Goal: Transaction & Acquisition: Purchase product/service

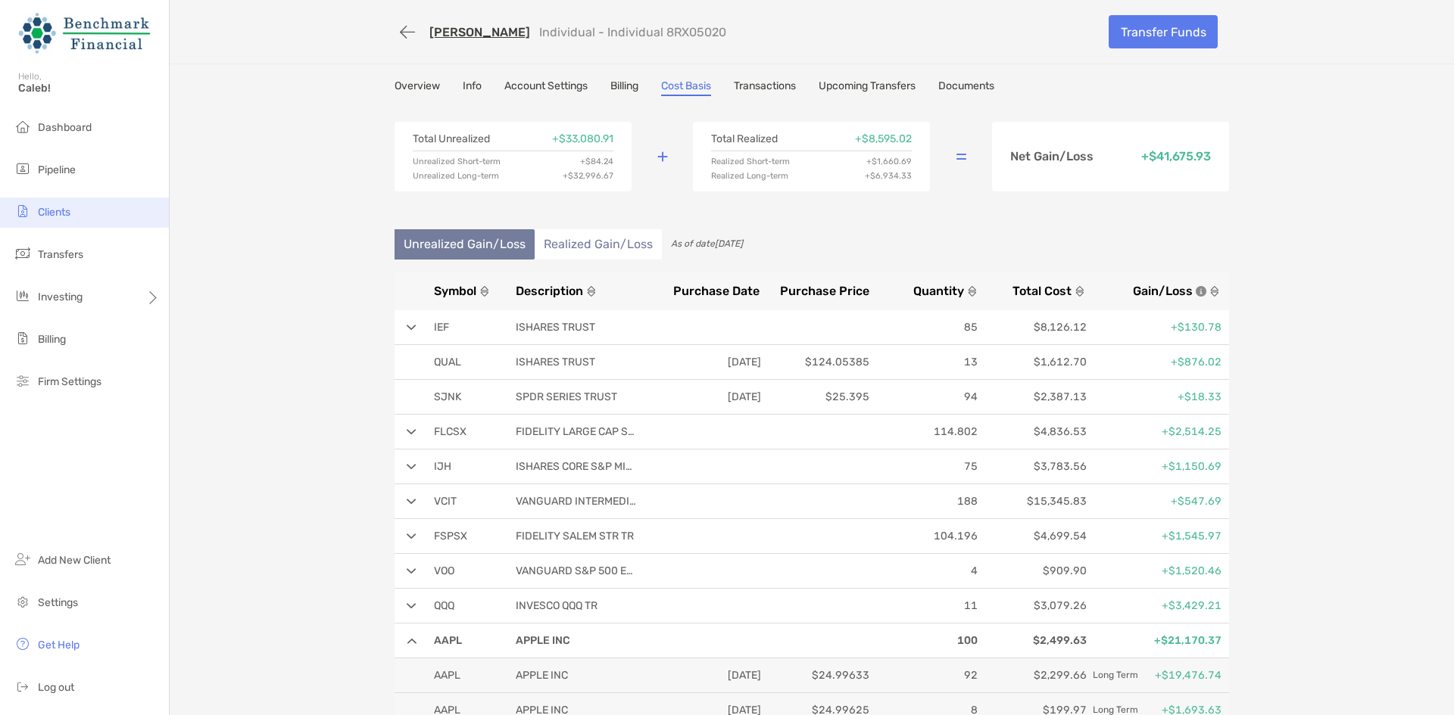
click at [81, 202] on li "Clients" at bounding box center [84, 213] width 169 height 30
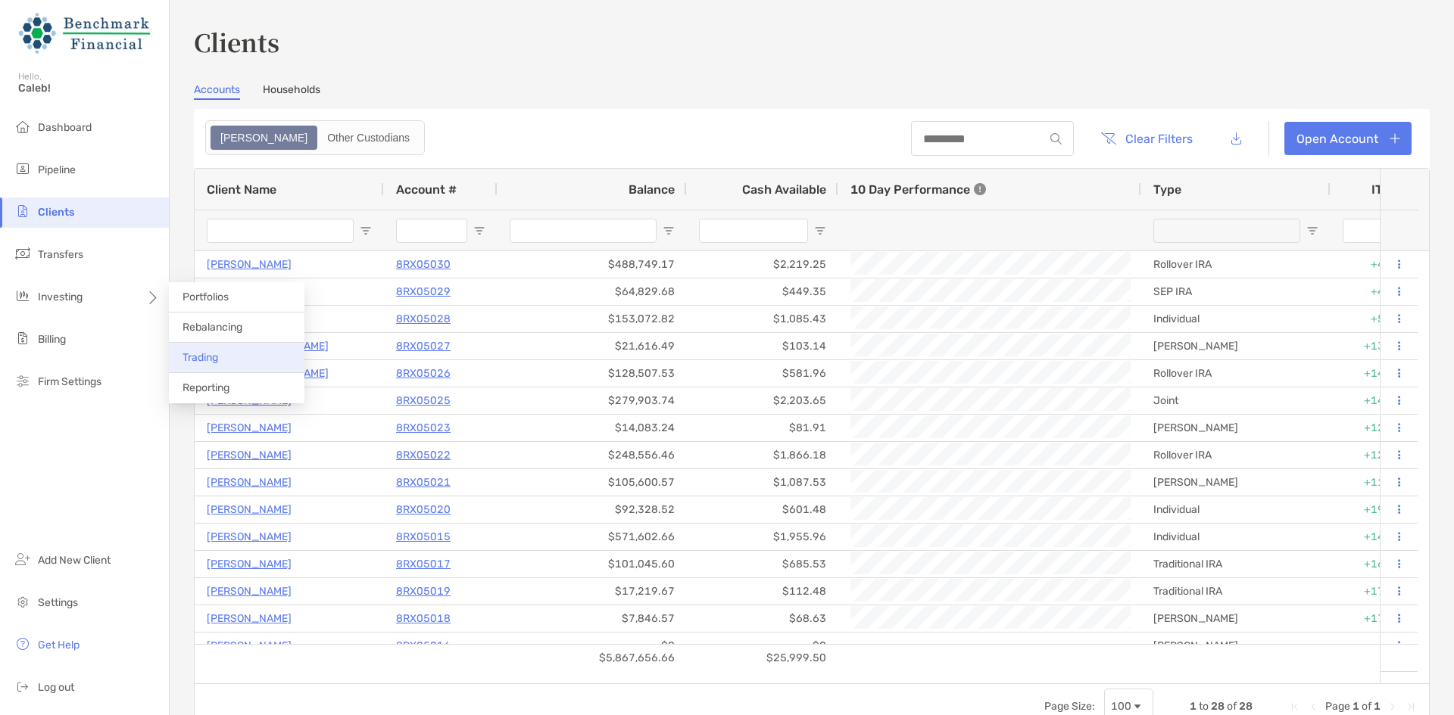
click at [238, 358] on li "Trading" at bounding box center [237, 358] width 136 height 30
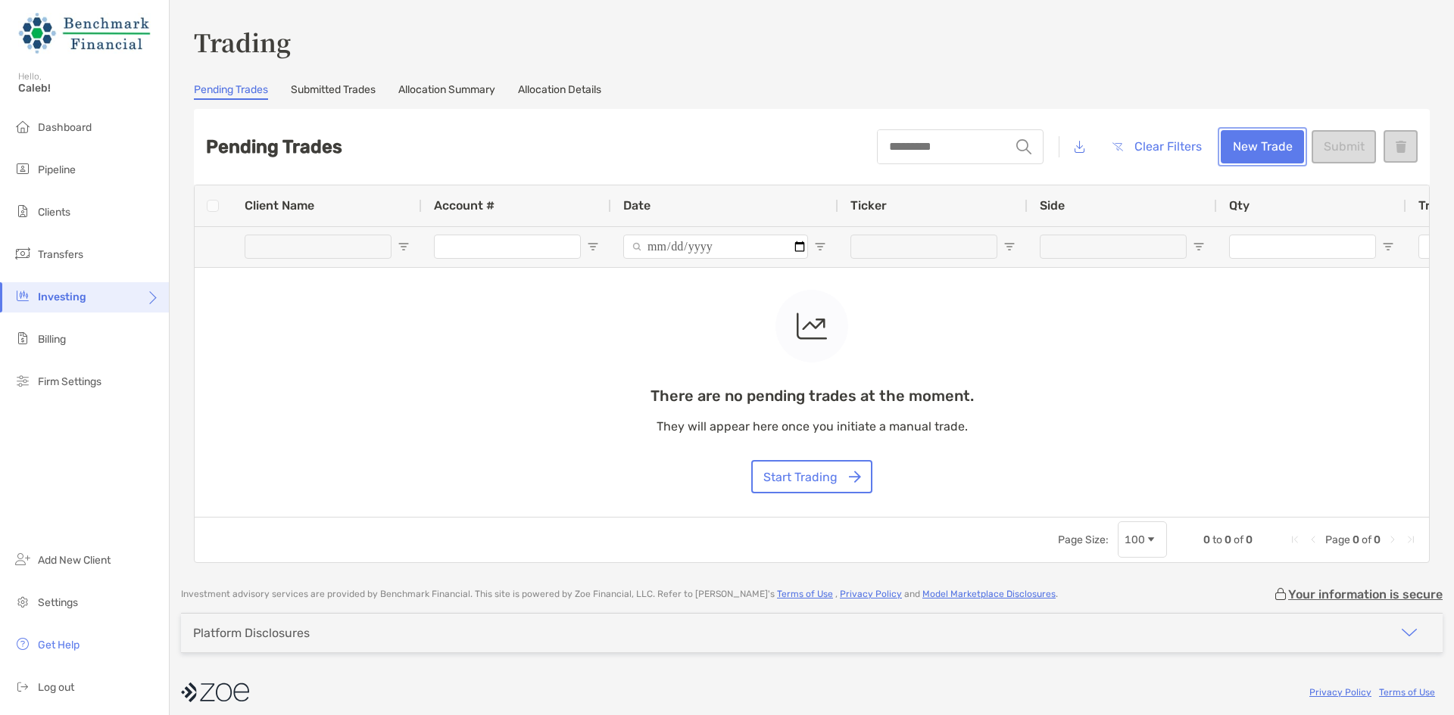
click at [1260, 147] on button "New Trade" at bounding box center [1261, 146] width 83 height 33
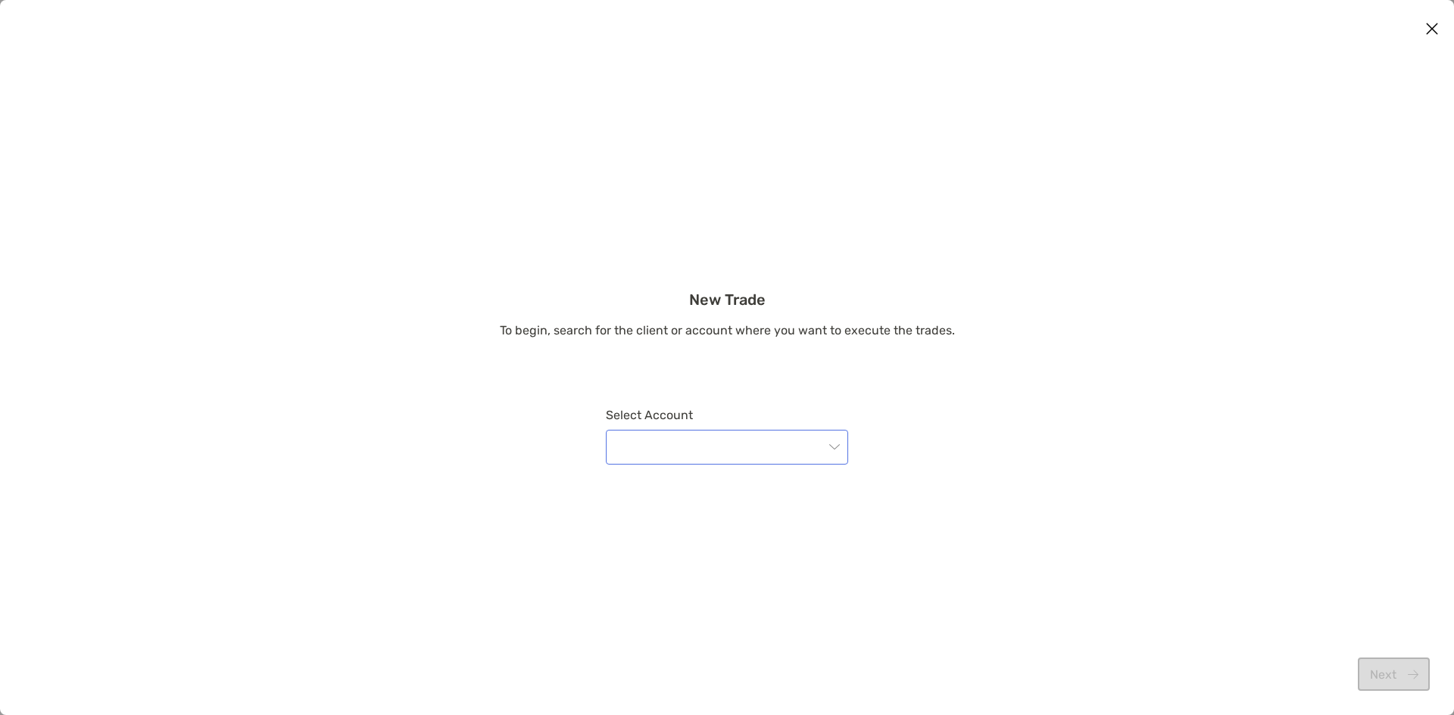
click at [696, 462] on input "modal" at bounding box center [719, 447] width 209 height 33
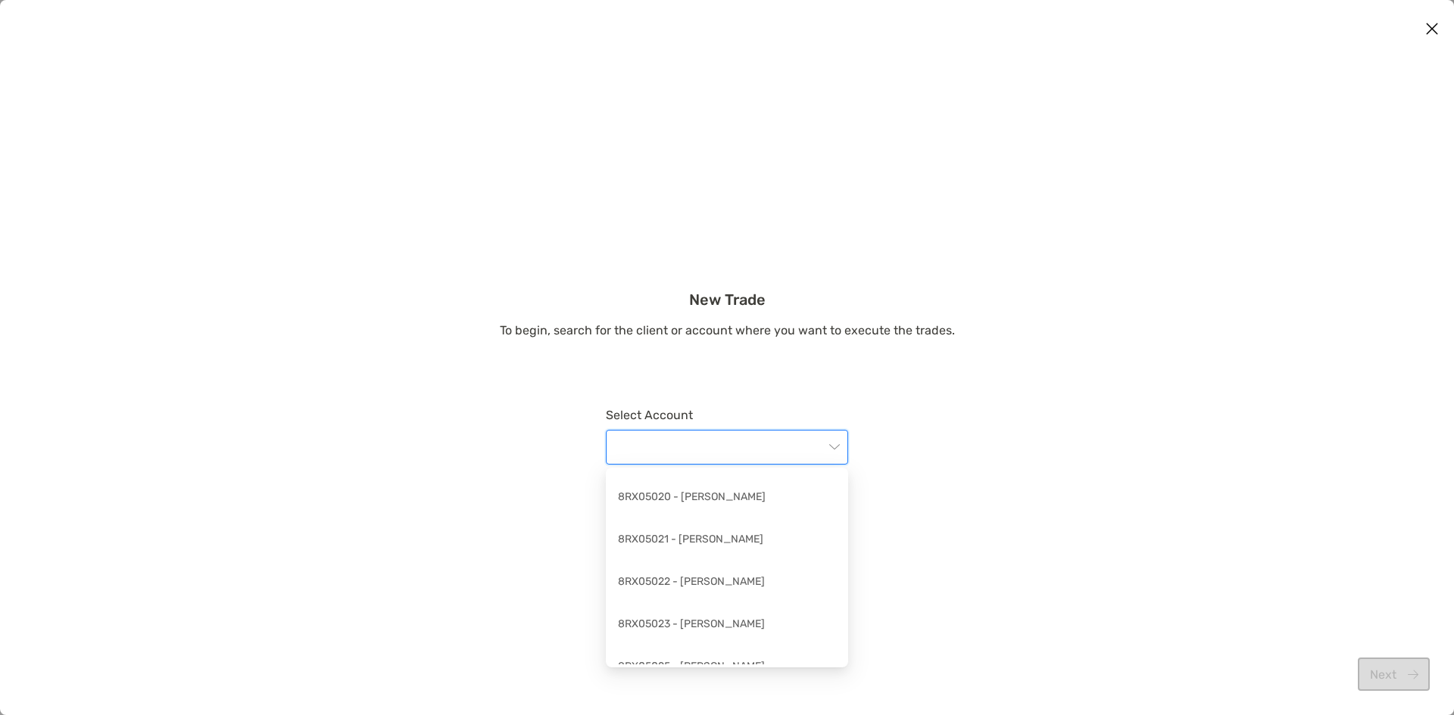
scroll to position [606, 0]
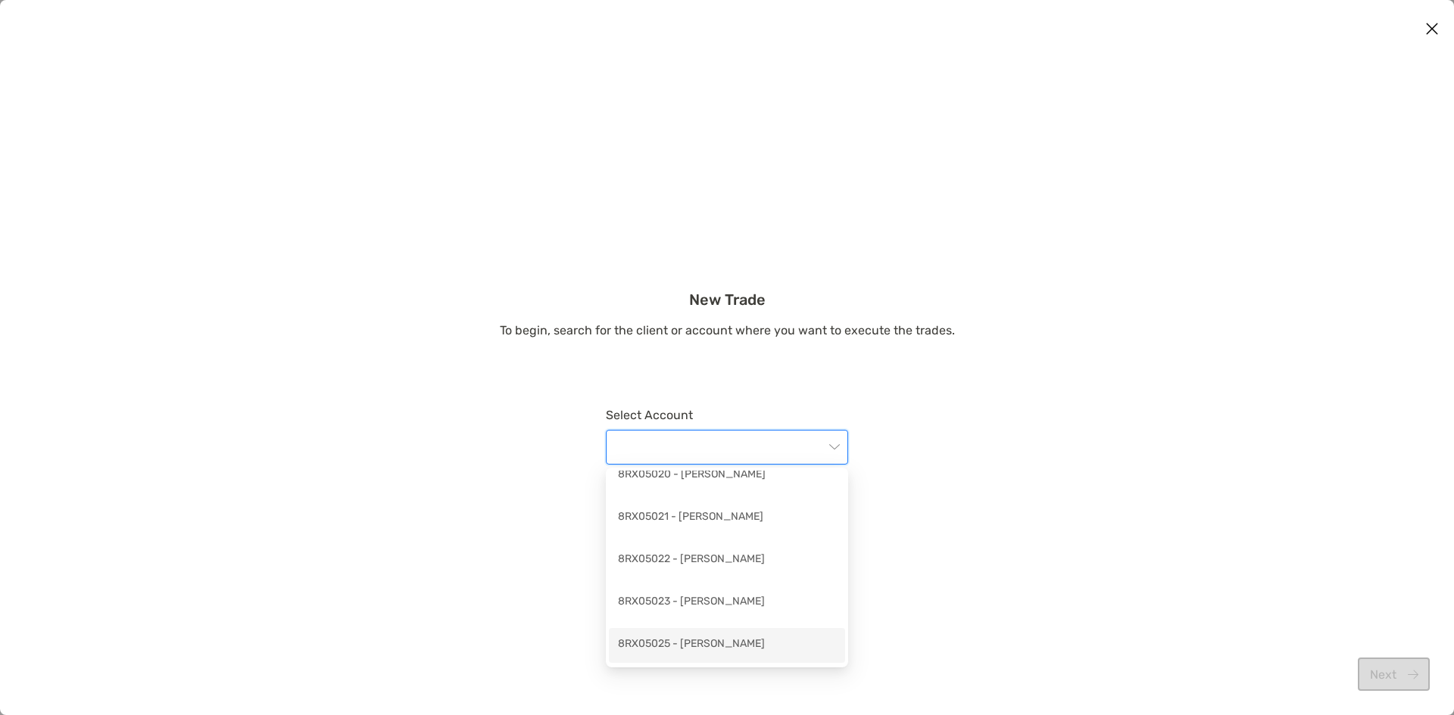
click at [762, 643] on div "8RX05025 - Jeremy Veysseire" at bounding box center [727, 645] width 218 height 19
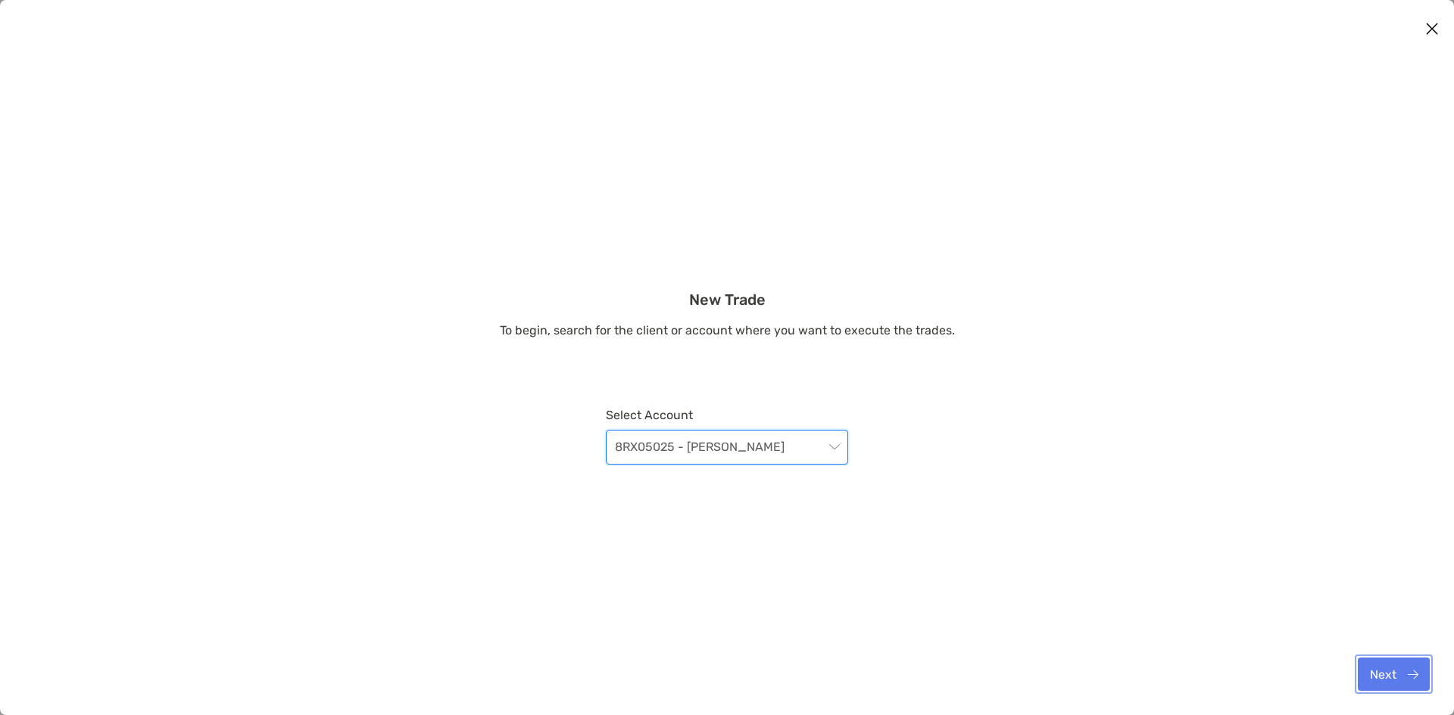
click at [1405, 677] on button "Next" at bounding box center [1393, 674] width 72 height 33
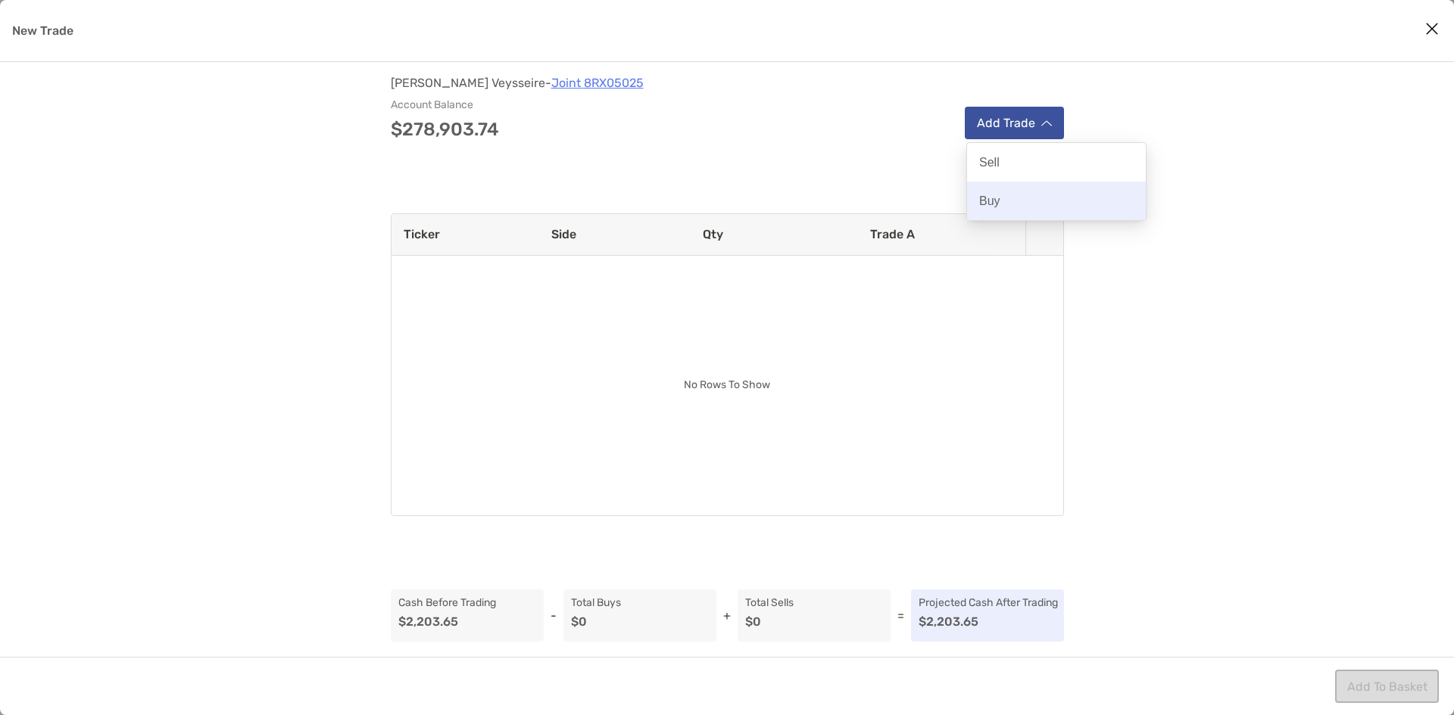
click at [995, 207] on p "Buy" at bounding box center [989, 201] width 21 height 14
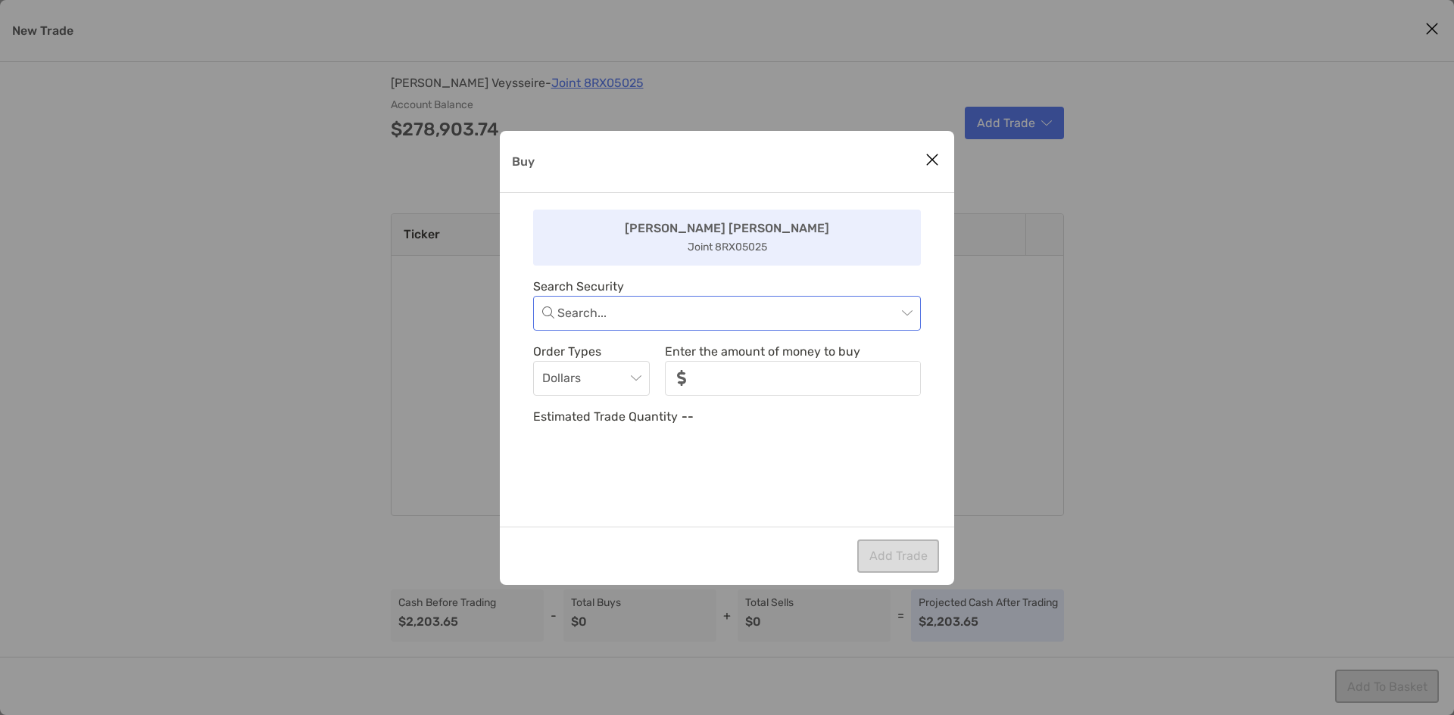
click at [748, 322] on input "Buy" at bounding box center [726, 313] width 339 height 33
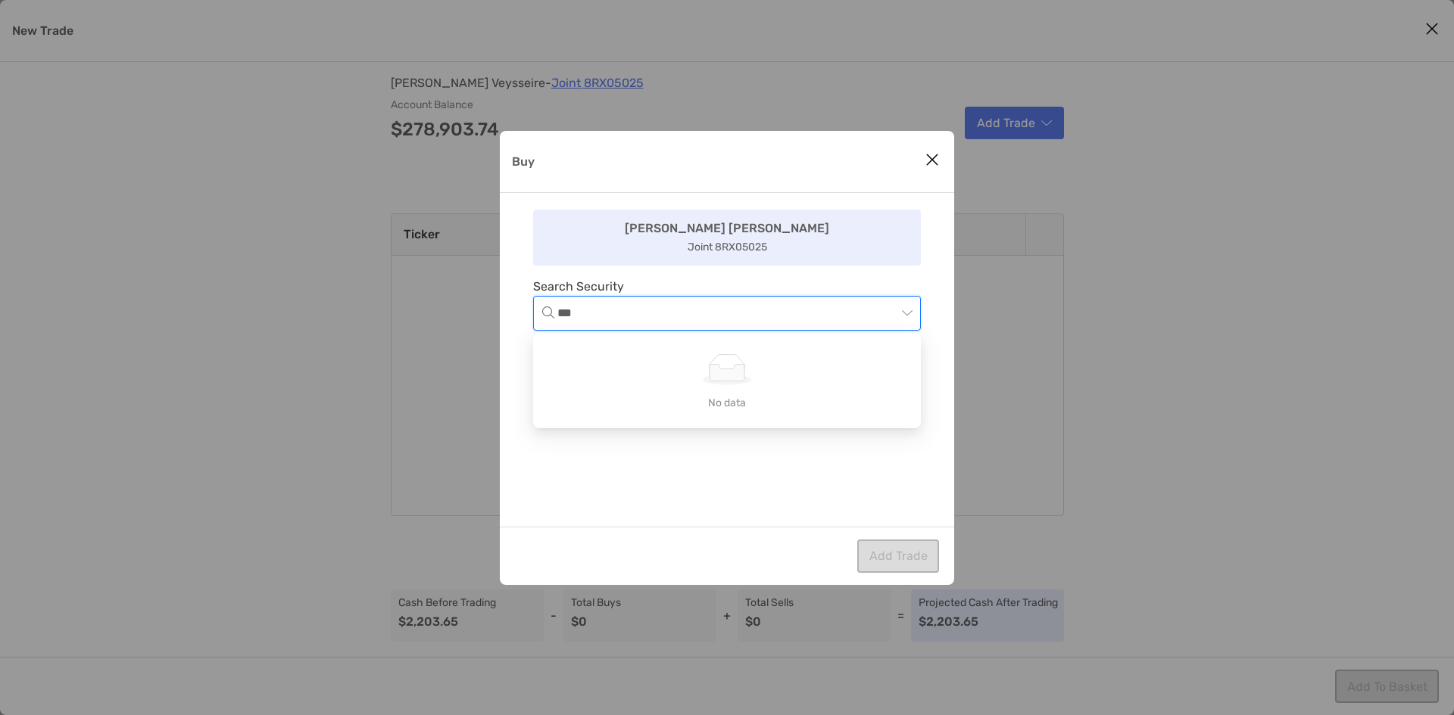
type input "****"
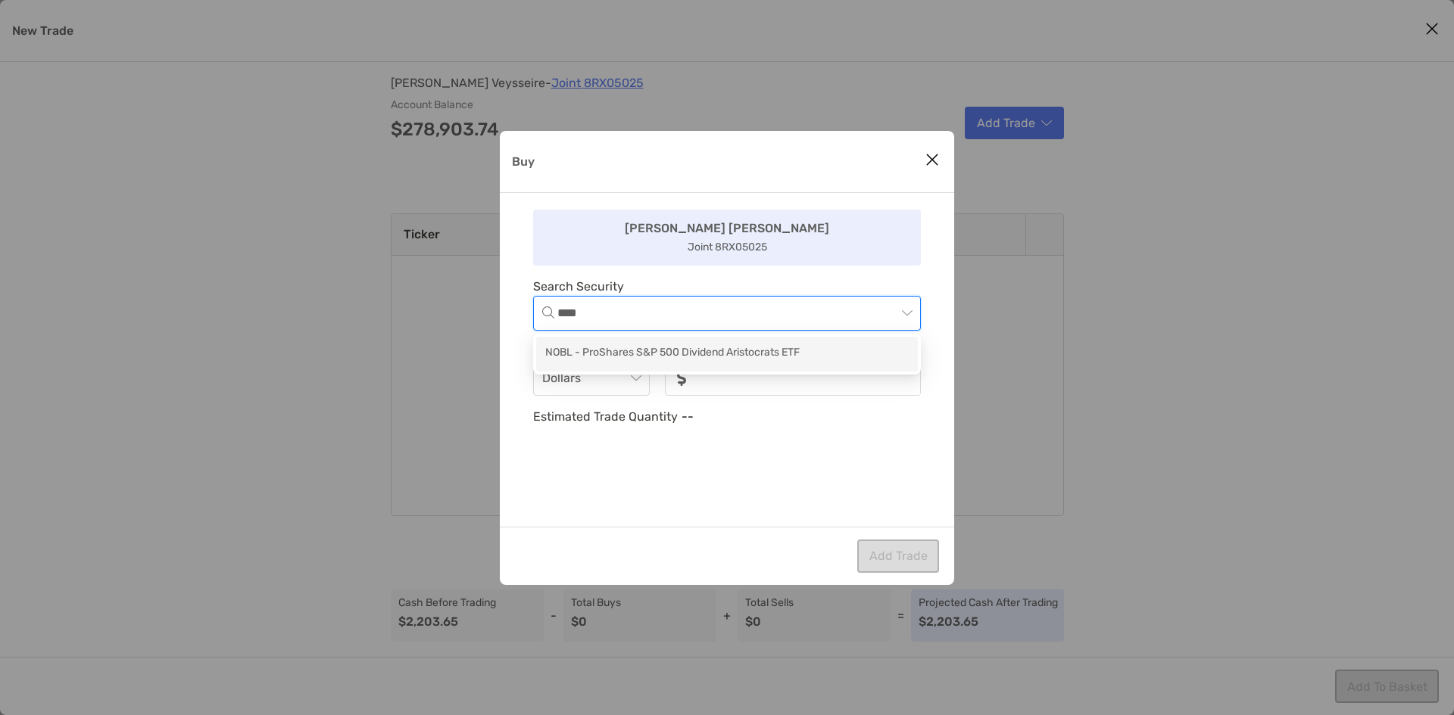
click at [674, 363] on div "NOBL - ProShares S&P 500 Dividend Aristocrats ETF" at bounding box center [727, 354] width 382 height 35
click at [699, 379] on input "noSymbolCurrency" at bounding box center [809, 379] width 220 height 32
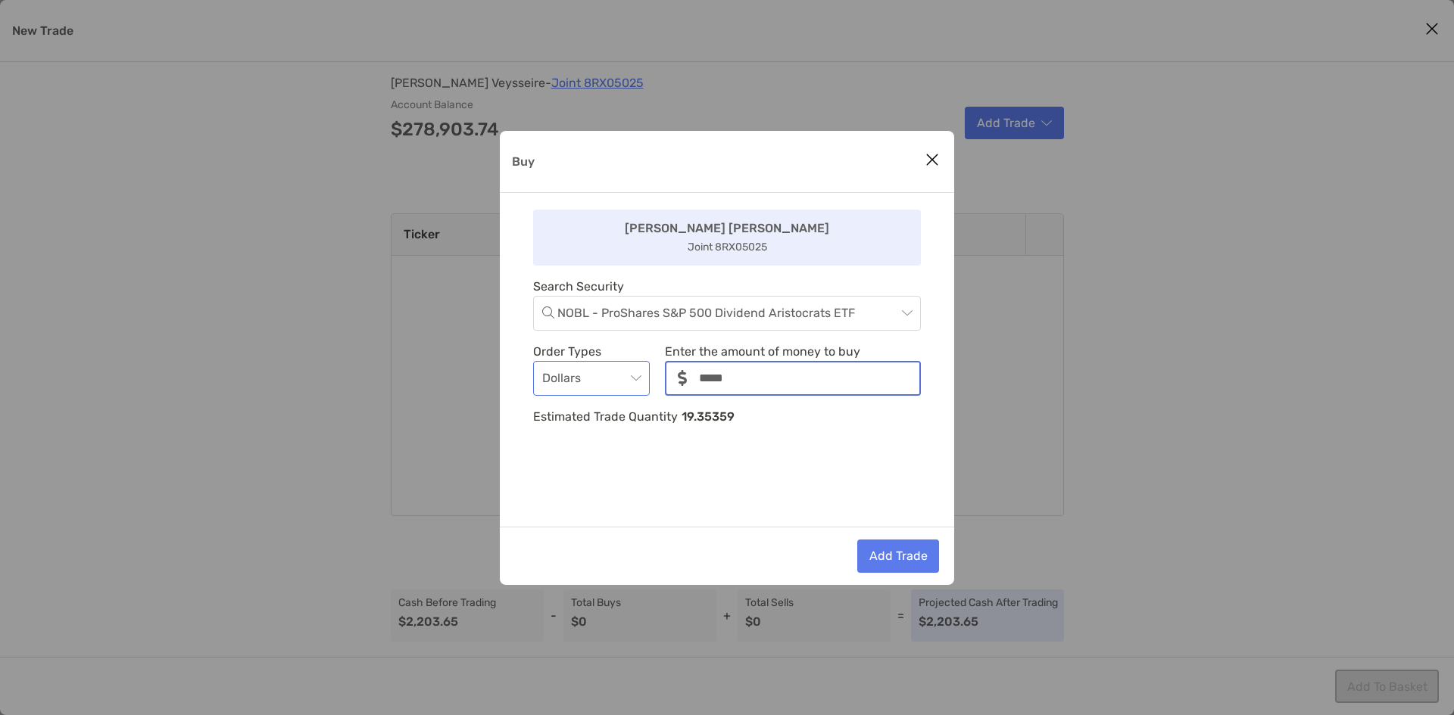
click at [611, 375] on span "Dollars" at bounding box center [591, 378] width 98 height 33
type input "*****"
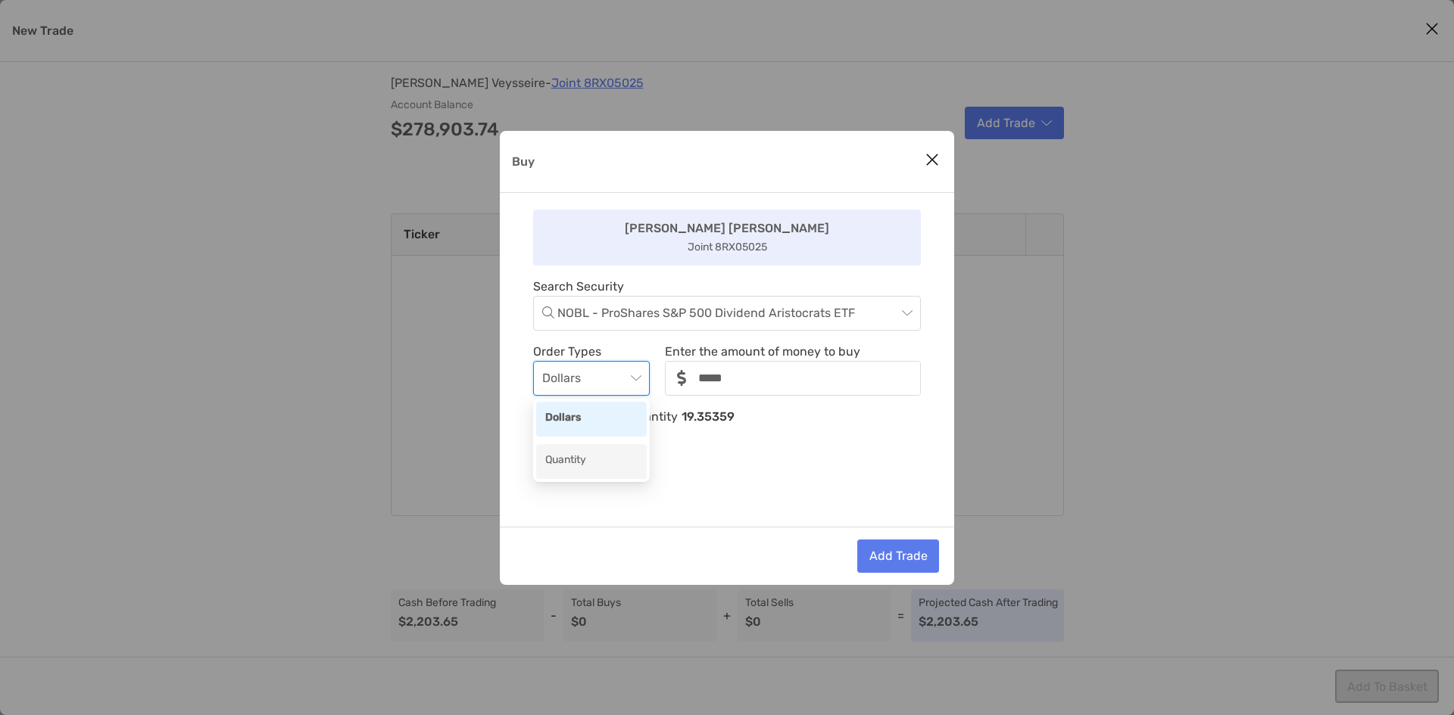
click at [597, 459] on div "Quantity" at bounding box center [591, 461] width 92 height 19
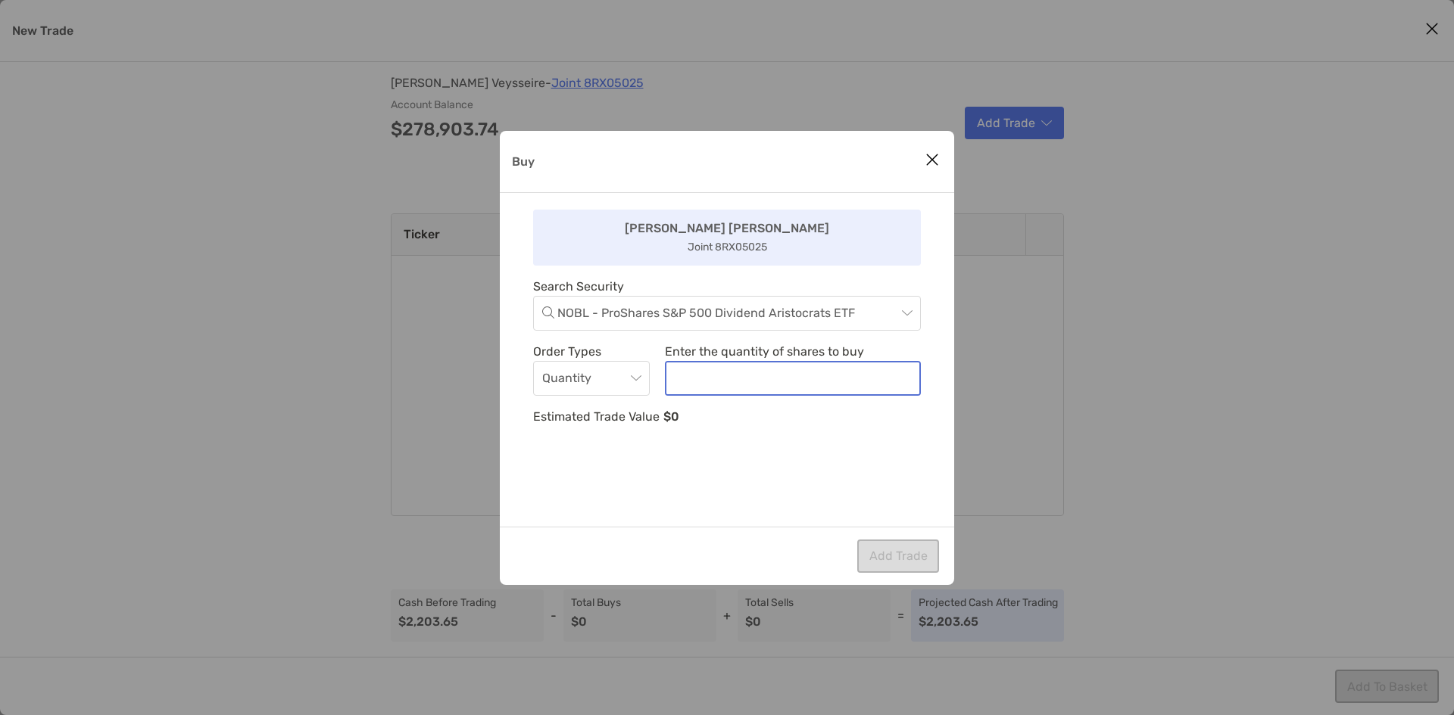
click at [765, 378] on input "noSymbolCurrency" at bounding box center [792, 379] width 253 height 32
type input "**"
click at [875, 568] on button "Add Trade" at bounding box center [898, 556] width 82 height 33
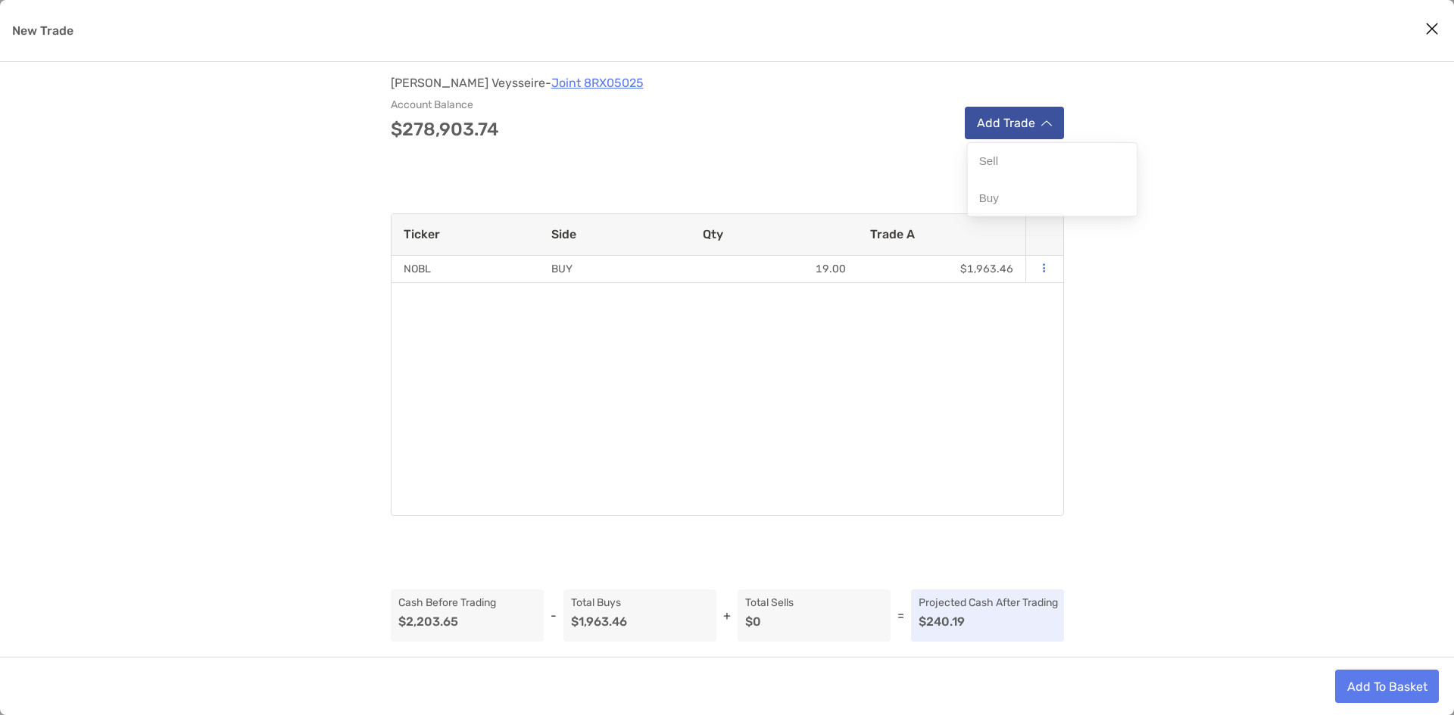
click at [993, 117] on button "Add Trade" at bounding box center [1013, 123] width 99 height 33
click at [1011, 195] on div "Buy" at bounding box center [1056, 201] width 179 height 39
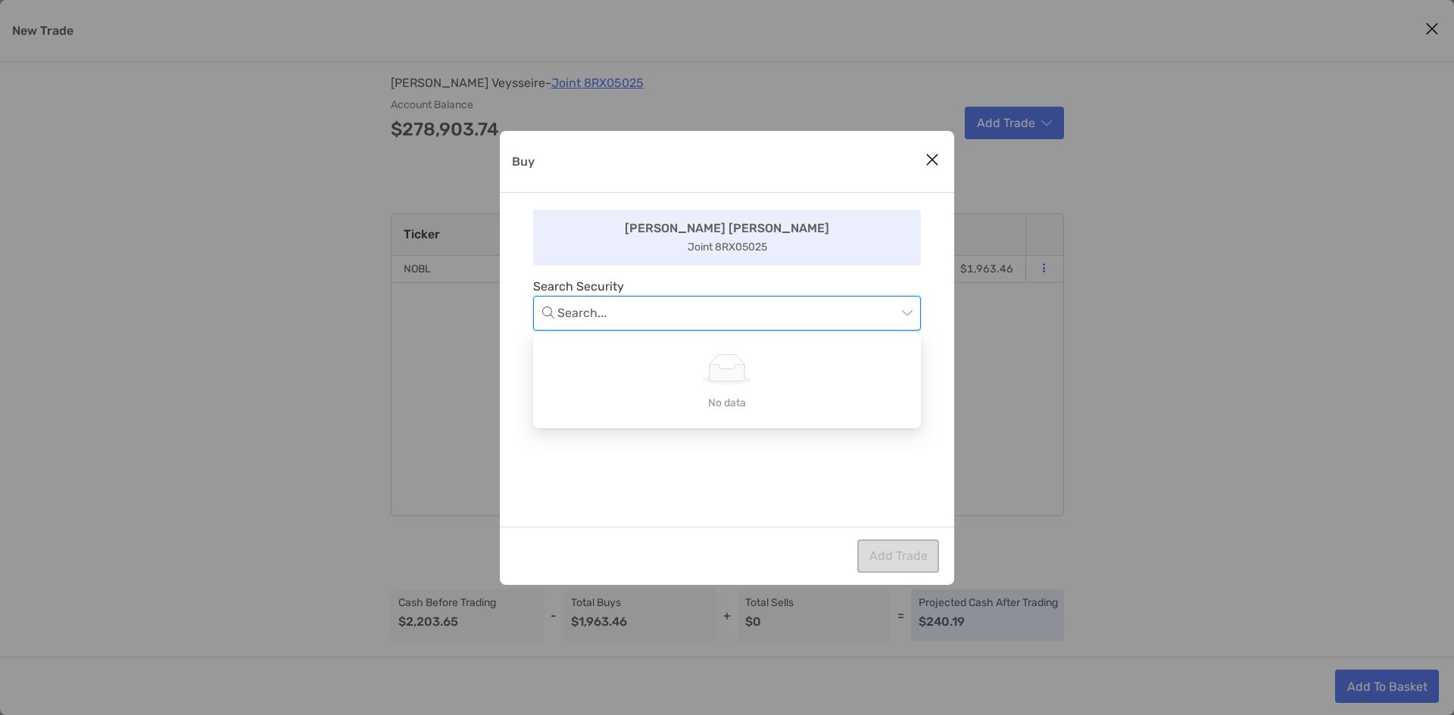
click at [728, 310] on input "Buy" at bounding box center [726, 313] width 339 height 33
type input "****"
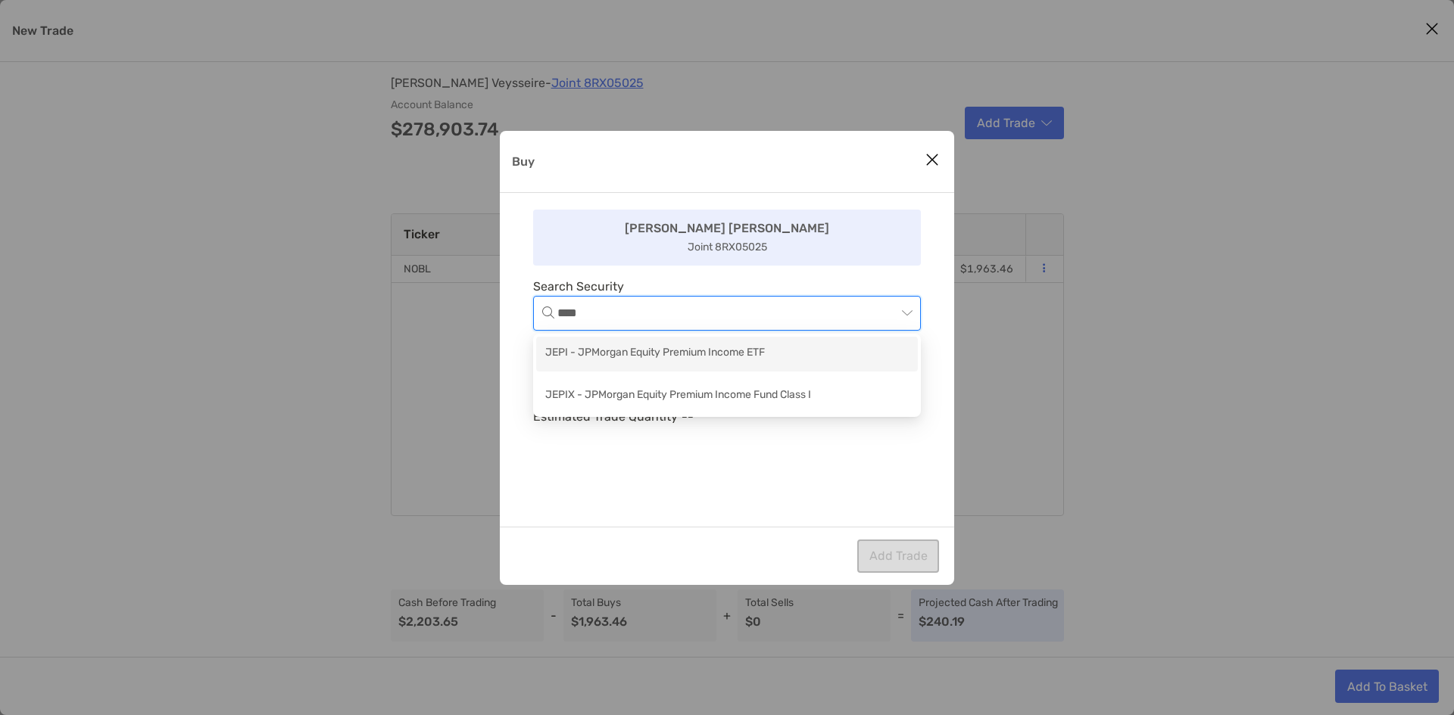
click at [678, 358] on div "JEPI - JPMorgan Equity Premium Income ETF" at bounding box center [726, 353] width 363 height 19
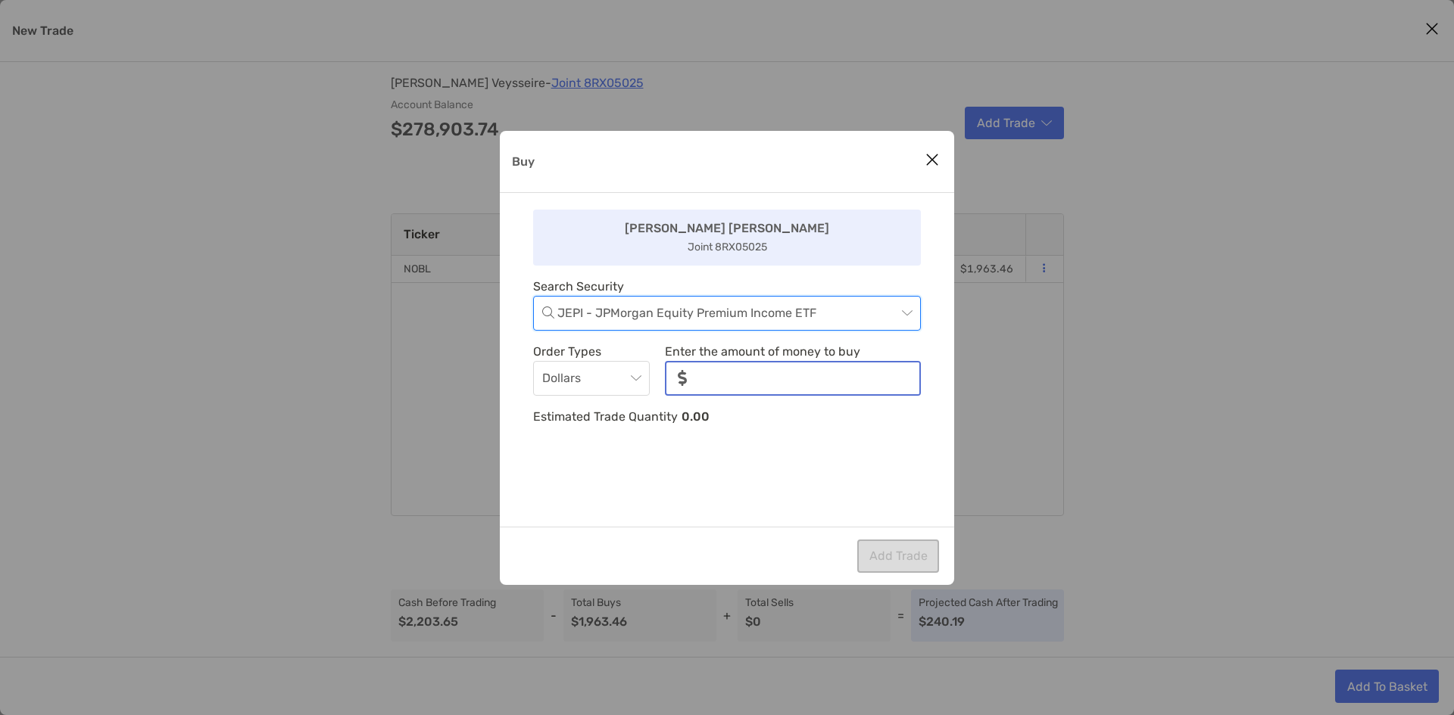
click at [703, 367] on input "noSymbolCurrency" at bounding box center [809, 379] width 220 height 32
click at [768, 392] on input "noSymbolCurrency" at bounding box center [809, 379] width 220 height 32
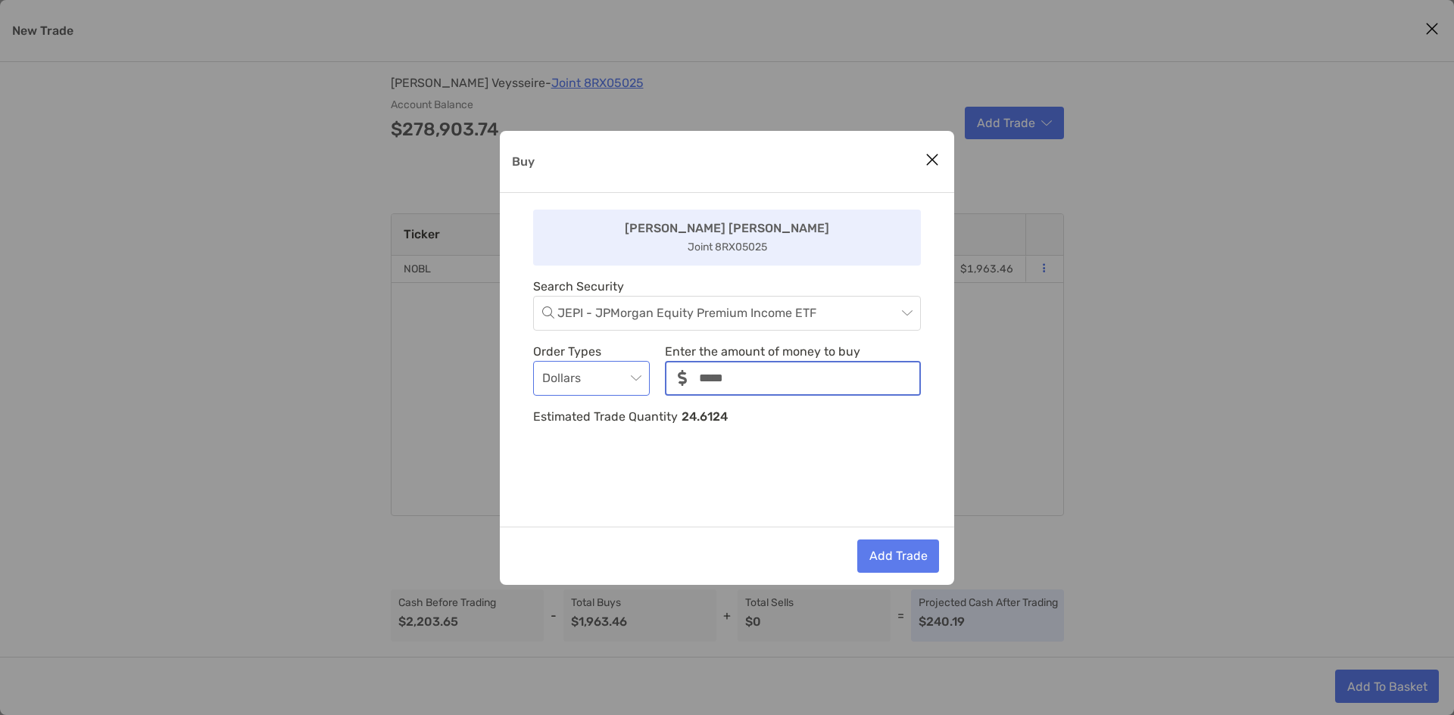
click at [569, 373] on span "Dollars" at bounding box center [591, 378] width 98 height 33
type input "*****"
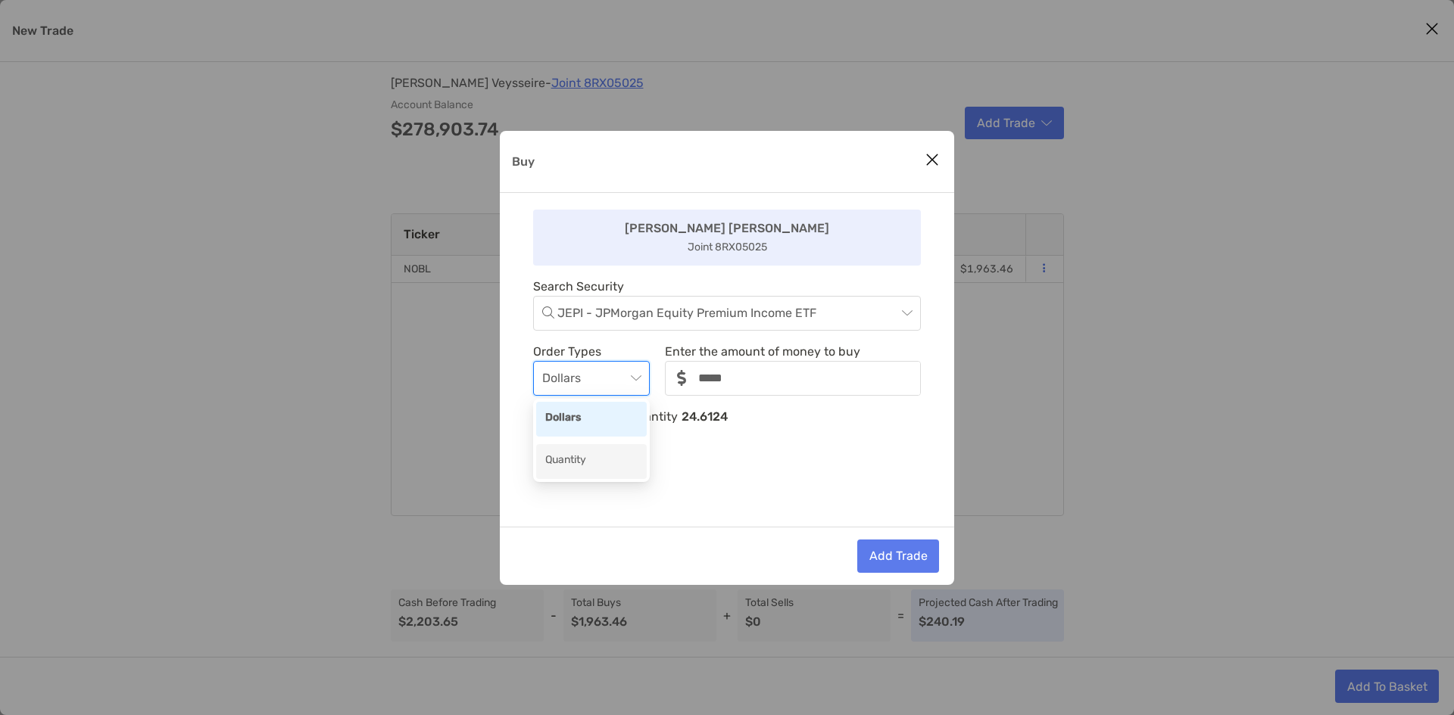
click at [597, 450] on div "Quantity" at bounding box center [591, 461] width 111 height 35
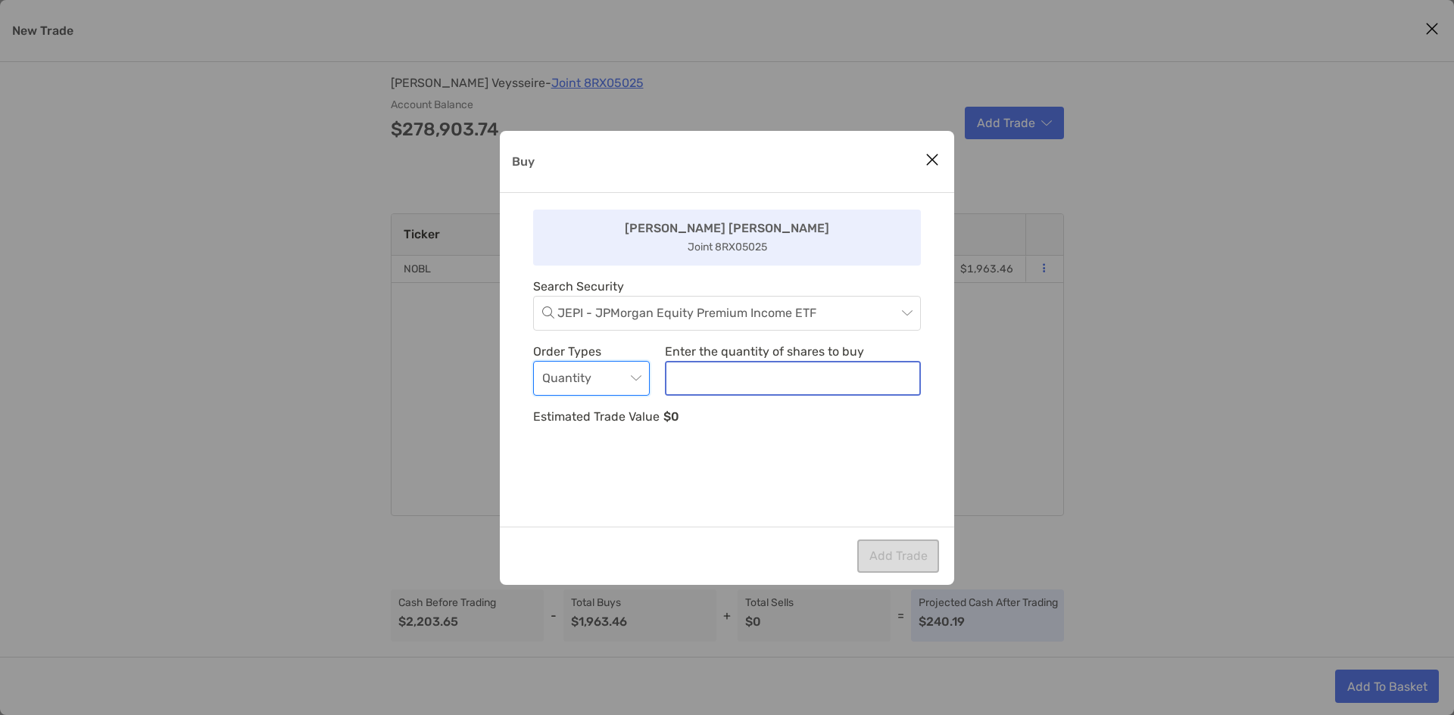
click at [728, 376] on input "noSymbolCurrency" at bounding box center [792, 379] width 253 height 32
type input "**"
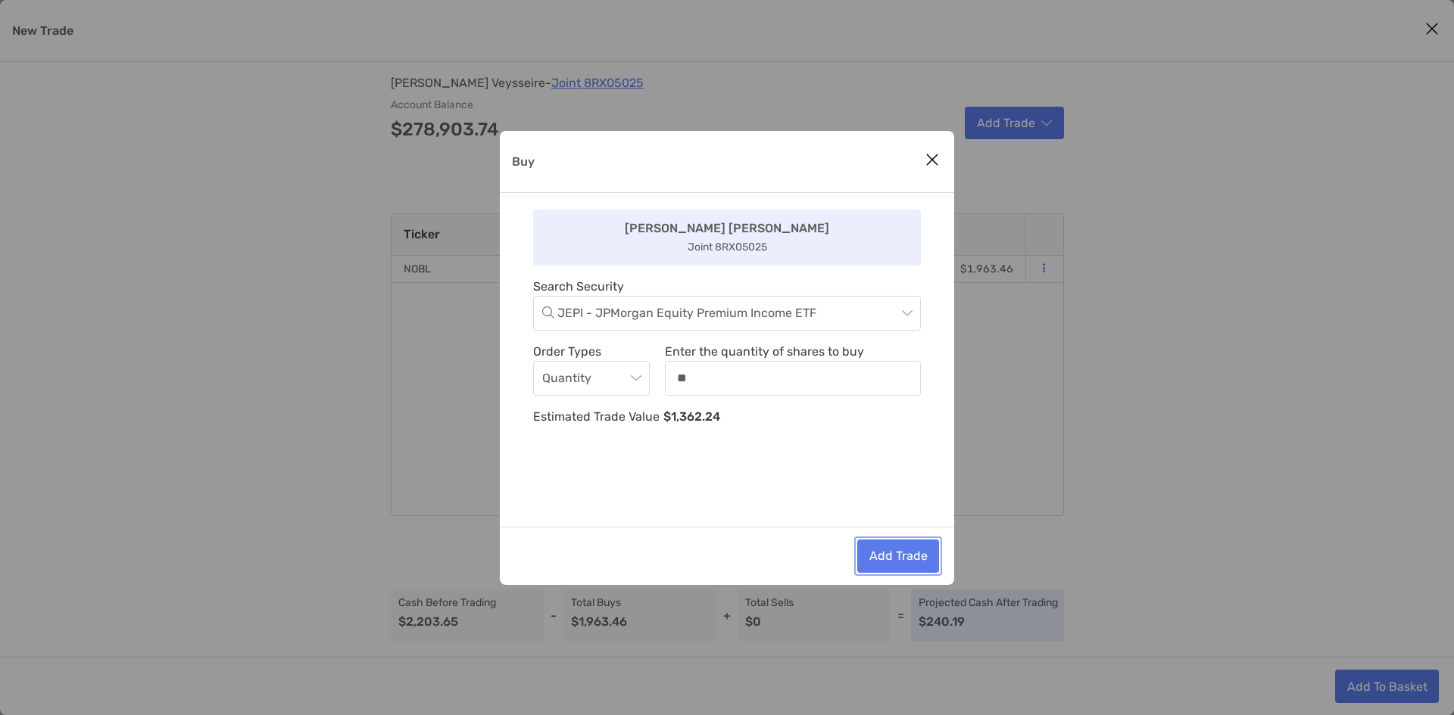
click at [916, 544] on button "Add Trade" at bounding box center [898, 556] width 82 height 33
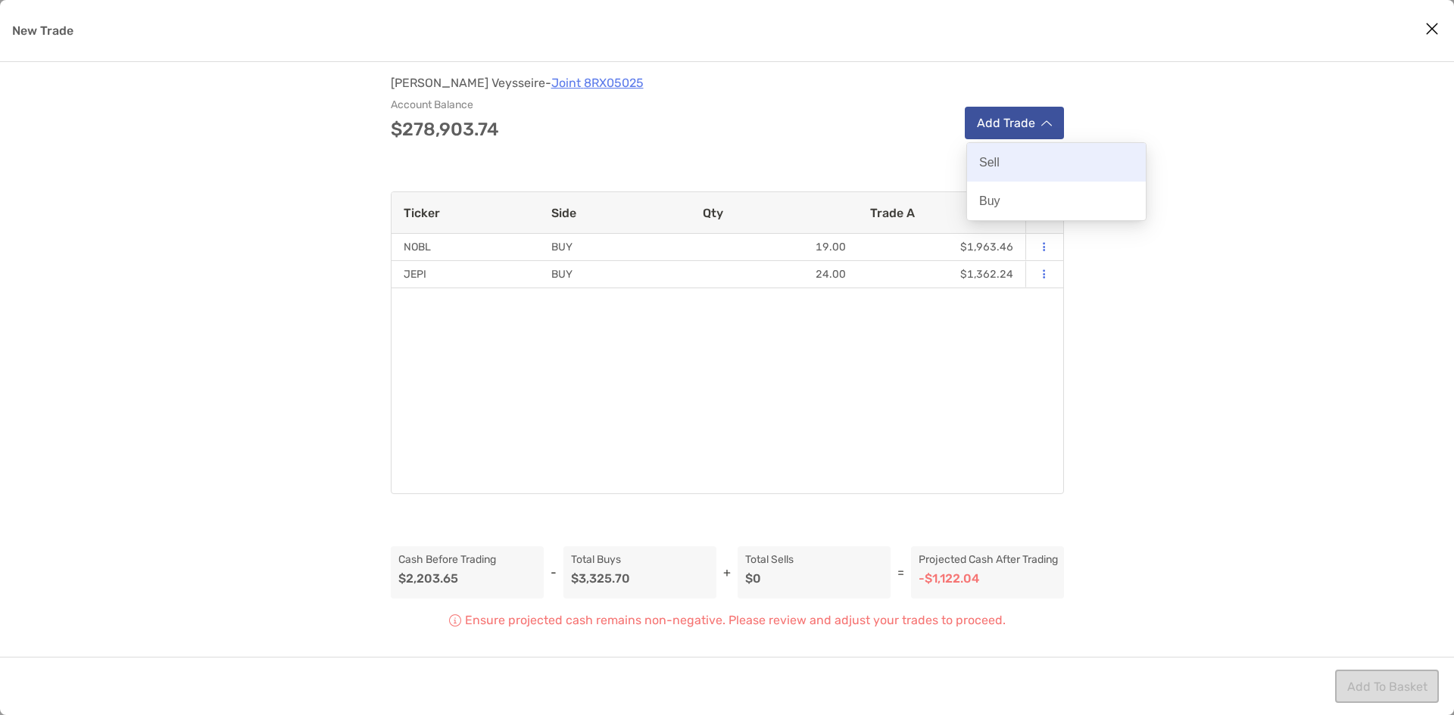
click at [1024, 171] on div "Sell" at bounding box center [1056, 162] width 179 height 39
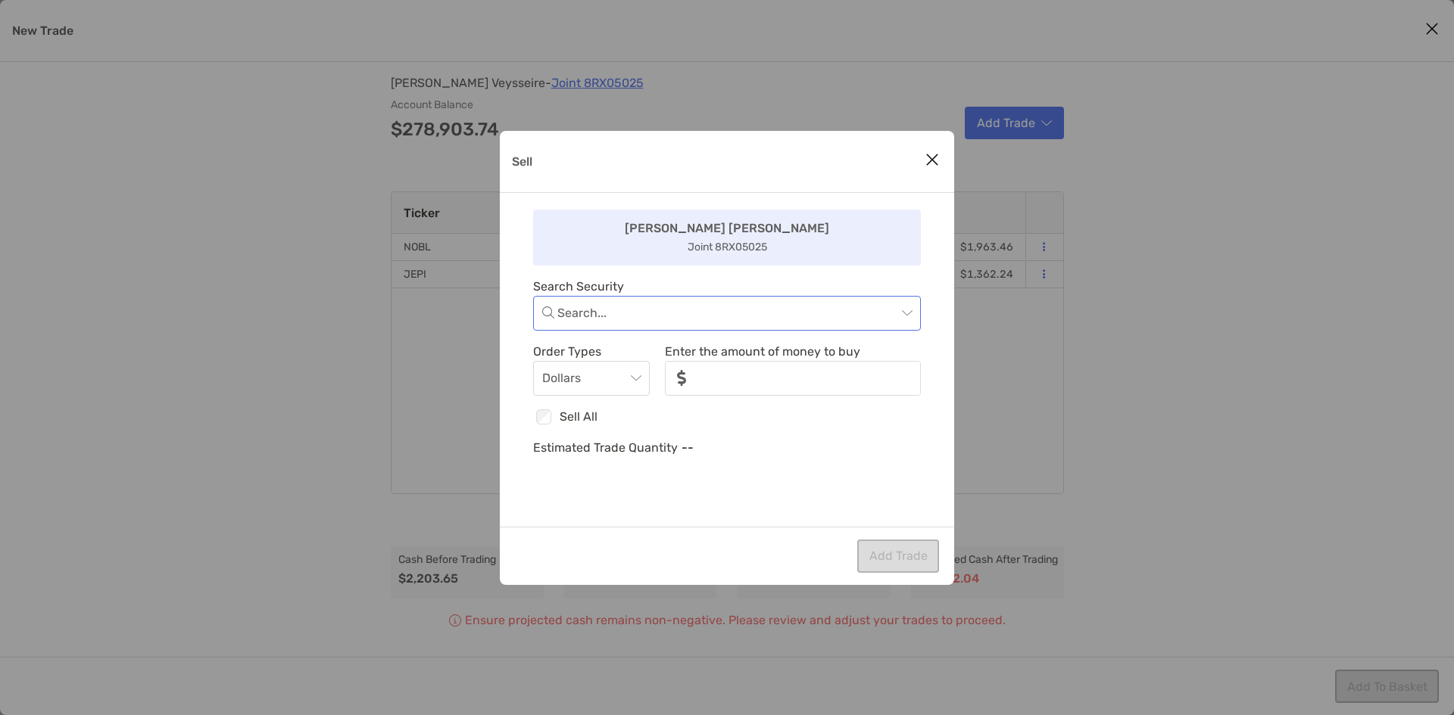
click at [774, 311] on input "Sell" at bounding box center [726, 313] width 339 height 33
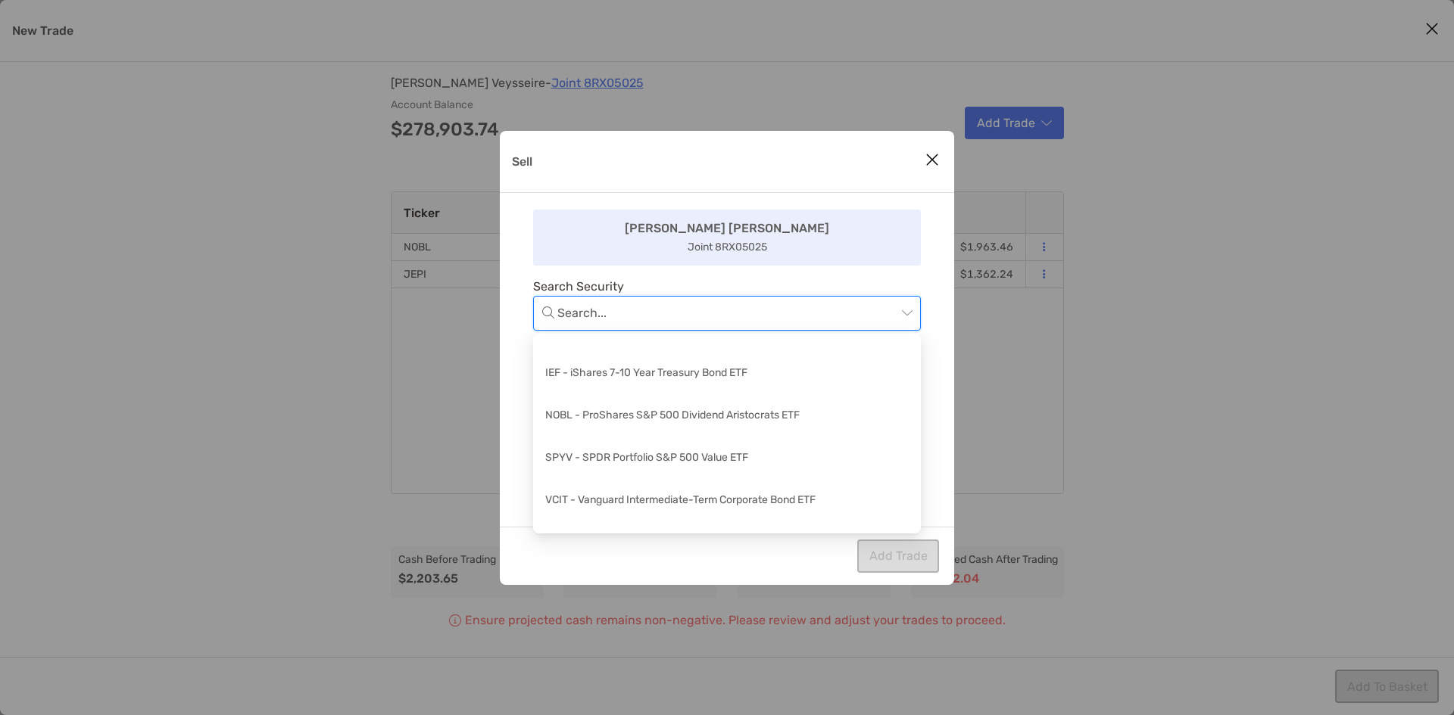
scroll to position [392, 0]
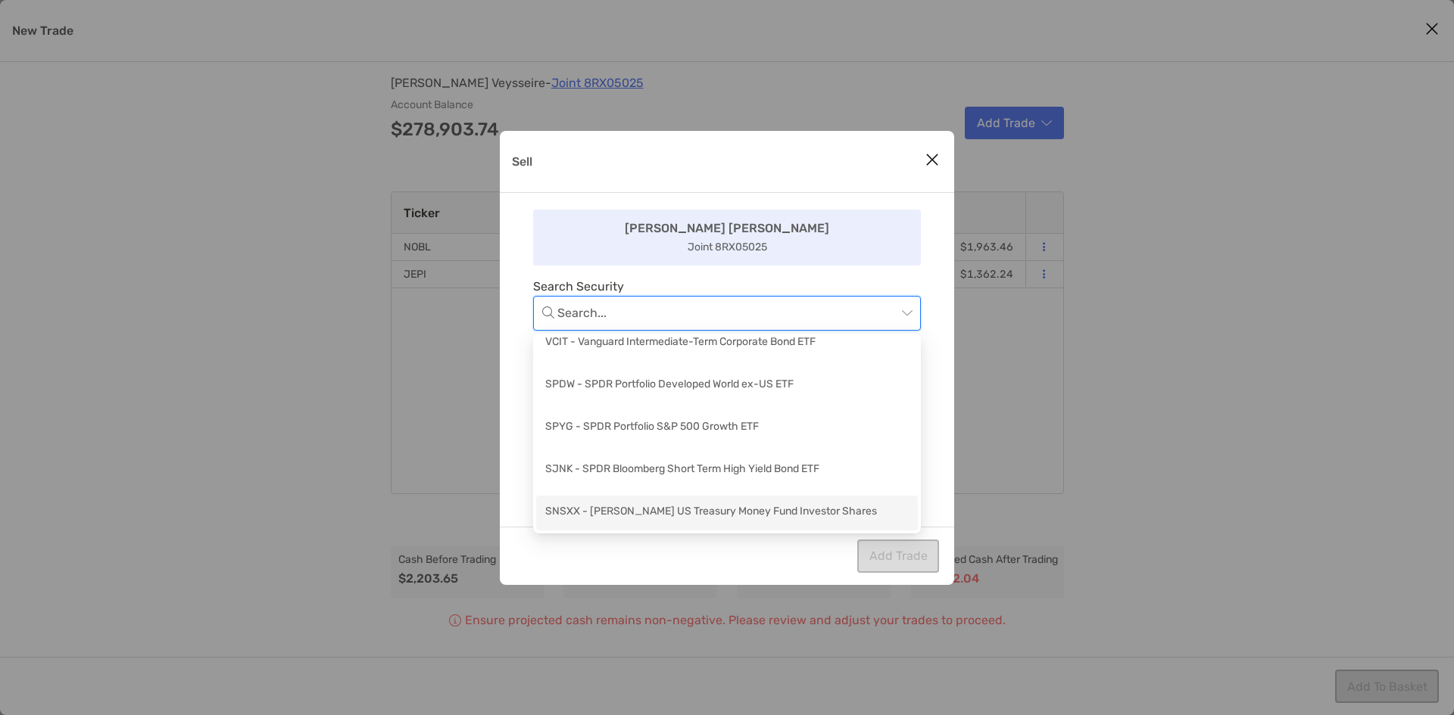
click at [687, 513] on div "SNSXX - Schwab US Treasury Money Fund Investor Shares" at bounding box center [726, 512] width 363 height 19
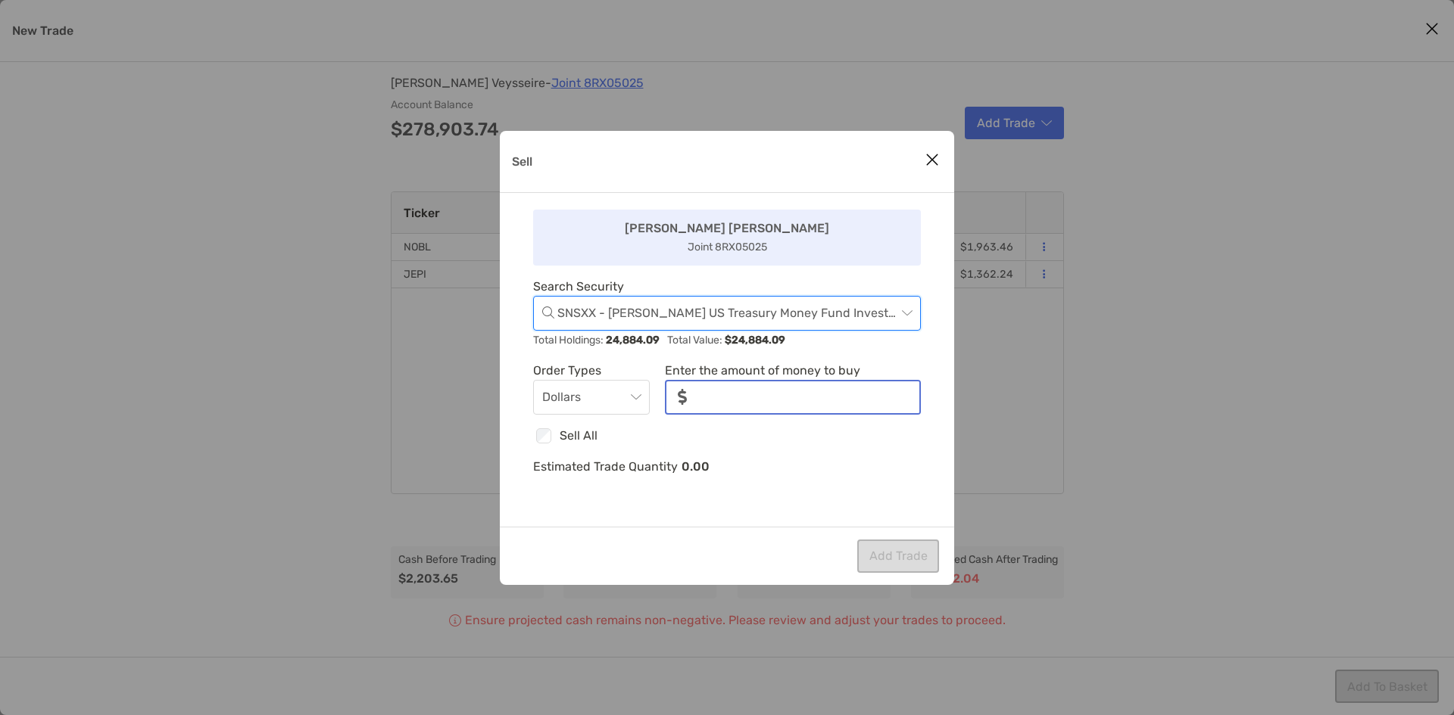
click at [737, 395] on input "noSymbolCurrency" at bounding box center [809, 398] width 220 height 32
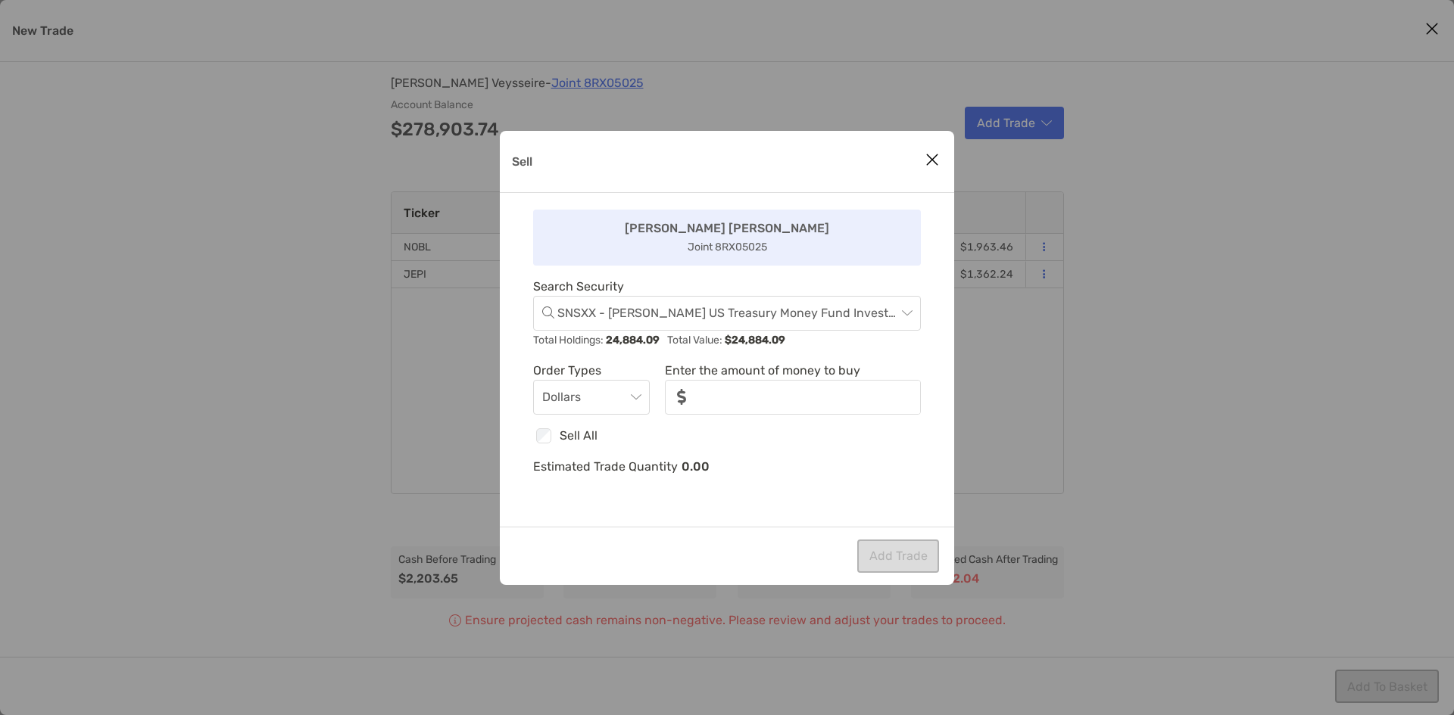
click at [927, 158] on icon "Close modal" at bounding box center [932, 160] width 14 height 18
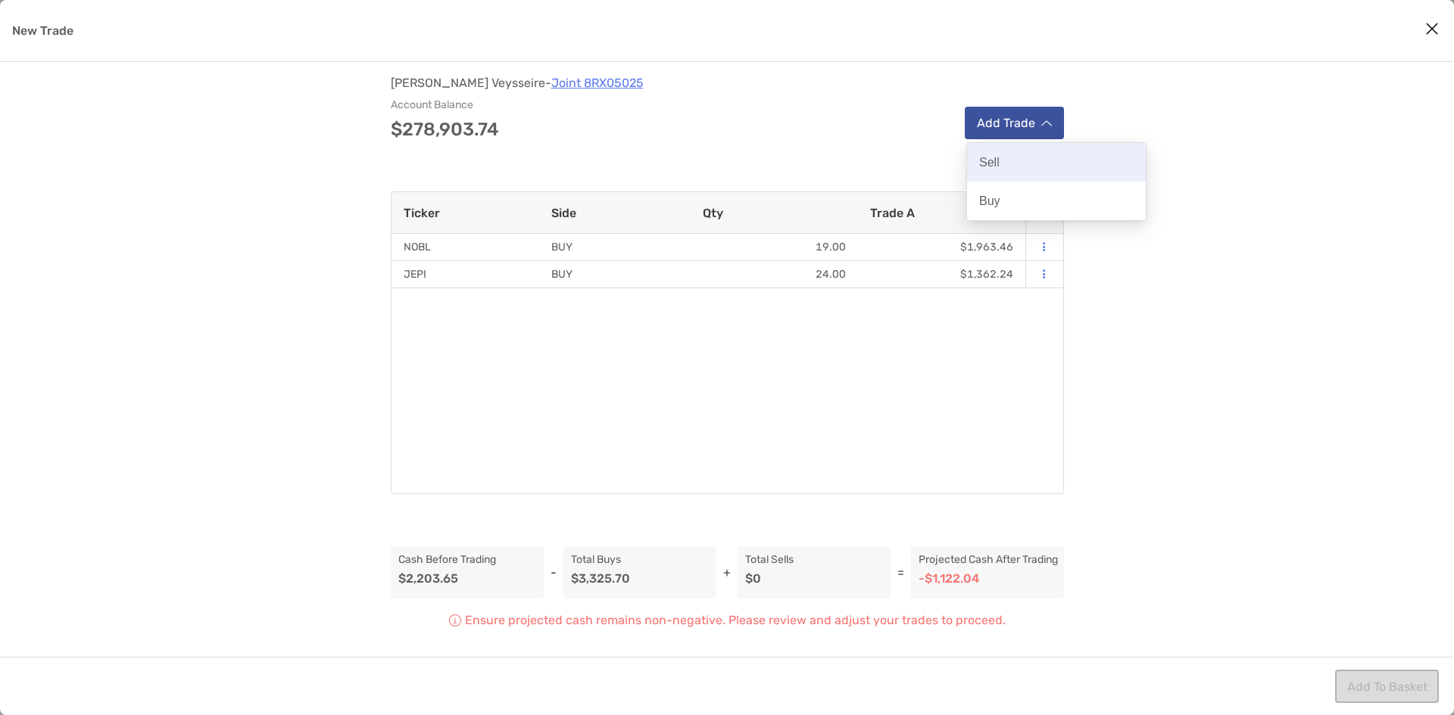
click at [1017, 163] on div "Sell" at bounding box center [1056, 162] width 179 height 39
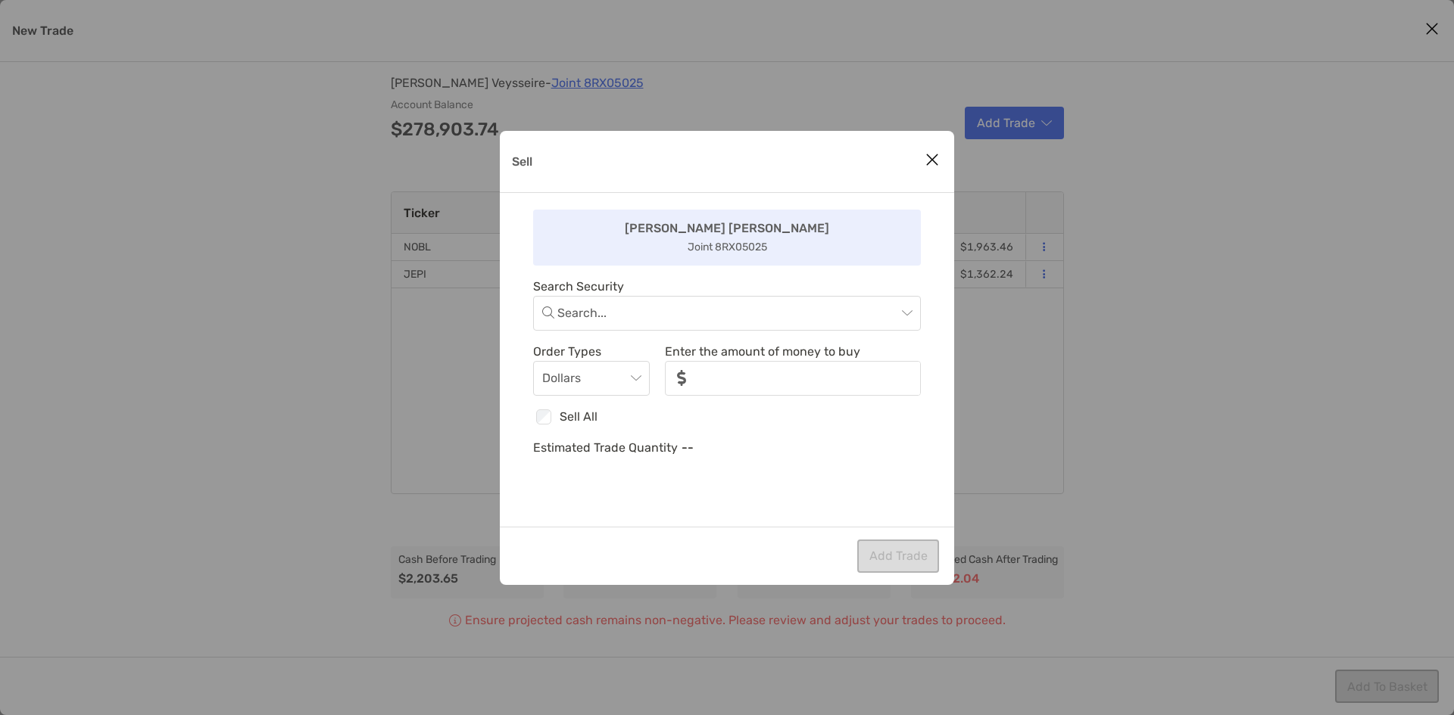
click at [784, 331] on div "Jeremy Jeremy Joint 8RX05025 Search Security Search... Order Types Dollars Ente…" at bounding box center [727, 360] width 454 height 334
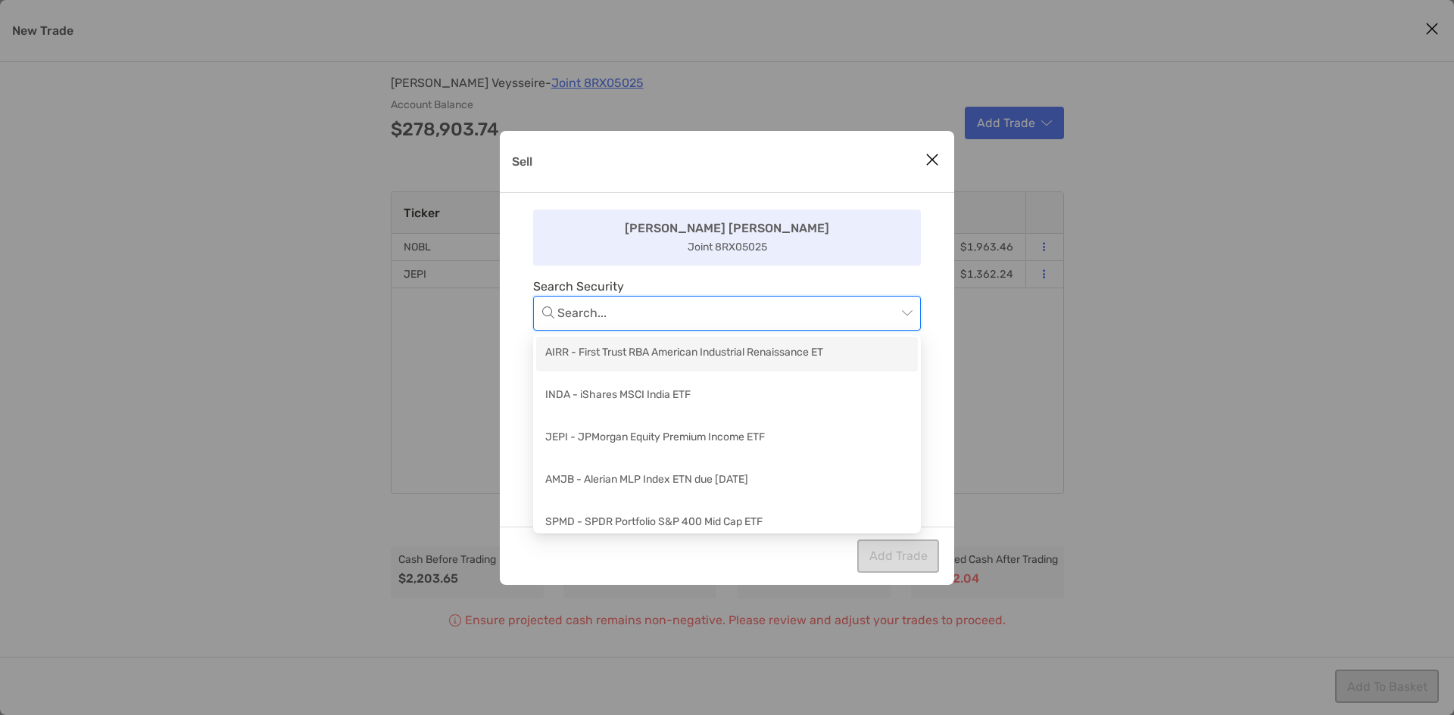
click at [793, 316] on input "Sell" at bounding box center [726, 313] width 339 height 33
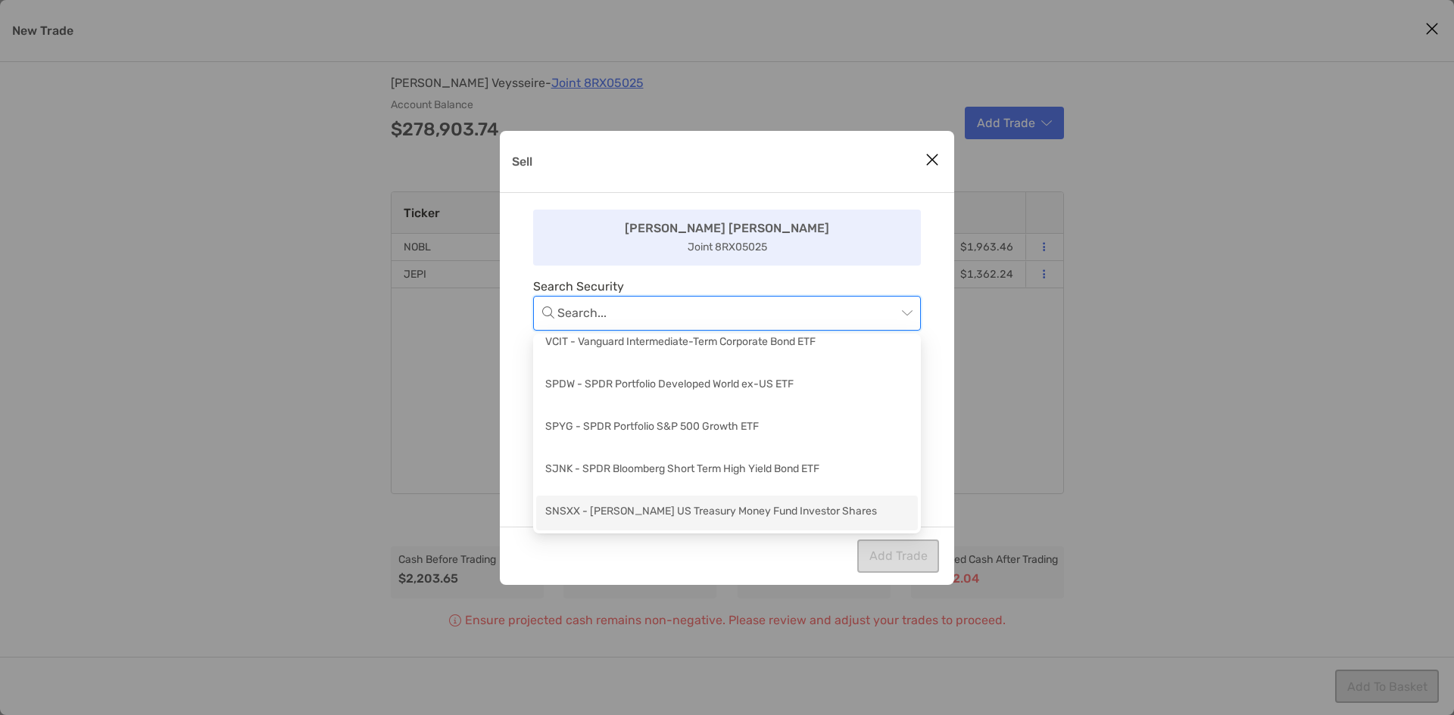
click at [718, 503] on div "SNSXX - Schwab US Treasury Money Fund Investor Shares" at bounding box center [726, 512] width 363 height 19
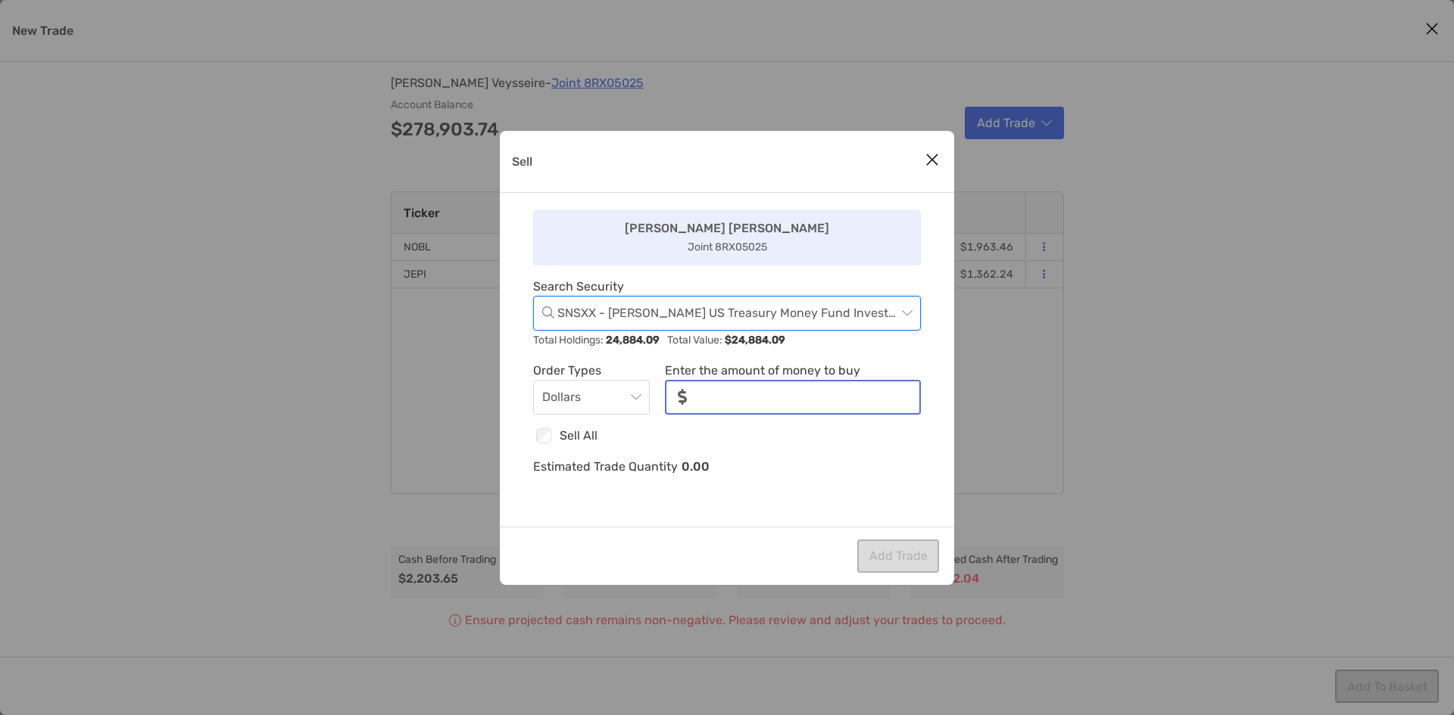
click at [811, 403] on input "noSymbolCurrency" at bounding box center [809, 398] width 220 height 32
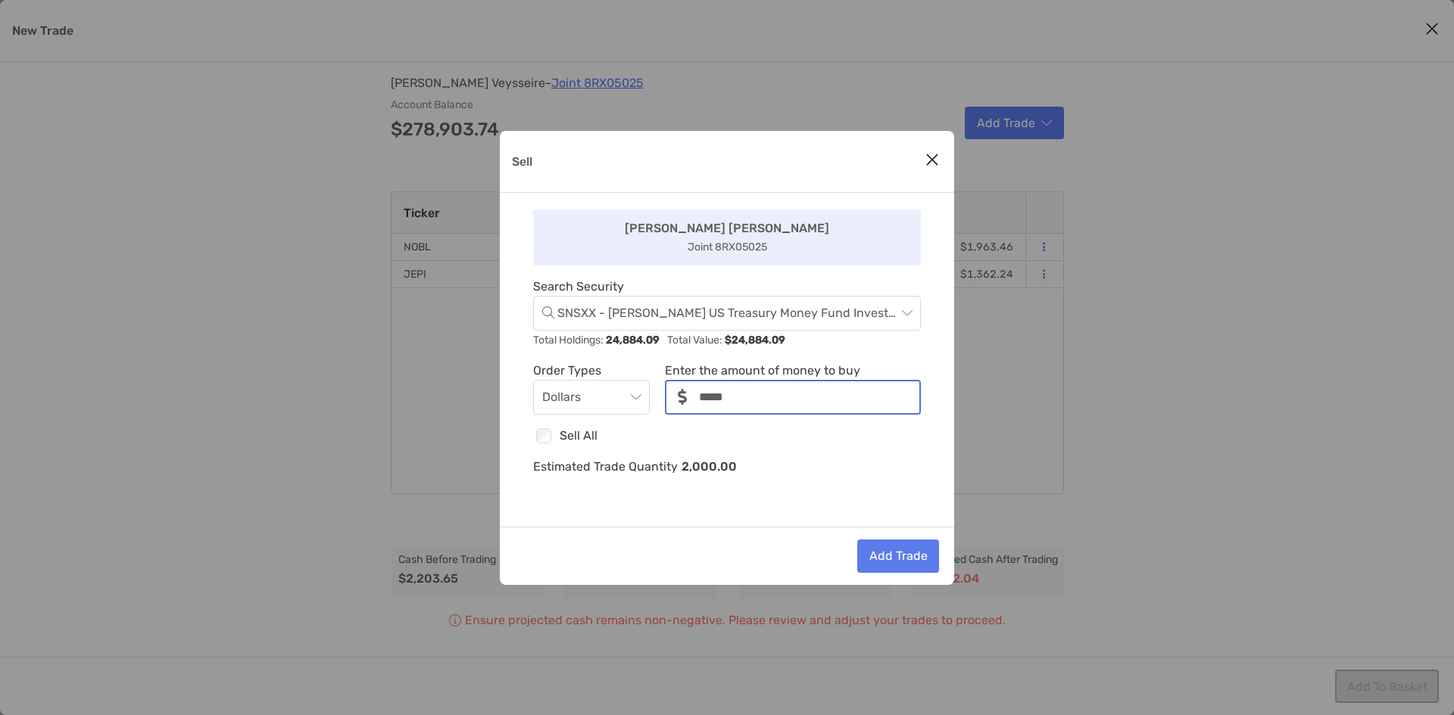
type input "*****"
click at [917, 569] on button "Add Trade" at bounding box center [898, 556] width 82 height 33
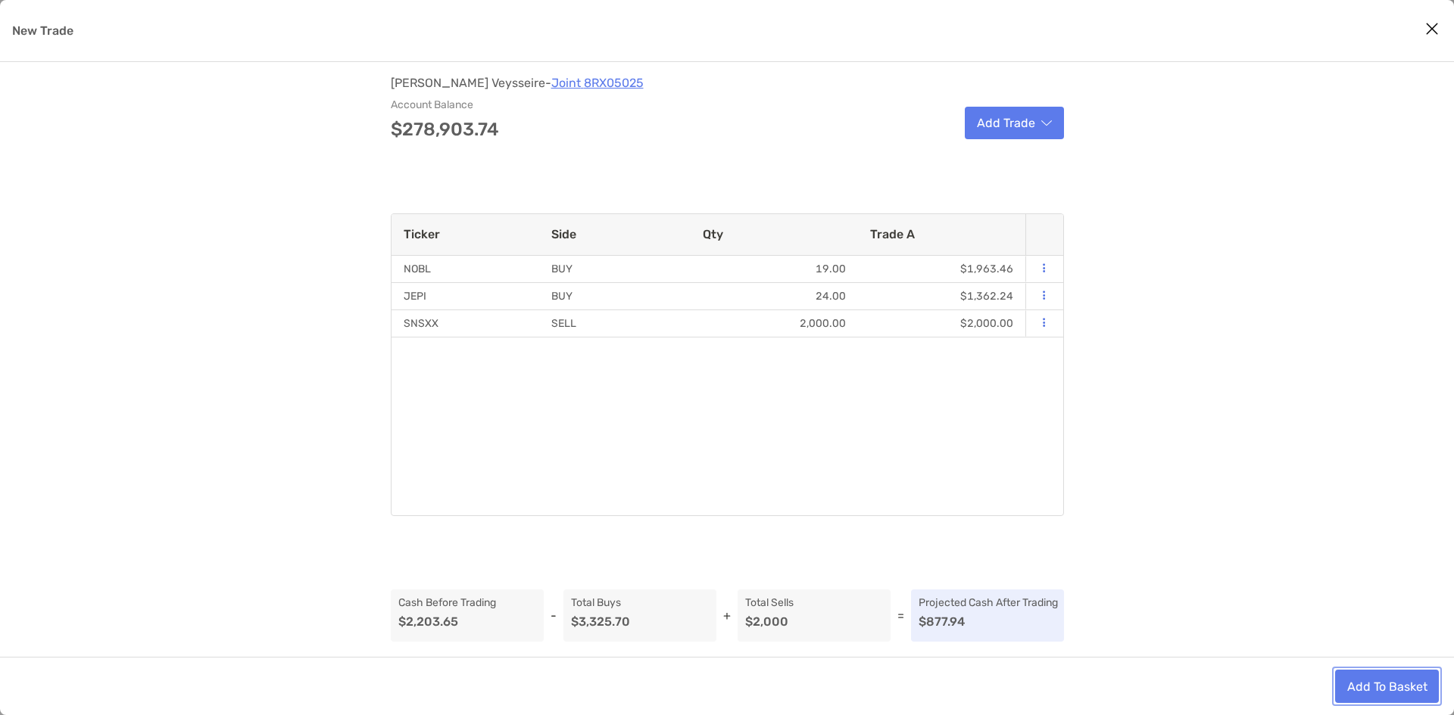
click at [1384, 675] on button "Add To Basket" at bounding box center [1387, 686] width 104 height 33
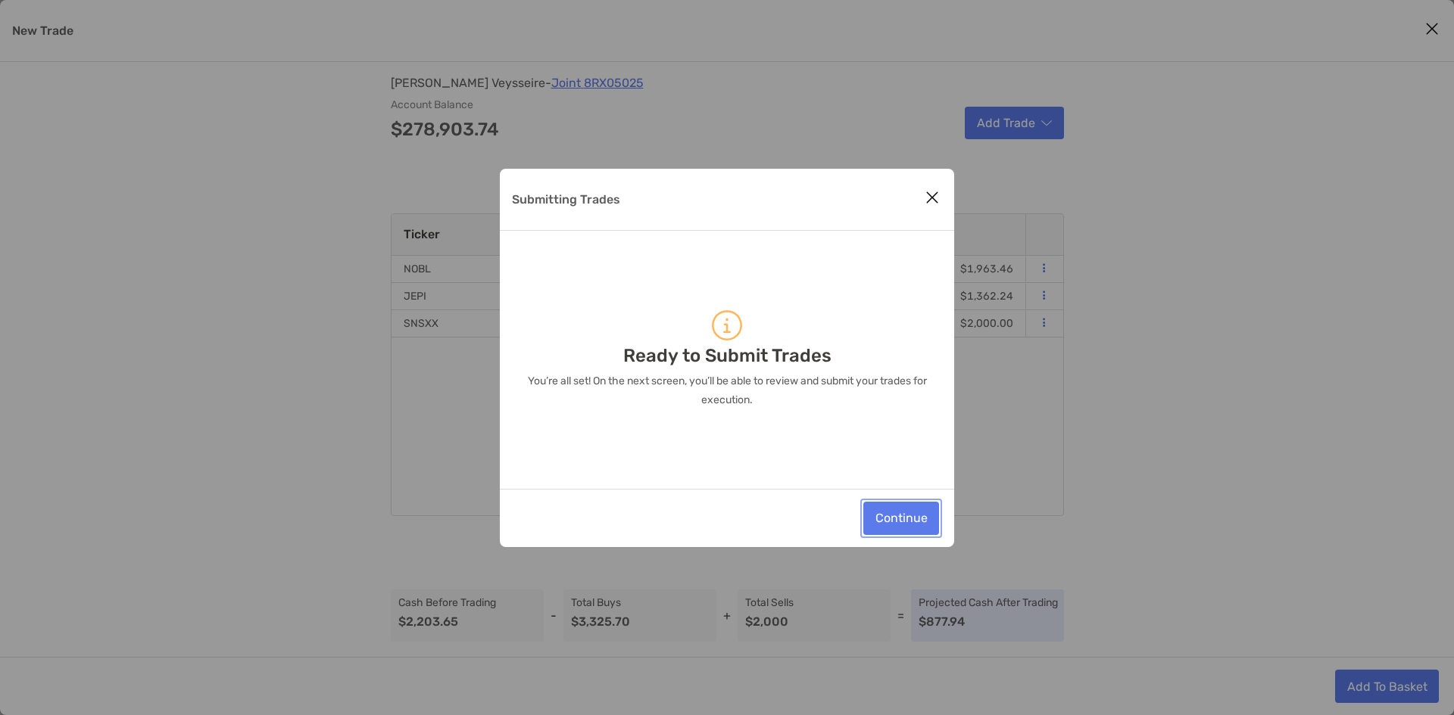
click at [910, 505] on button "Continue" at bounding box center [901, 518] width 76 height 33
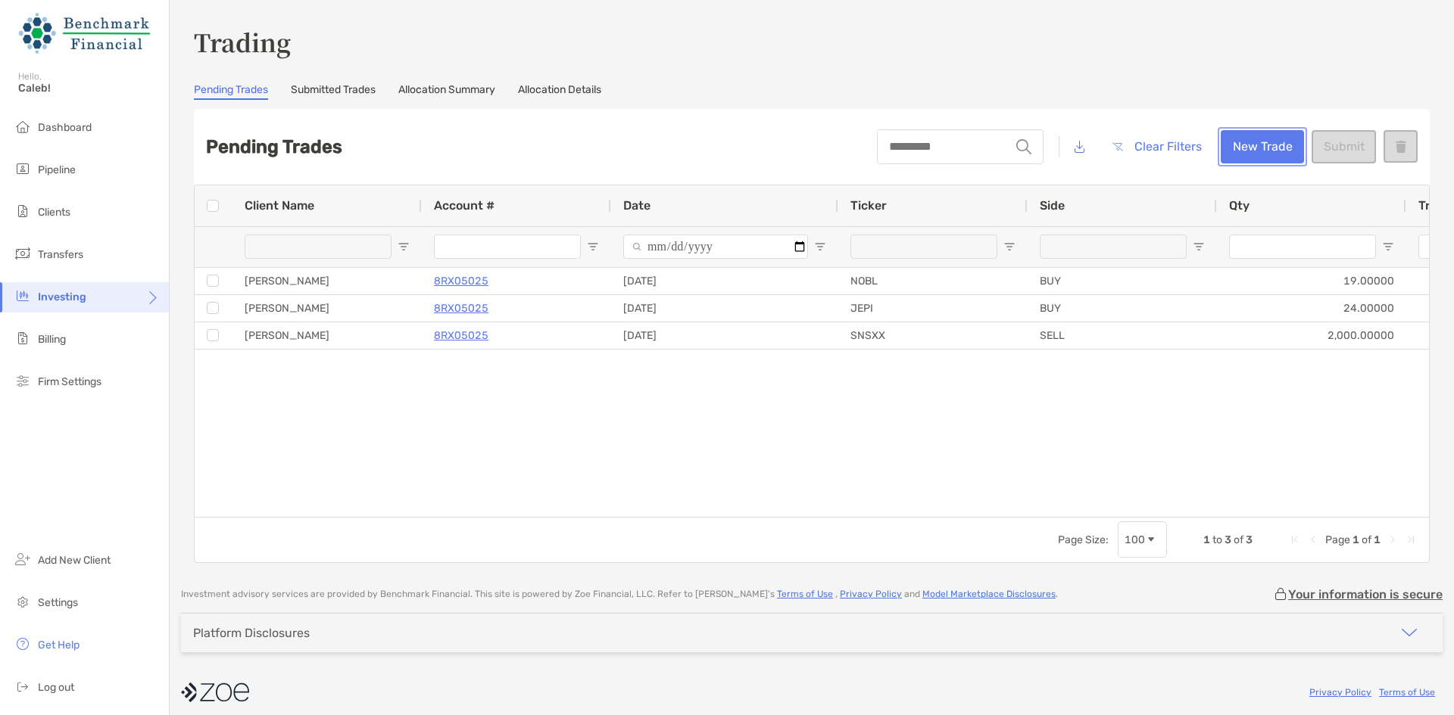
click at [1237, 131] on button "New Trade" at bounding box center [1261, 146] width 83 height 33
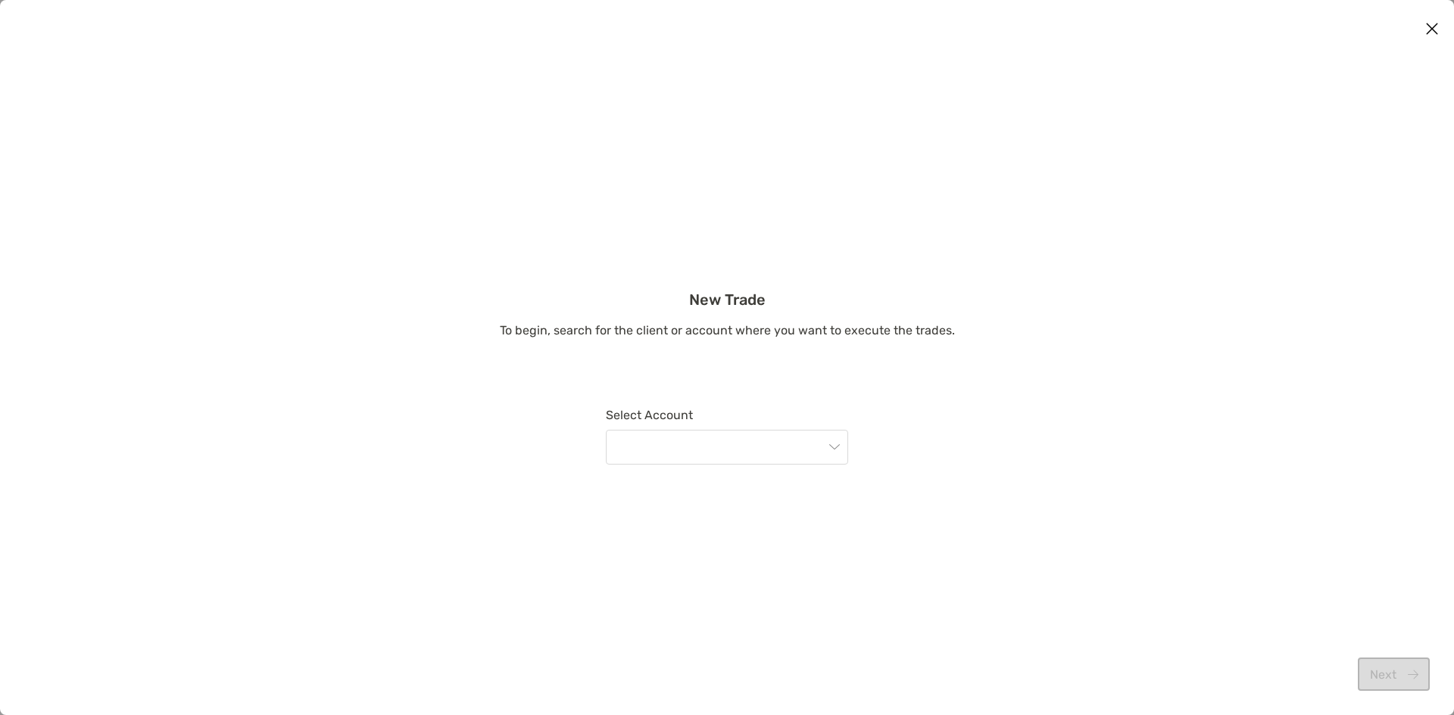
click at [782, 467] on div "Select Account" at bounding box center [727, 448] width 242 height 81
click at [789, 453] on input "modal" at bounding box center [719, 447] width 209 height 33
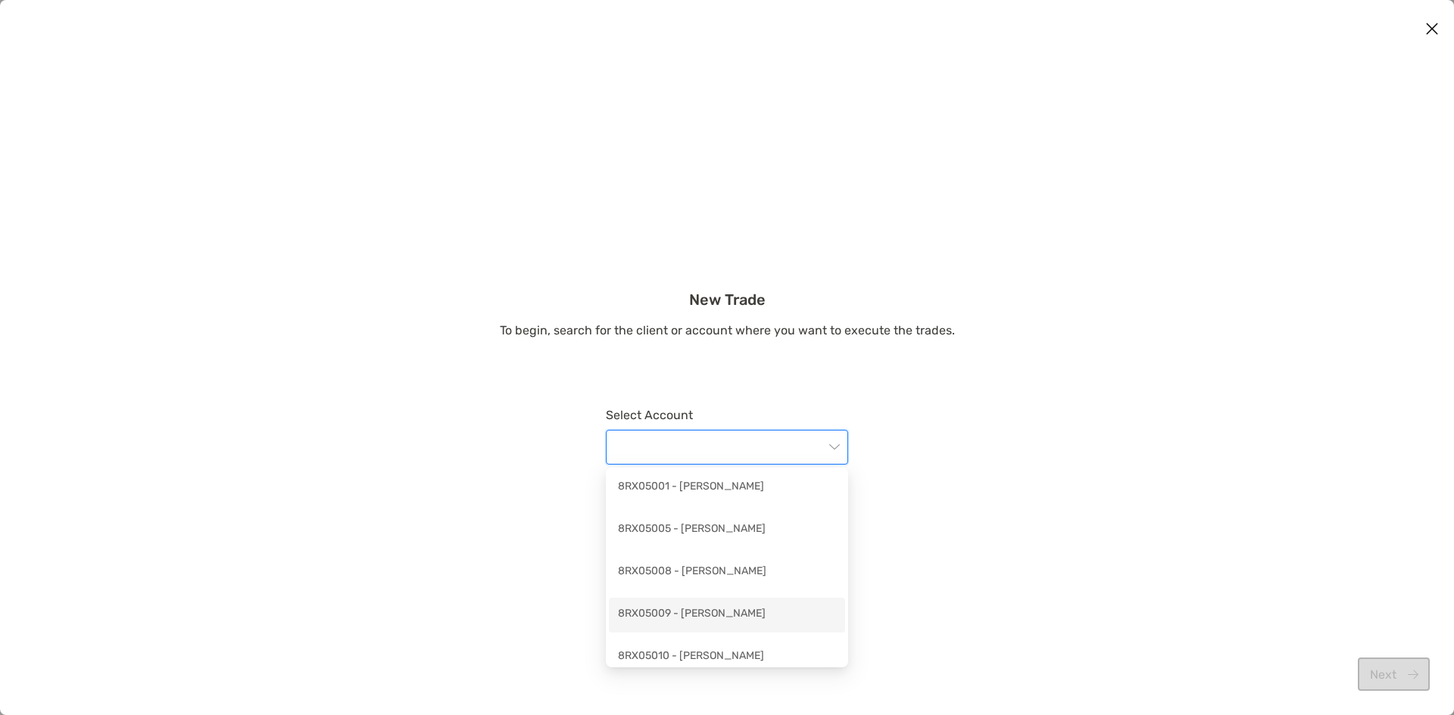
click at [778, 601] on div "8RX05009 - Kiran Moghe" at bounding box center [727, 615] width 236 height 35
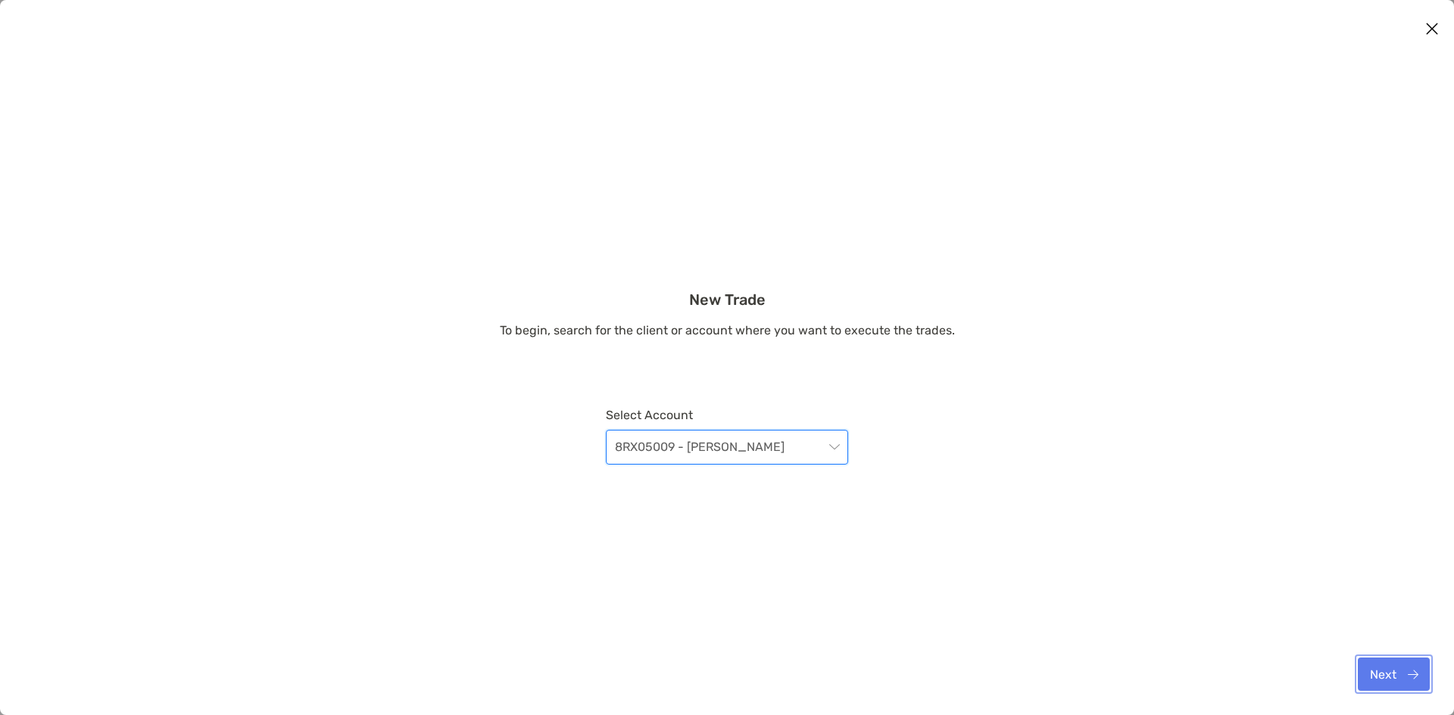
click at [1401, 685] on button "Next" at bounding box center [1393, 674] width 72 height 33
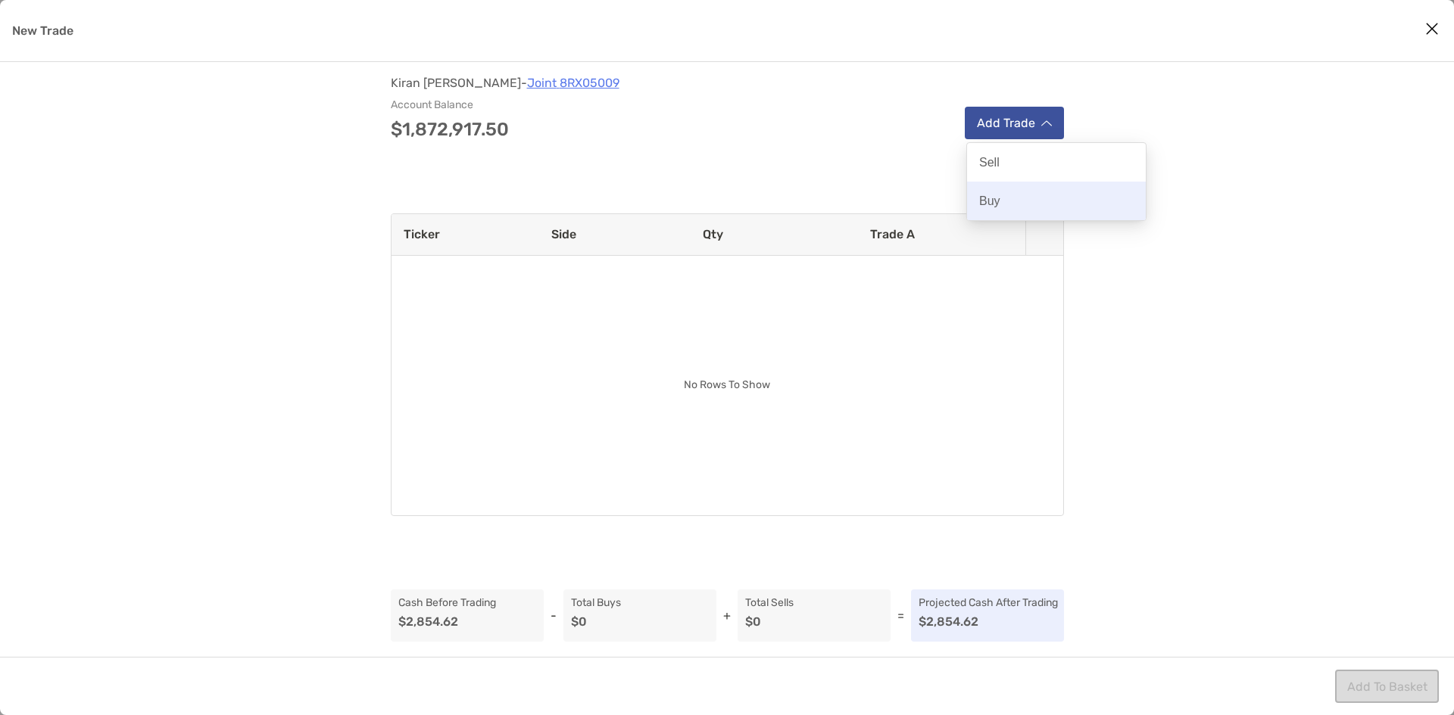
click at [1011, 202] on div "Buy" at bounding box center [1056, 201] width 179 height 39
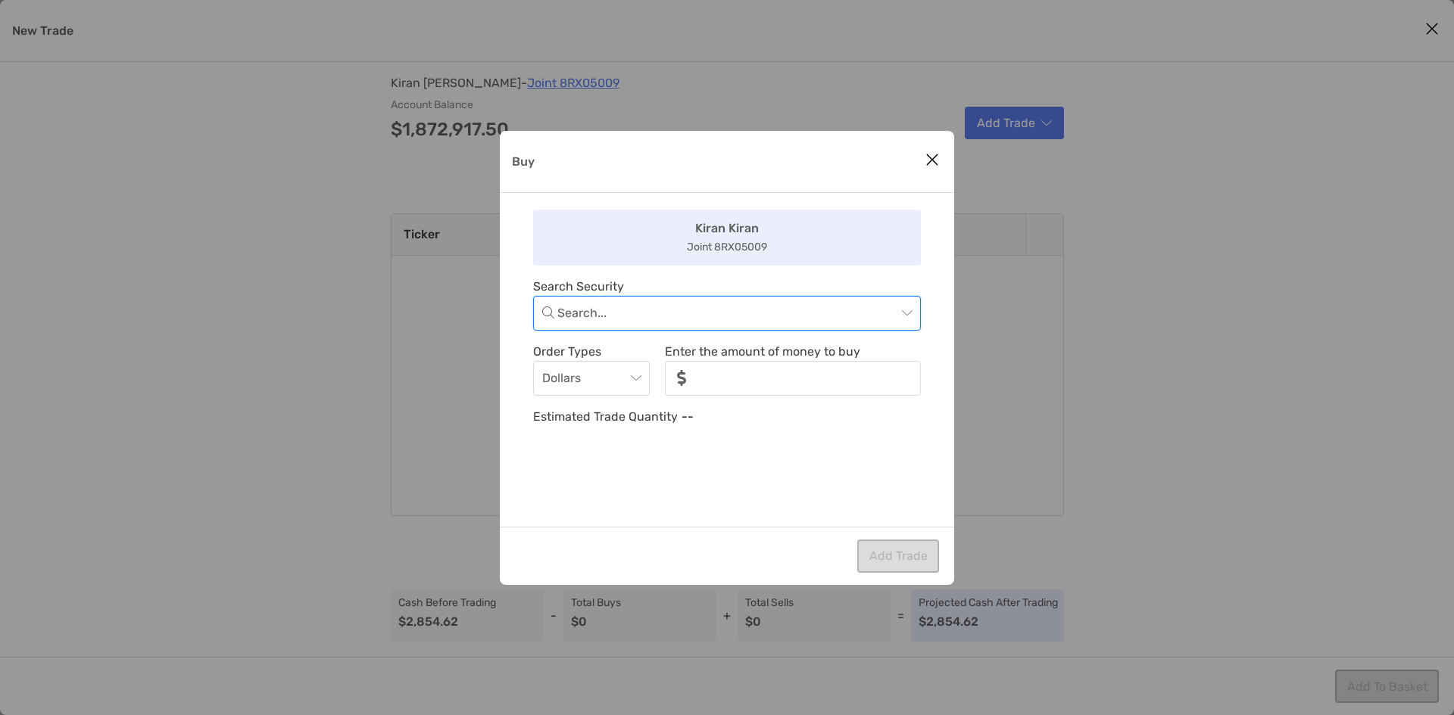
click at [773, 319] on input "Buy" at bounding box center [726, 313] width 339 height 33
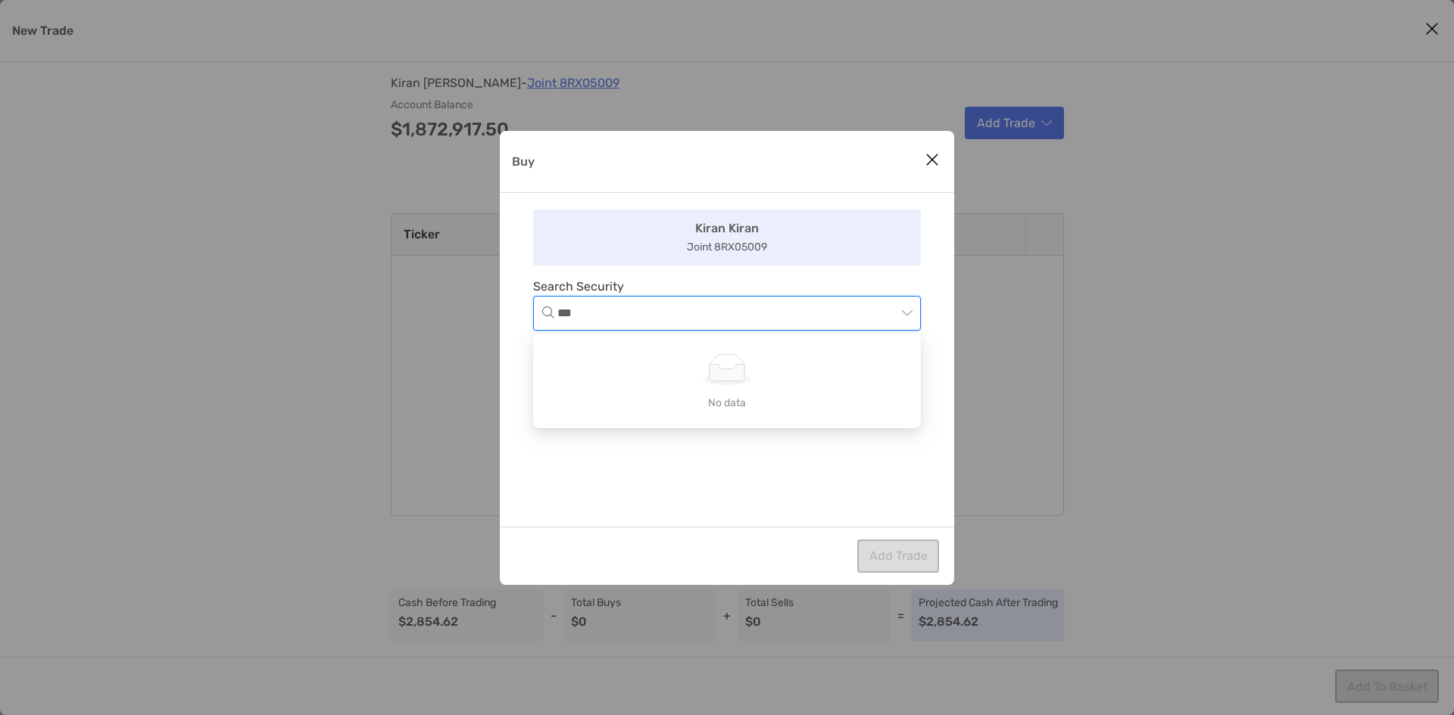
type input "****"
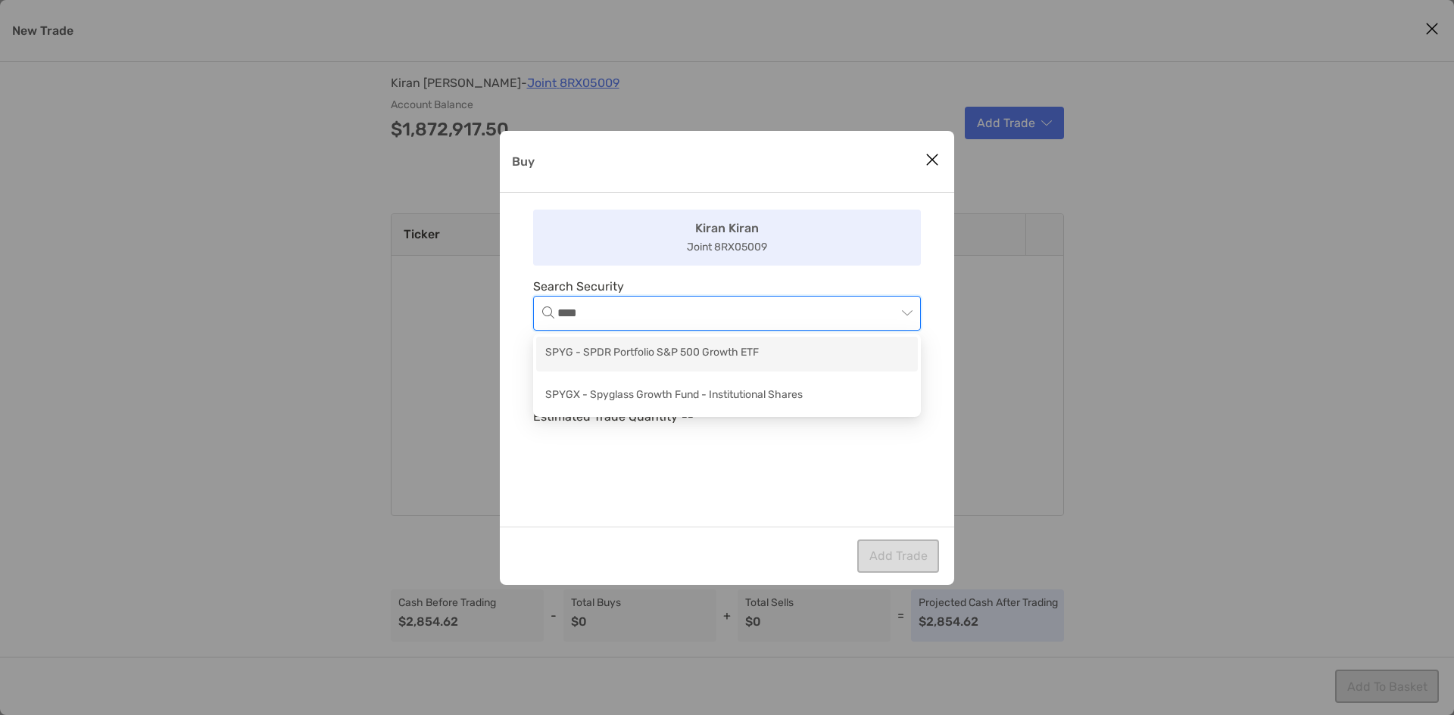
click at [774, 357] on div "SPYG - SPDR Portfolio S&P 500 Growth ETF" at bounding box center [726, 353] width 363 height 19
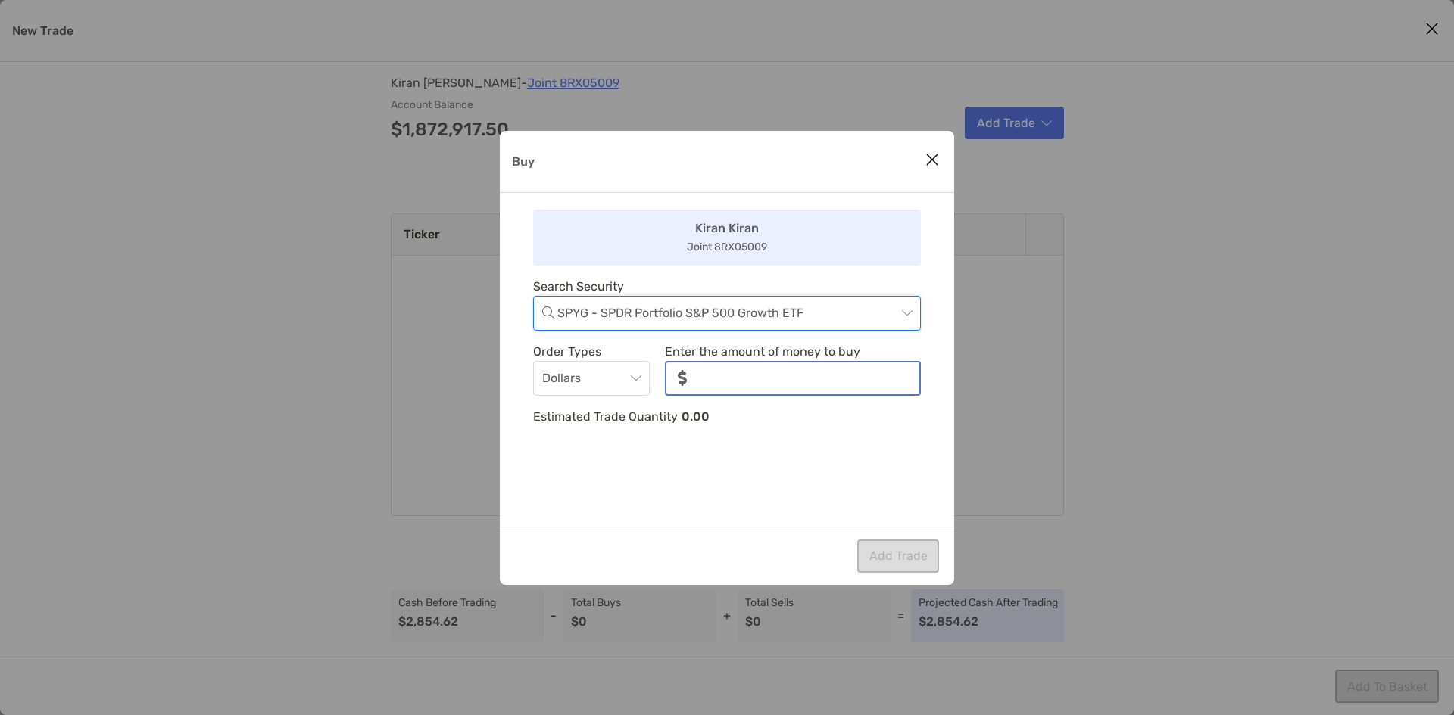
click at [746, 377] on input "noSymbolCurrency" at bounding box center [809, 379] width 220 height 32
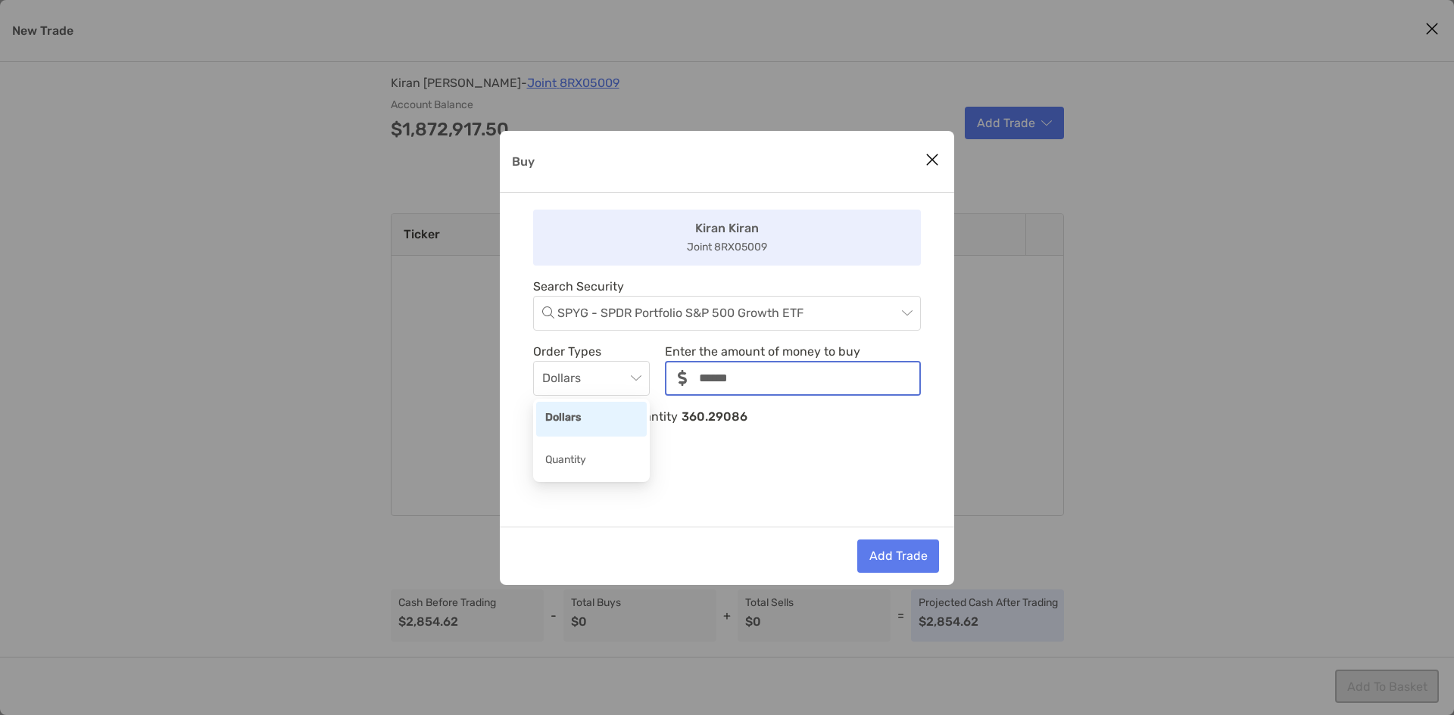
drag, startPoint x: 598, startPoint y: 386, endPoint x: 596, endPoint y: 396, distance: 10.1
click at [598, 385] on span "Dollars" at bounding box center [591, 378] width 98 height 33
type input "******"
click at [594, 456] on div "Quantity" at bounding box center [591, 461] width 92 height 19
click at [748, 382] on input "noSymbolCurrency" at bounding box center [792, 379] width 253 height 32
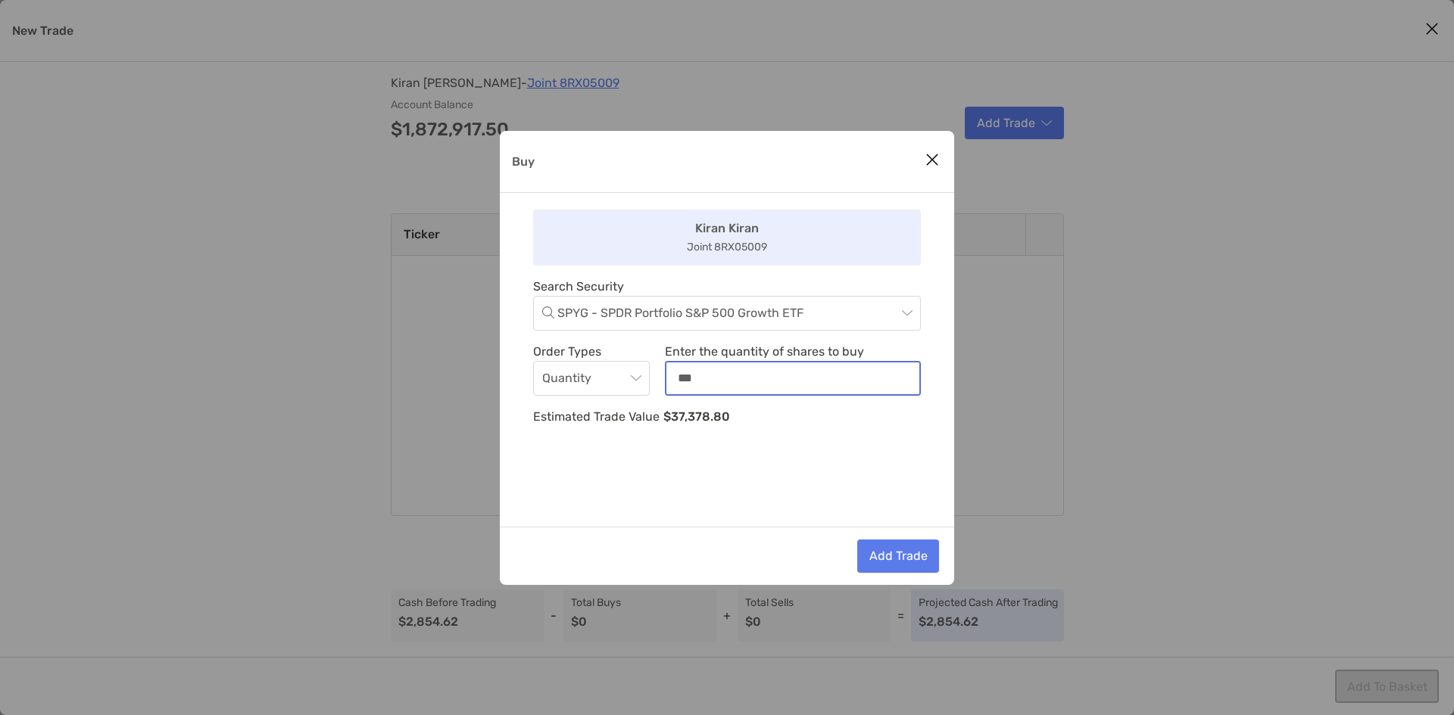
type input "***"
click at [896, 553] on button "Add Trade" at bounding box center [898, 556] width 82 height 33
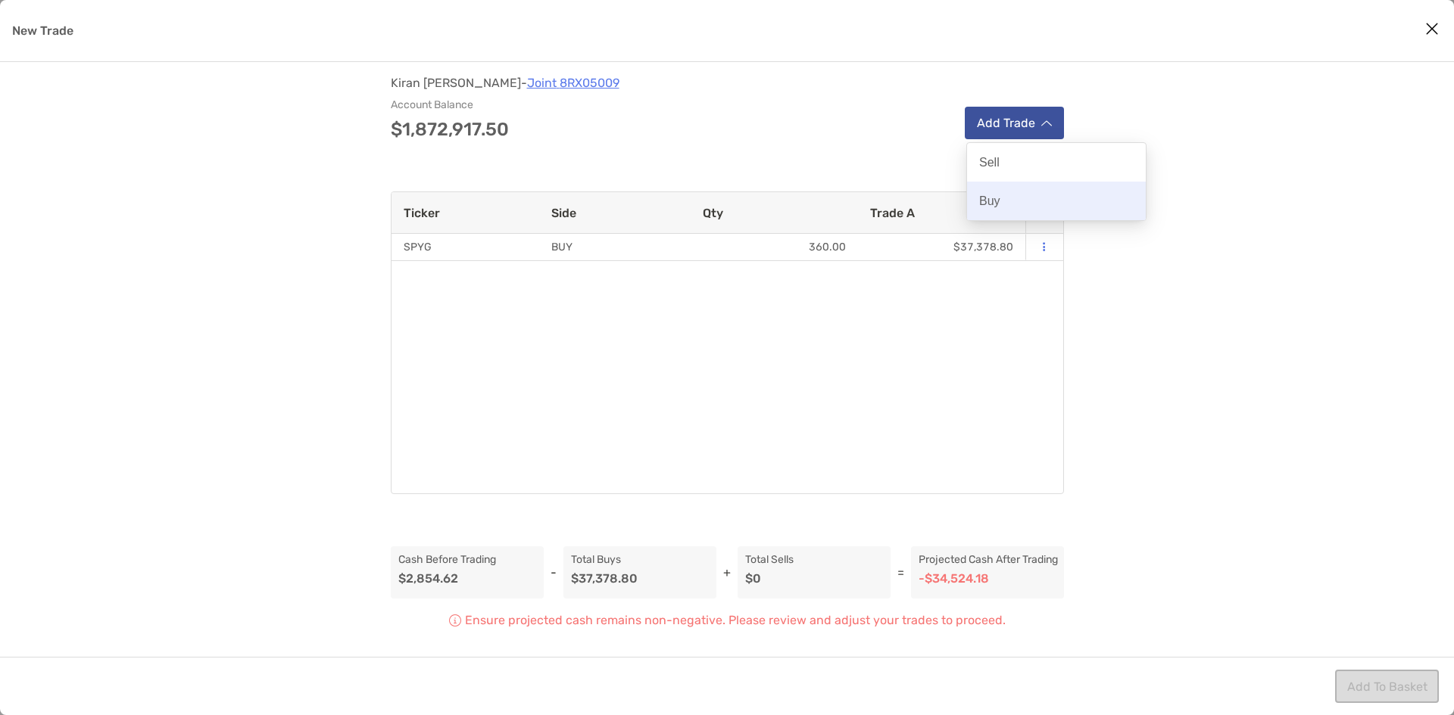
click at [997, 192] on div "Buy" at bounding box center [1056, 201] width 179 height 39
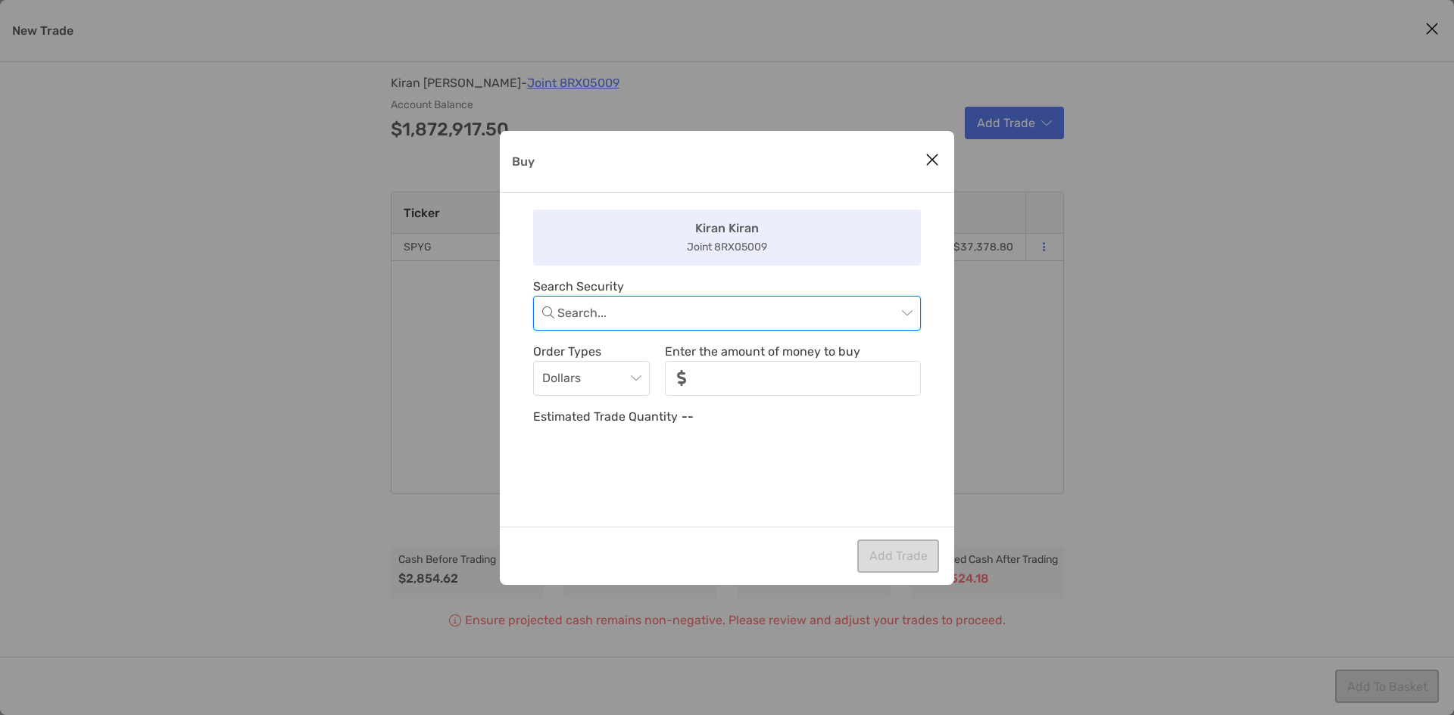
click at [799, 320] on input "Buy" at bounding box center [726, 313] width 339 height 33
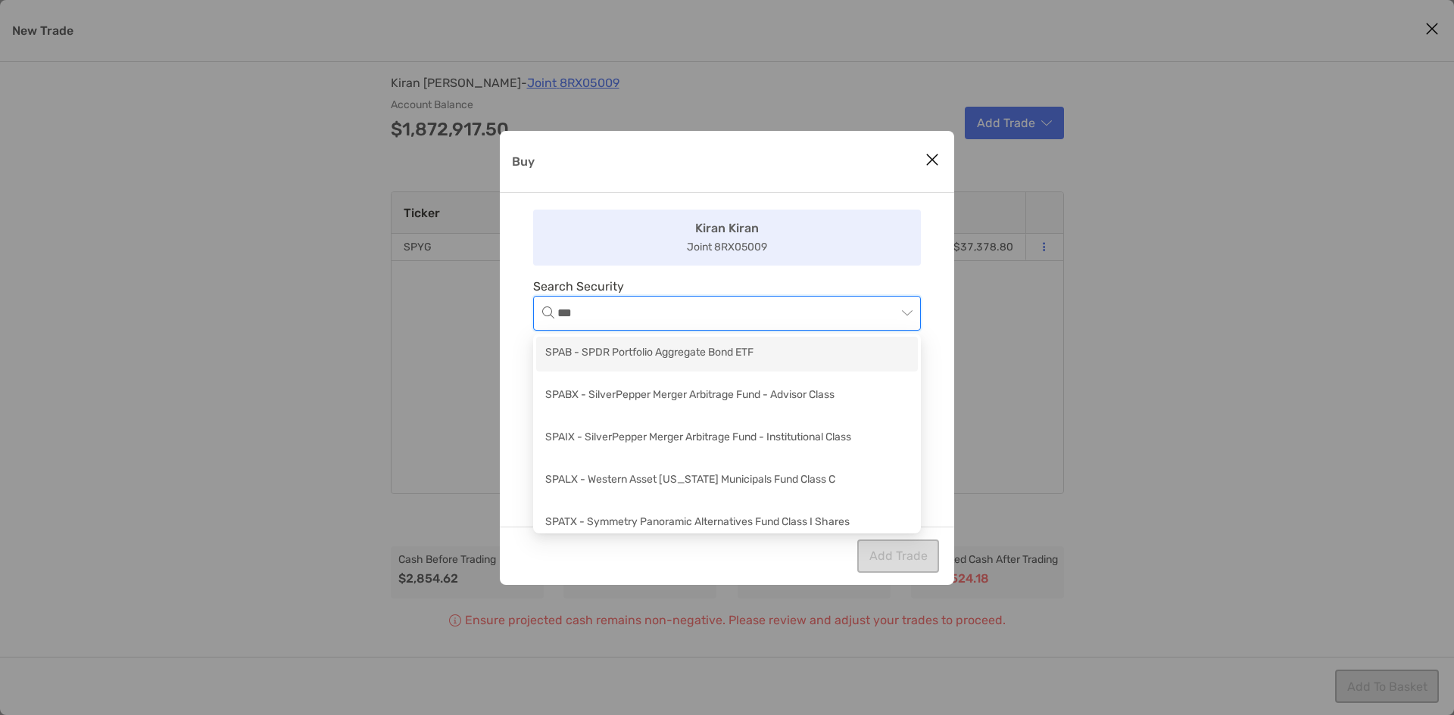
type input "****"
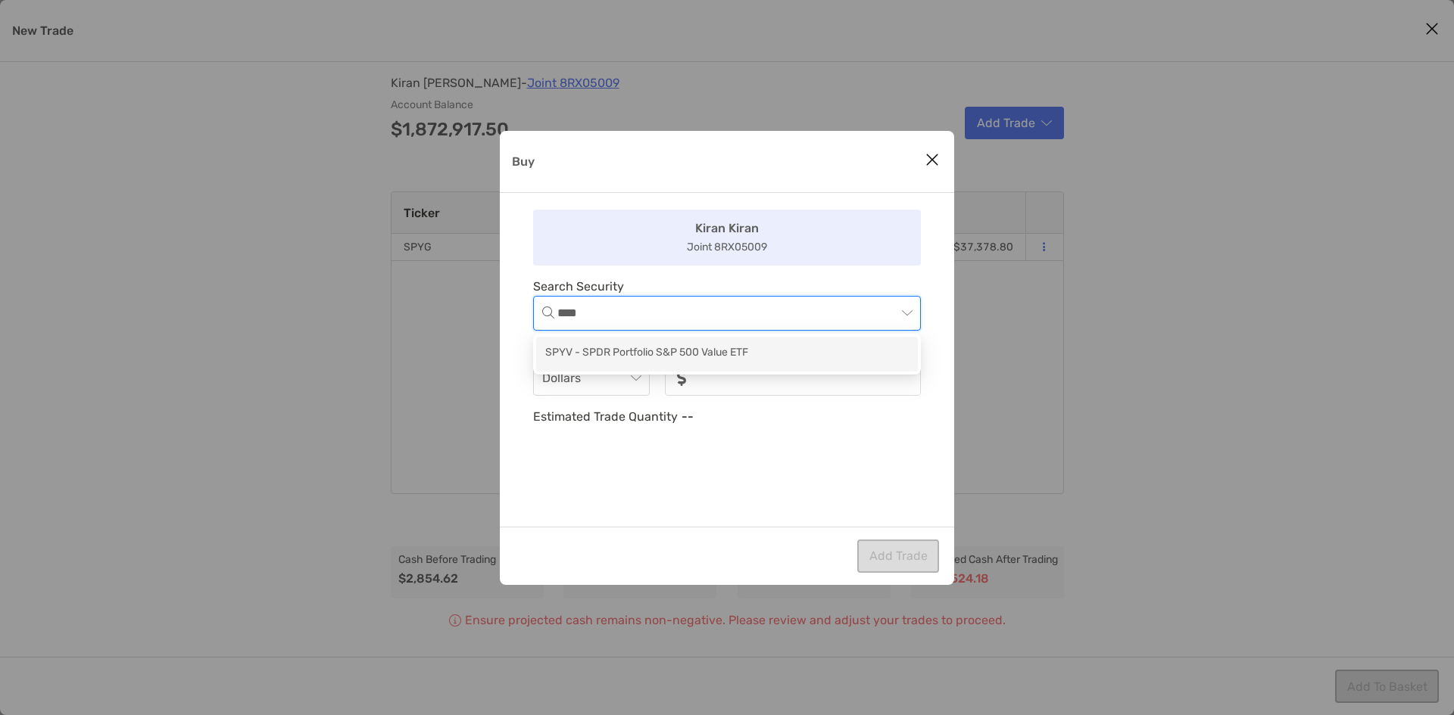
click at [730, 347] on div "SPYV - SPDR Portfolio S&P 500 Value ETF" at bounding box center [726, 353] width 363 height 19
click at [743, 372] on input "noSymbolCurrency" at bounding box center [809, 379] width 220 height 32
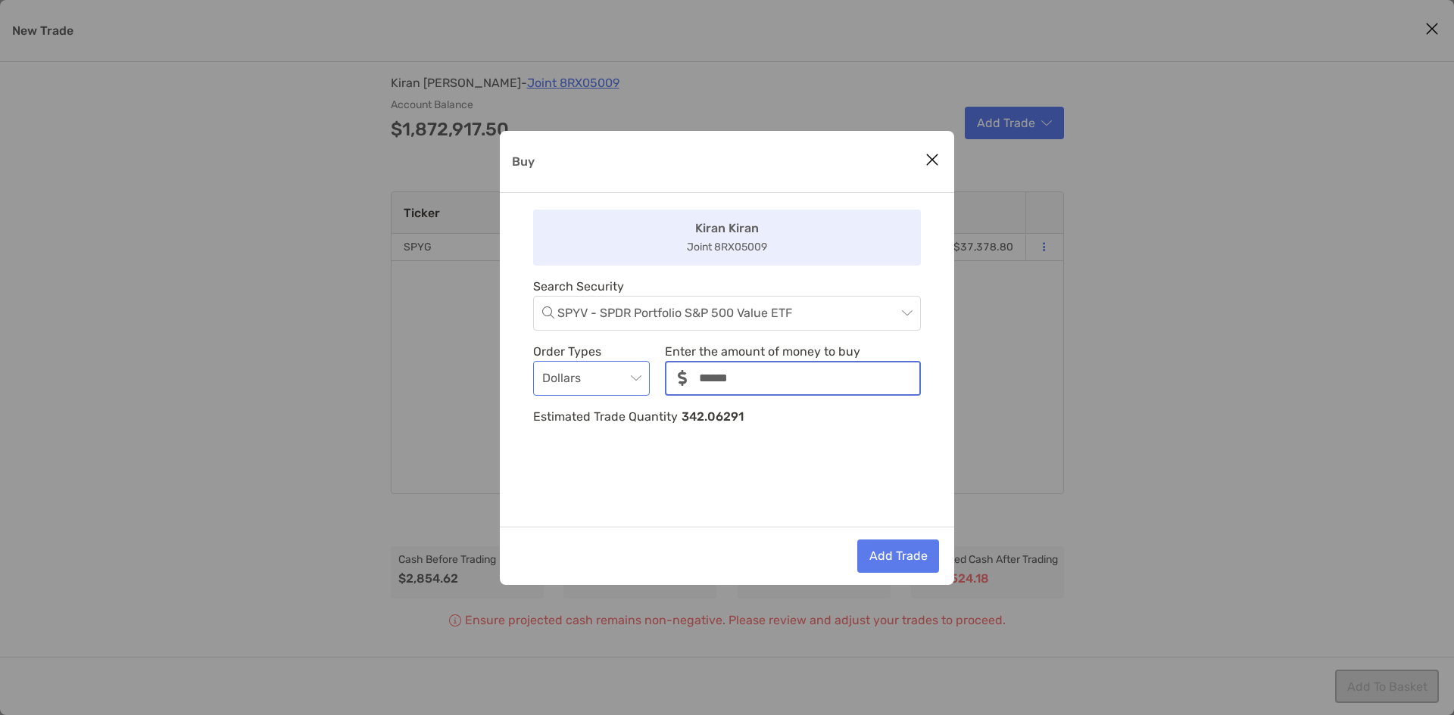
click at [584, 382] on span "Dollars" at bounding box center [591, 378] width 98 height 33
type input "******"
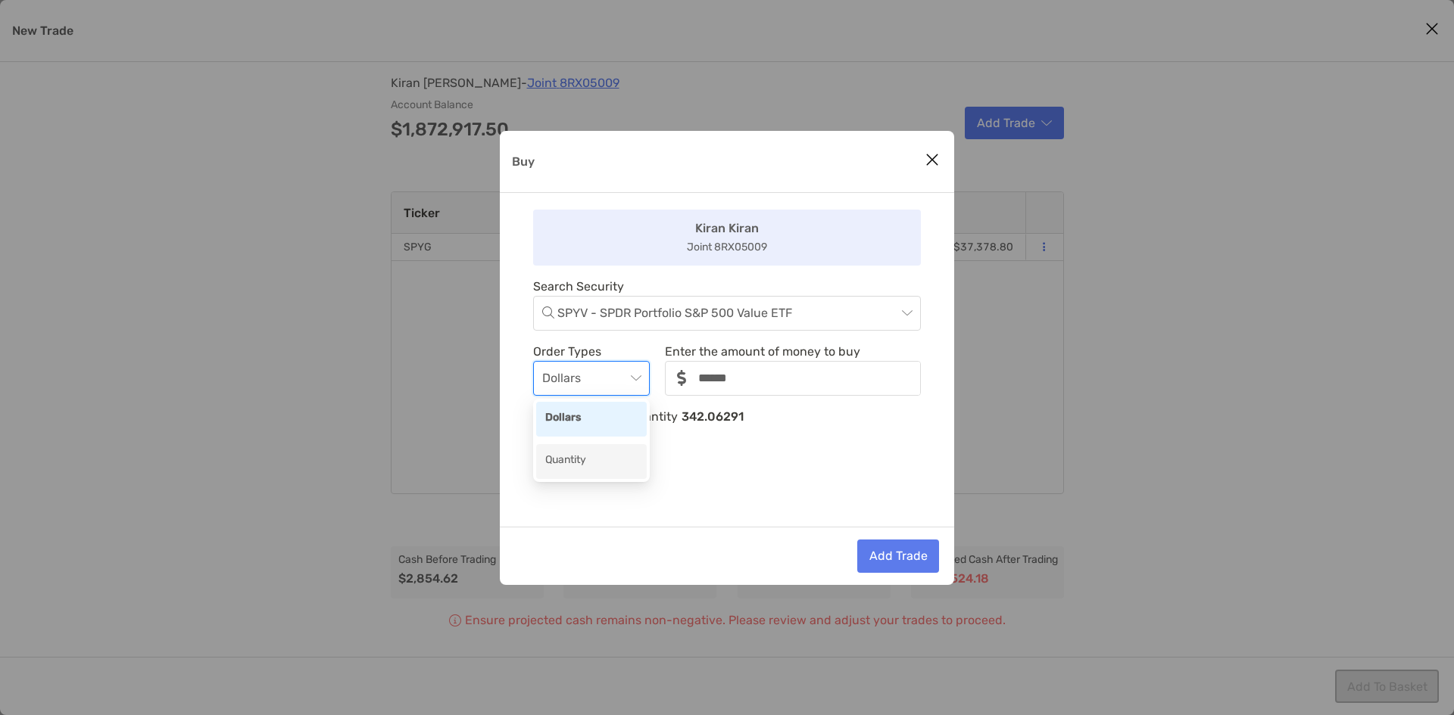
click at [585, 460] on div "Quantity" at bounding box center [591, 461] width 92 height 19
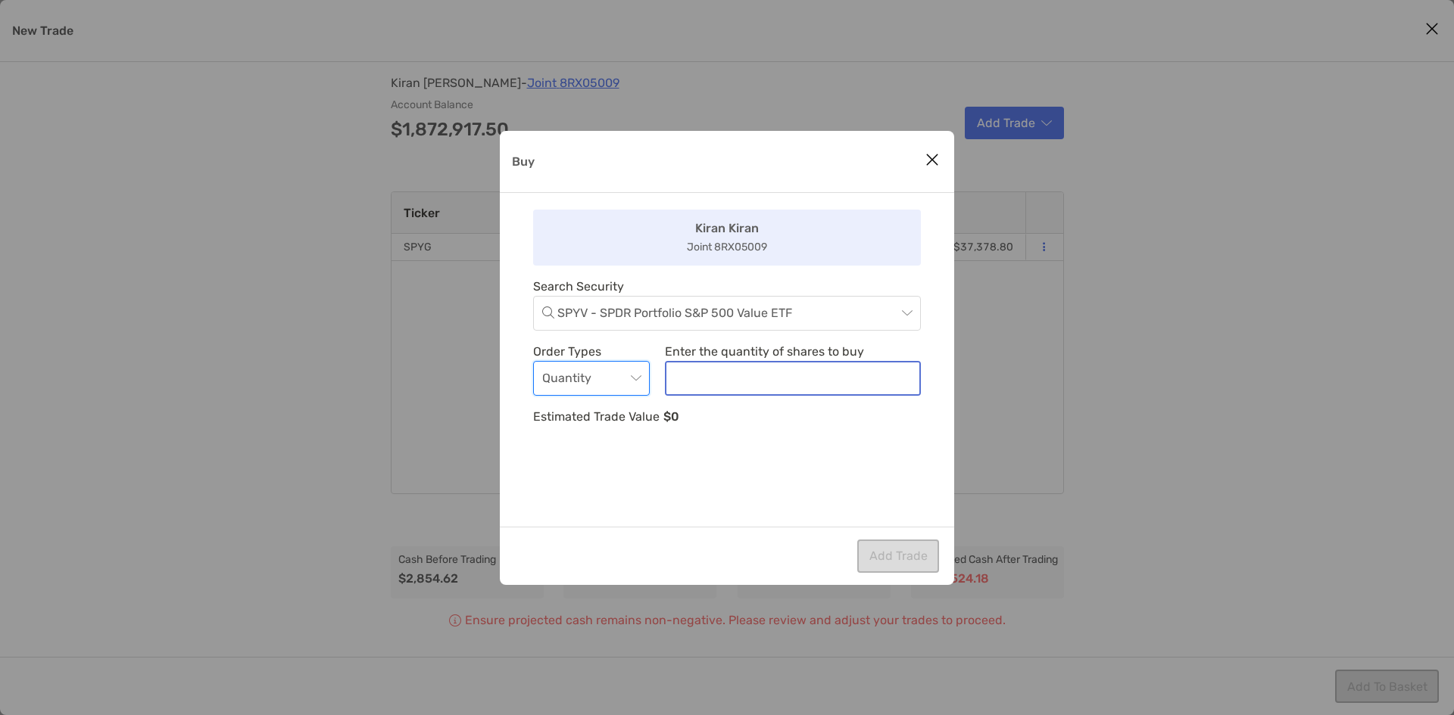
click at [724, 383] on input "noSymbolCurrency" at bounding box center [792, 379] width 253 height 32
type input "***"
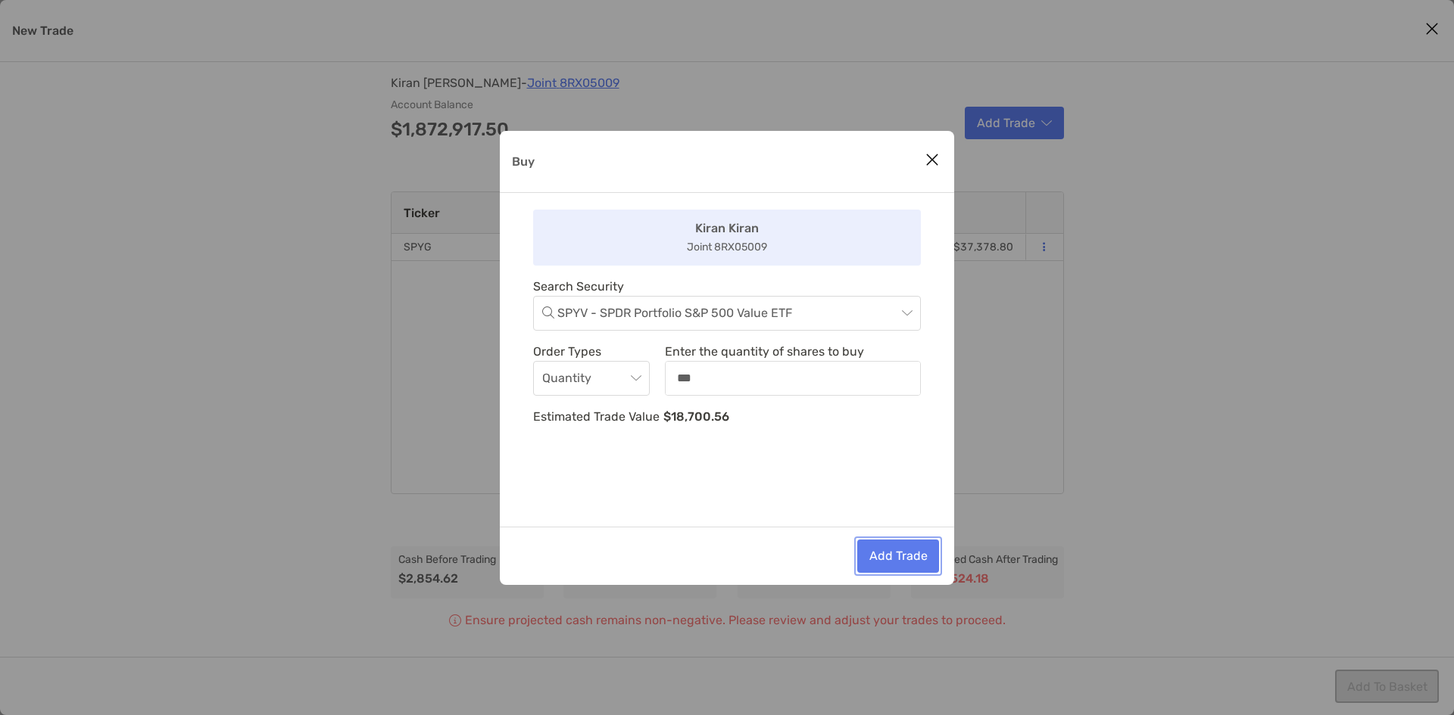
click at [897, 552] on button "Add Trade" at bounding box center [898, 556] width 82 height 33
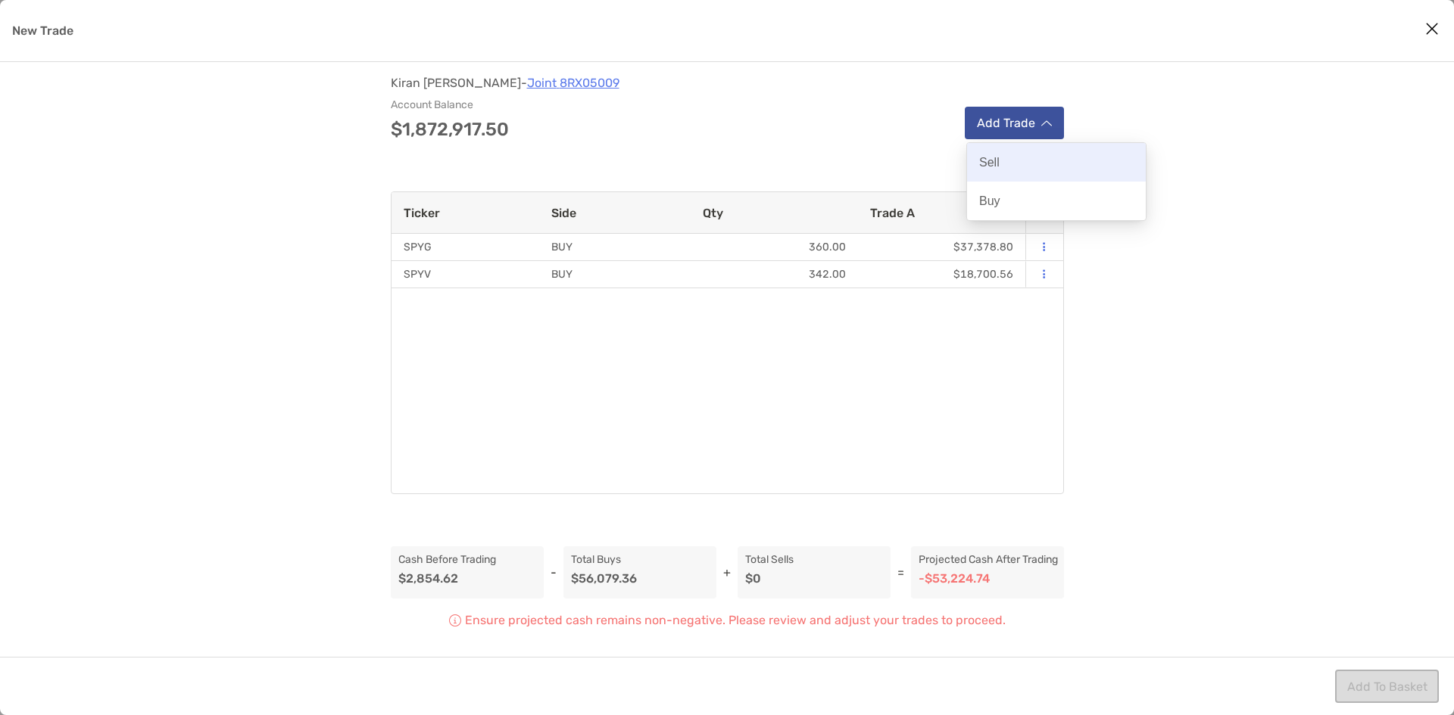
click at [1013, 171] on div "Sell" at bounding box center [1056, 162] width 179 height 39
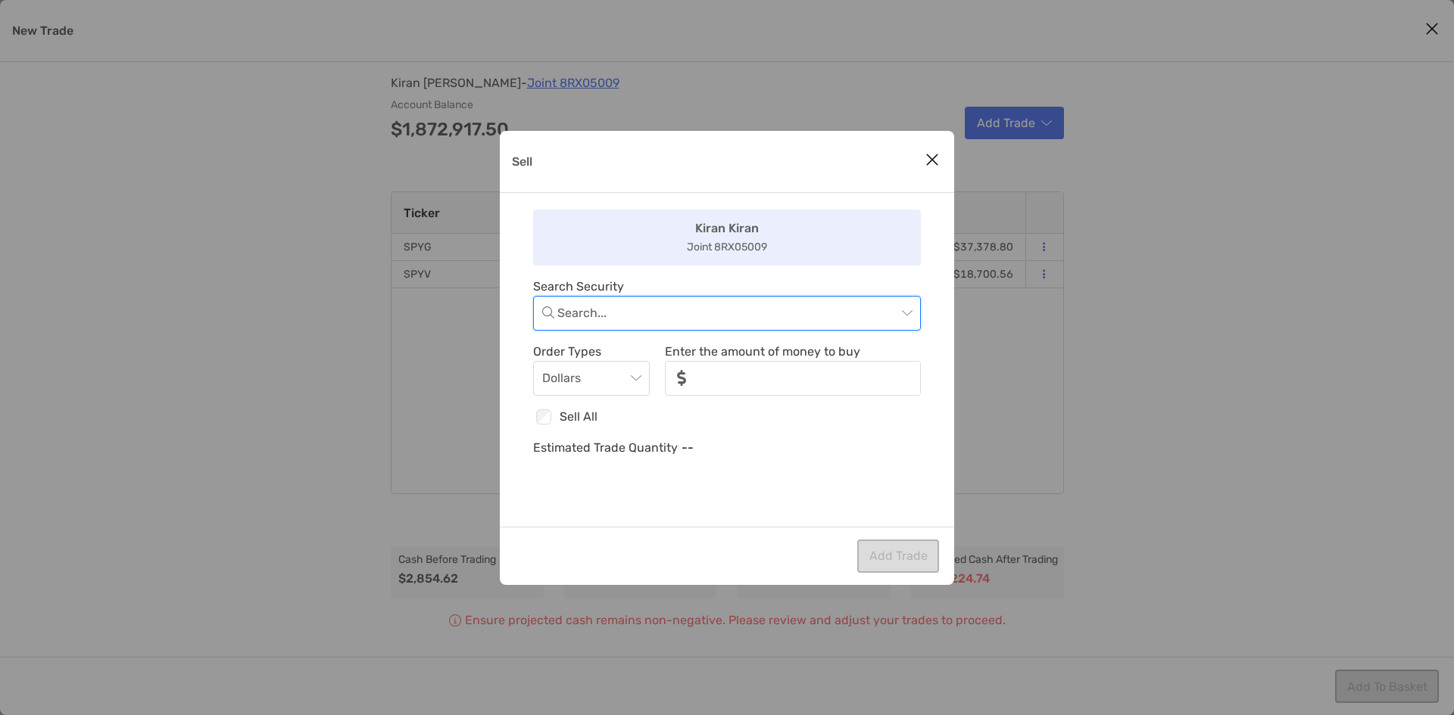
click at [775, 322] on input "Sell" at bounding box center [726, 313] width 339 height 33
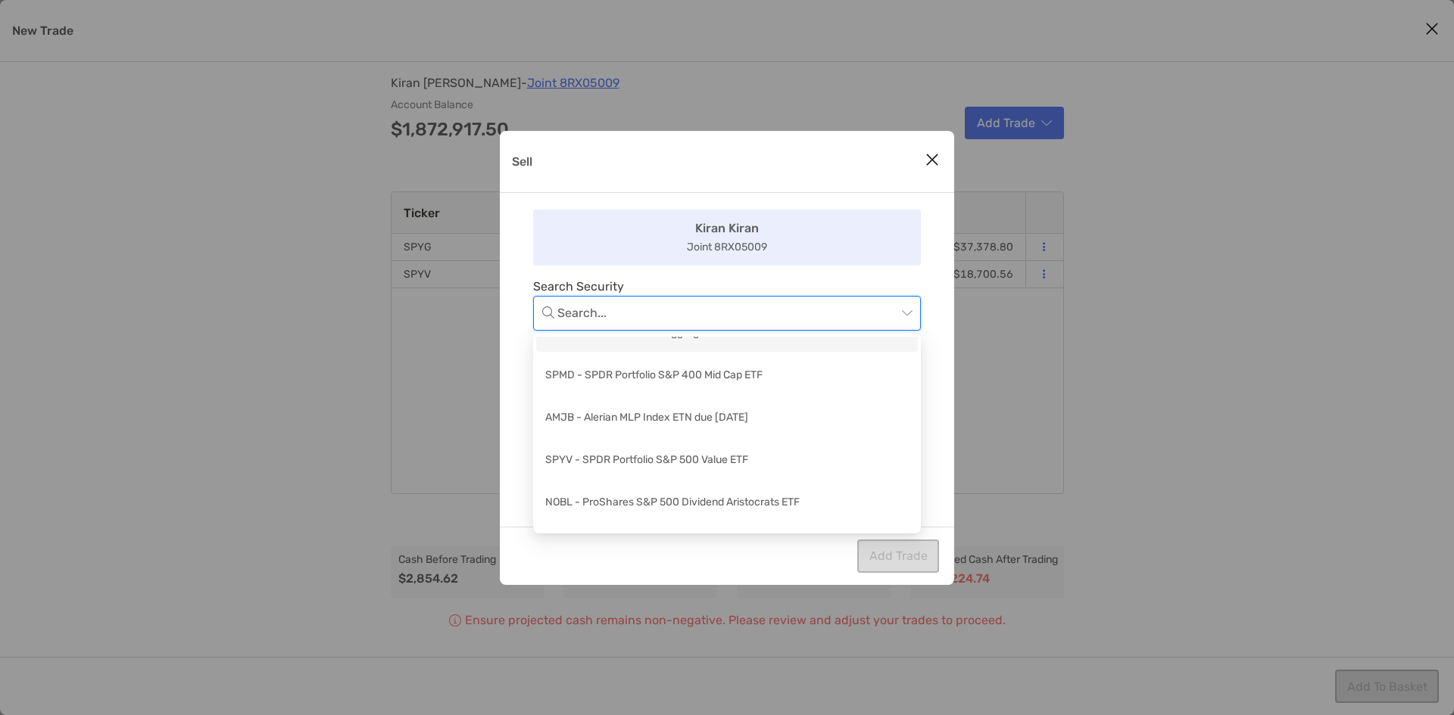
scroll to position [350, 0]
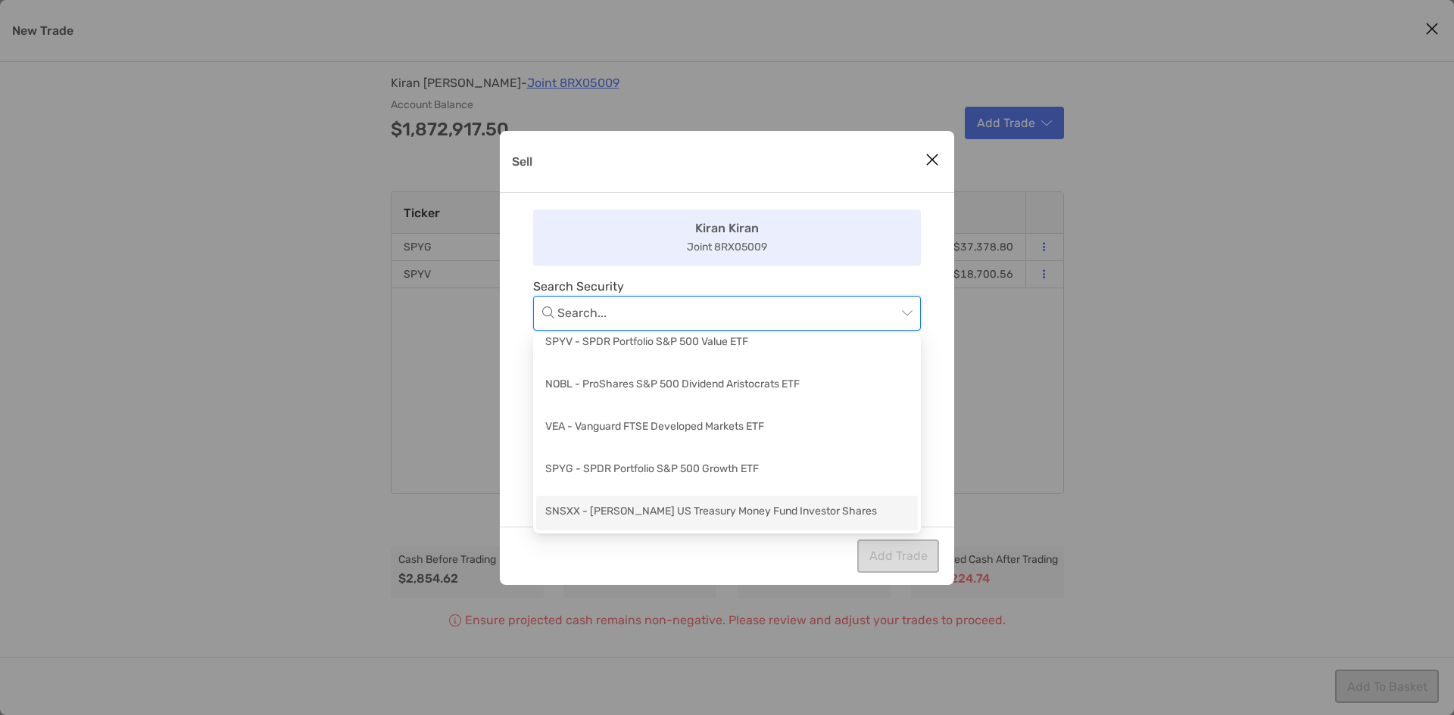
click at [740, 513] on div "SNSXX - Schwab US Treasury Money Fund Investor Shares" at bounding box center [726, 512] width 363 height 19
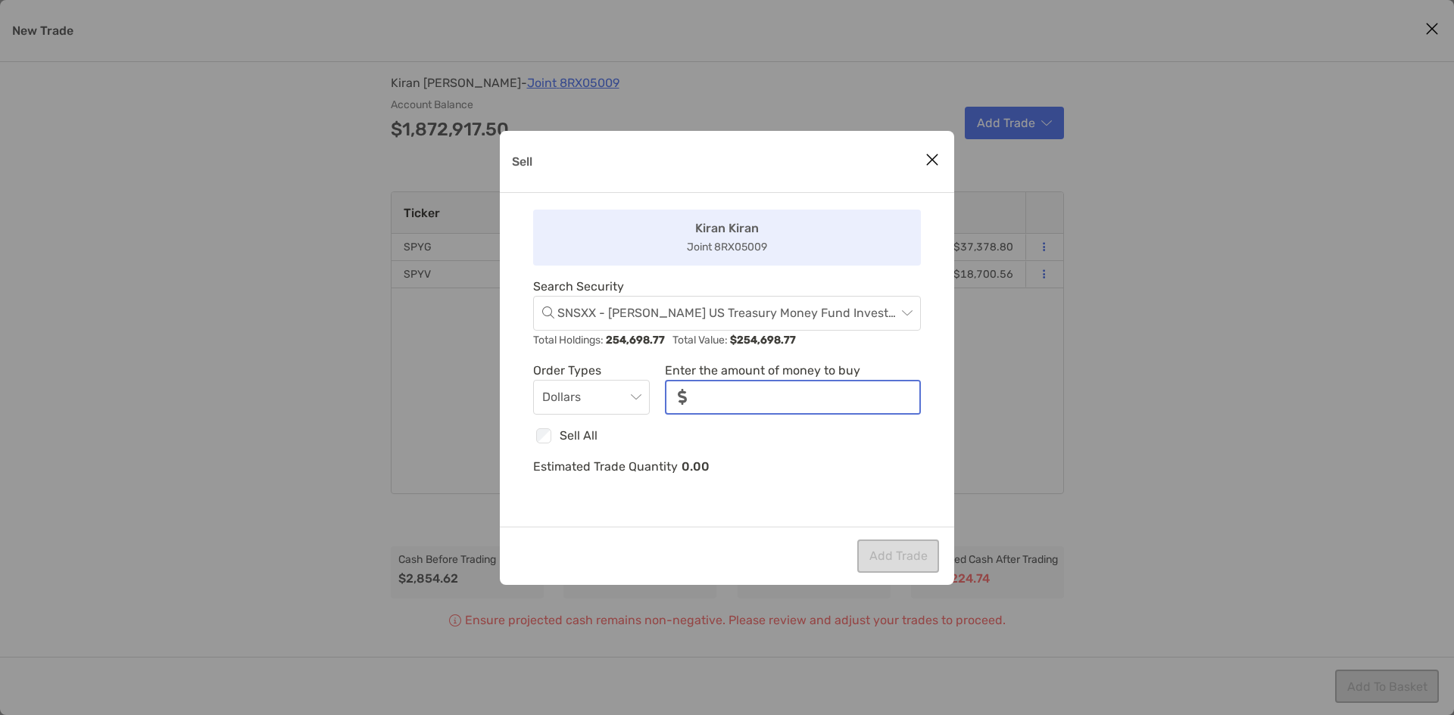
click at [710, 406] on input "noSymbolCurrency" at bounding box center [809, 398] width 220 height 32
type input "******"
click at [903, 556] on button "Add Trade" at bounding box center [898, 556] width 82 height 33
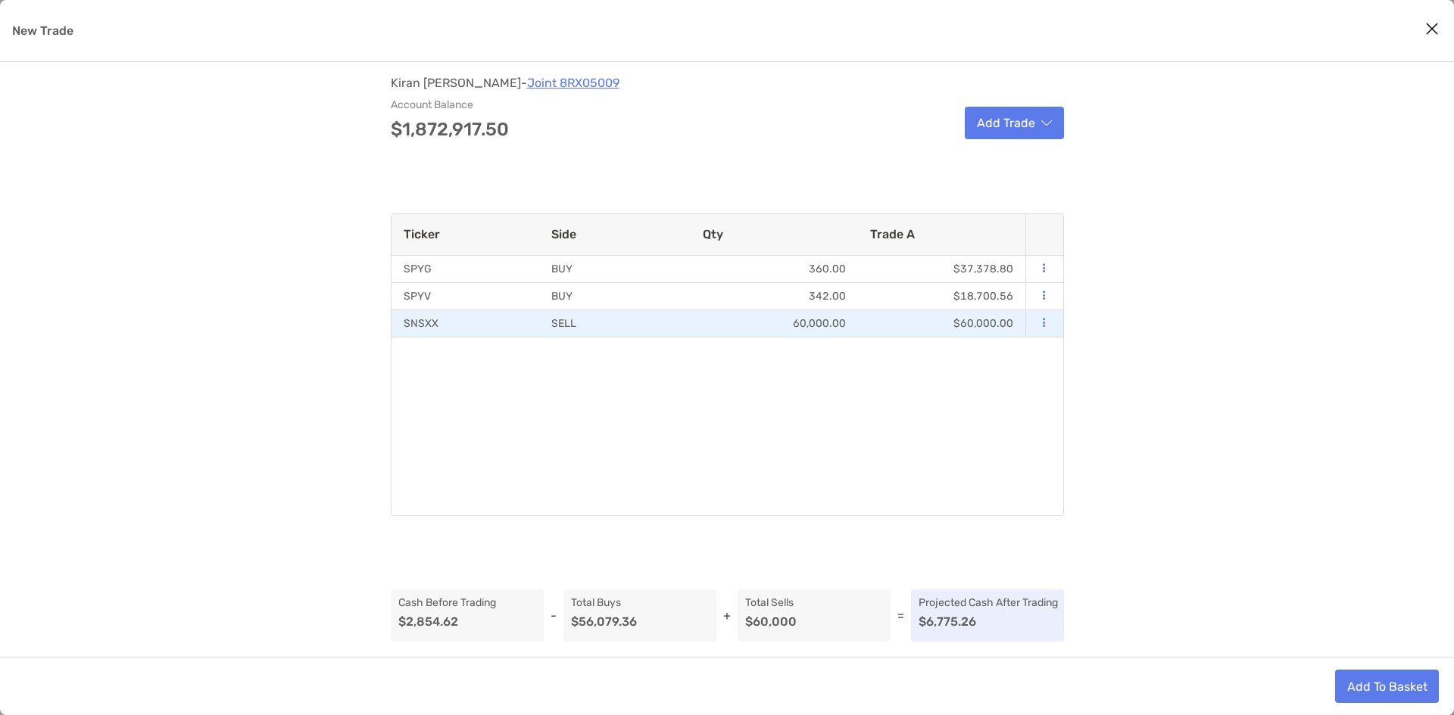
click at [755, 314] on div "60,000.00" at bounding box center [773, 323] width 167 height 26
click at [793, 319] on div "60,000.00" at bounding box center [773, 323] width 167 height 26
click at [1051, 323] on div "modal" at bounding box center [1044, 323] width 38 height 26
click at [1045, 323] on button "modal" at bounding box center [1044, 323] width 14 height 15
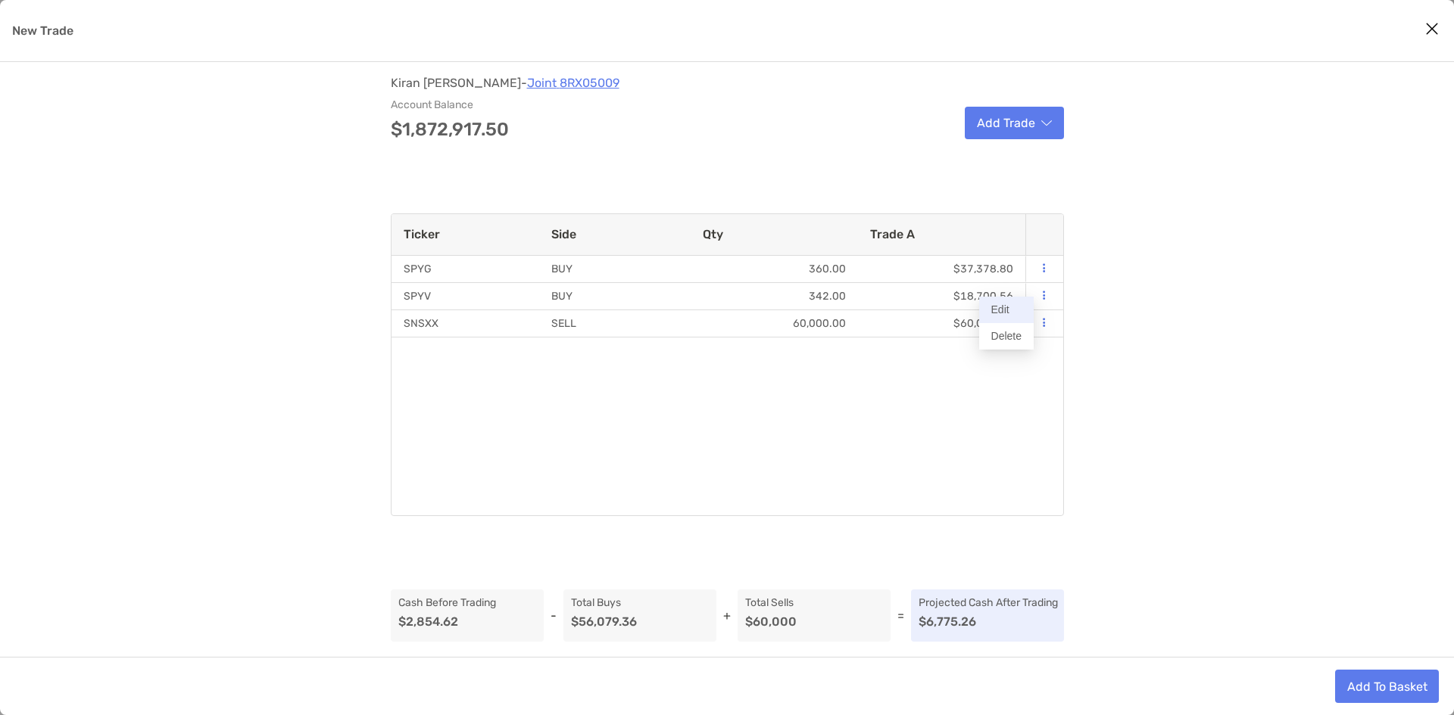
click at [1016, 316] on button "Edit" at bounding box center [1006, 310] width 55 height 26
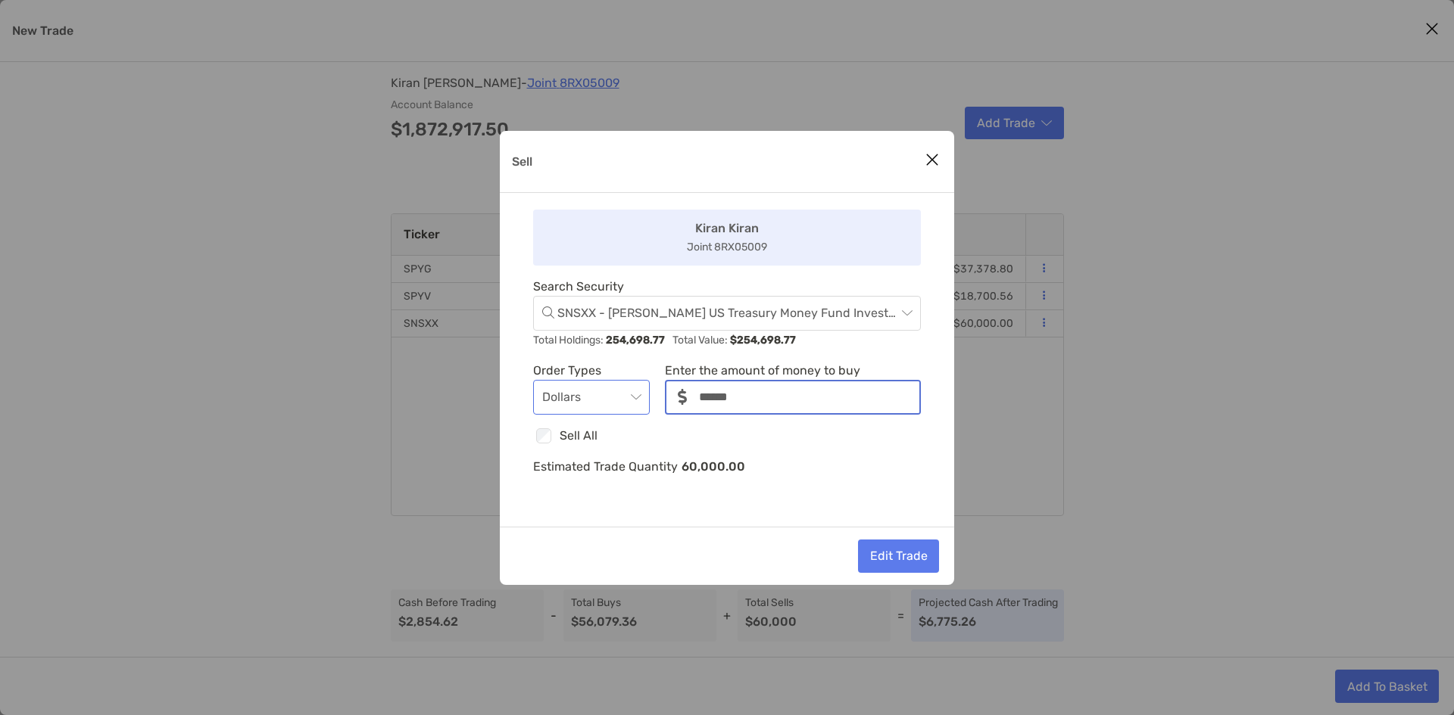
drag, startPoint x: 822, startPoint y: 394, endPoint x: 575, endPoint y: 395, distance: 246.8
click at [575, 395] on div "Order Types Dollars Enter the amount of money to buy noSymbolCurrency" at bounding box center [727, 388] width 388 height 54
type input "******"
click at [899, 557] on button "Edit Trade" at bounding box center [898, 556] width 81 height 33
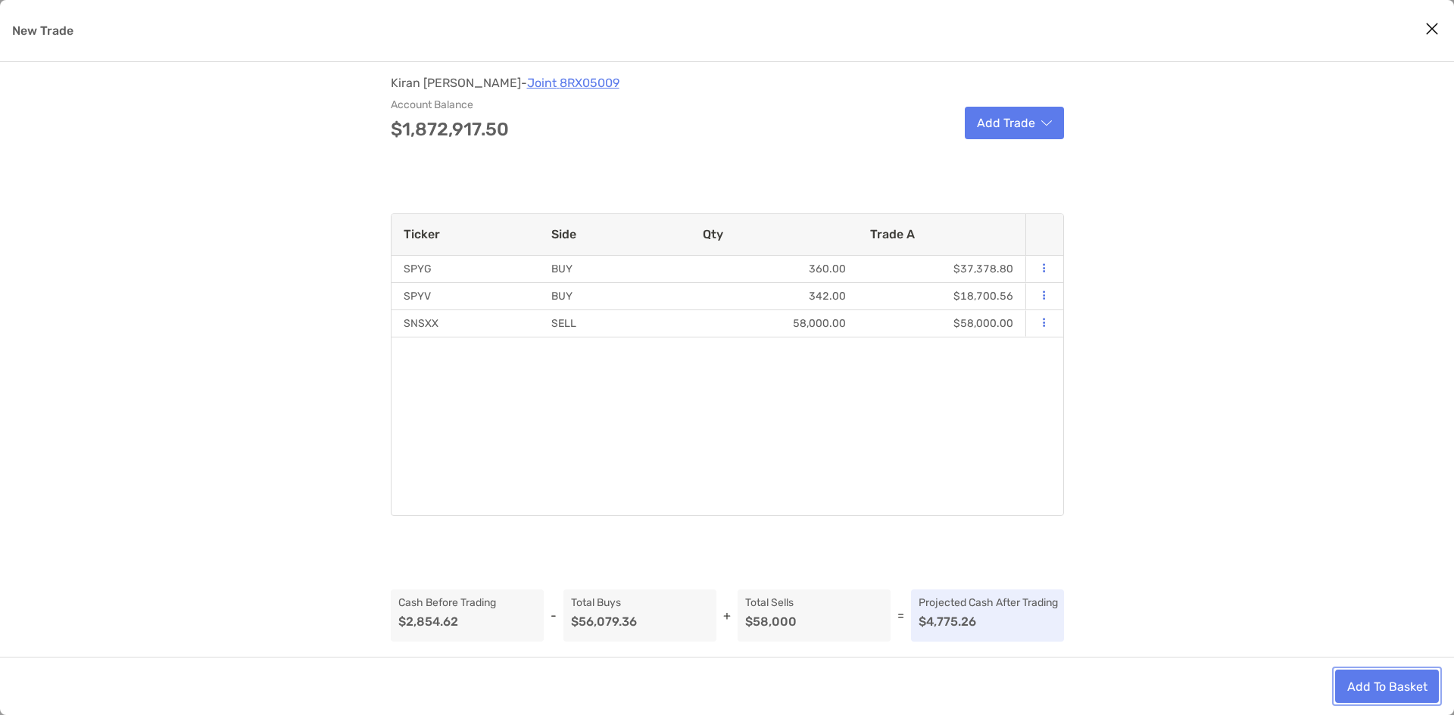
click at [1355, 675] on button "Add To Basket" at bounding box center [1387, 686] width 104 height 33
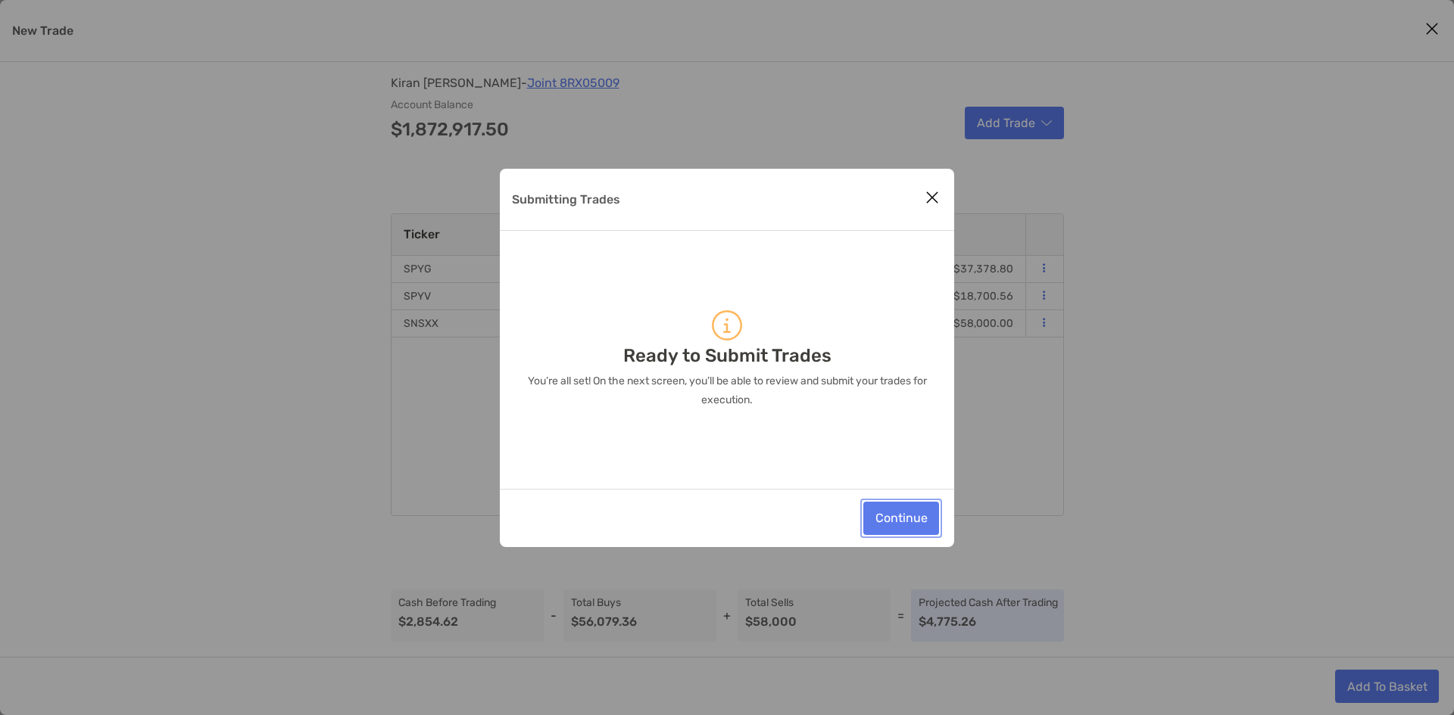
click at [896, 522] on button "Continue" at bounding box center [901, 518] width 76 height 33
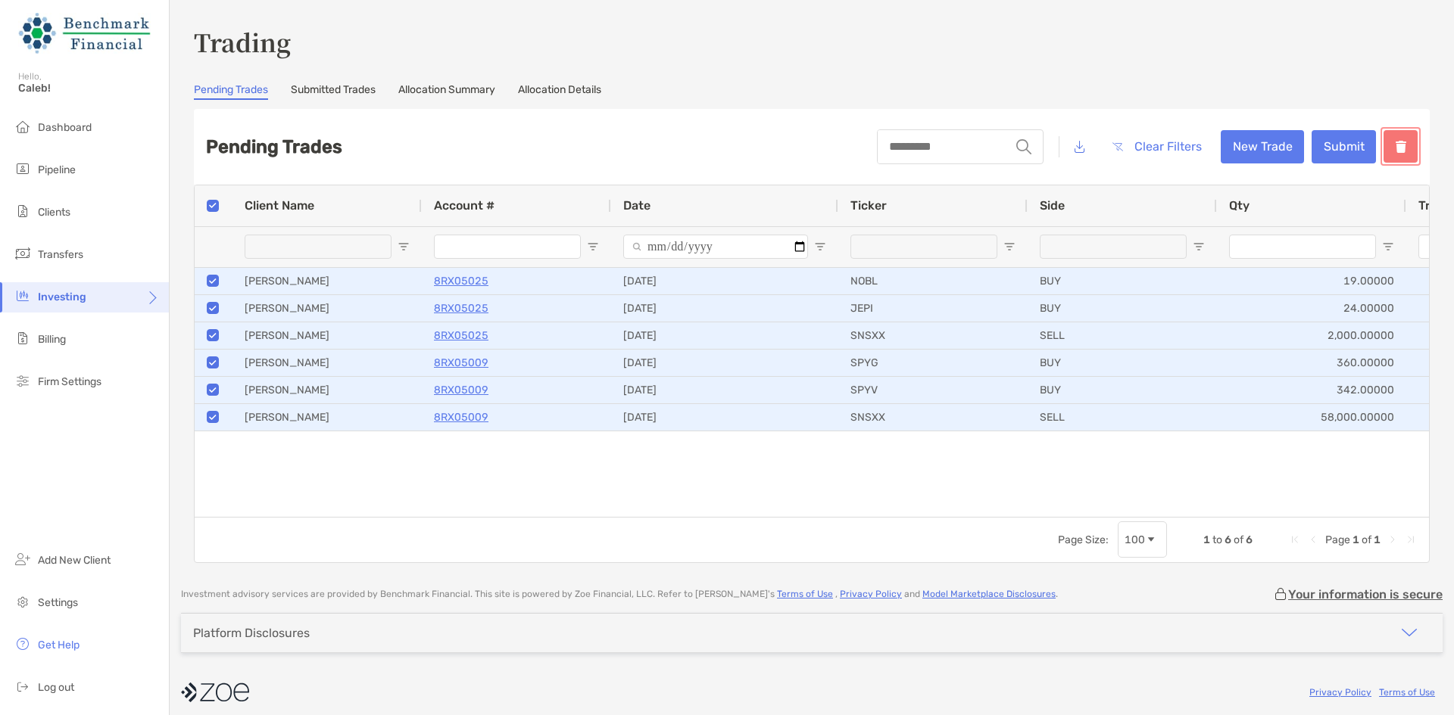
click at [1383, 140] on button "button" at bounding box center [1400, 146] width 34 height 33
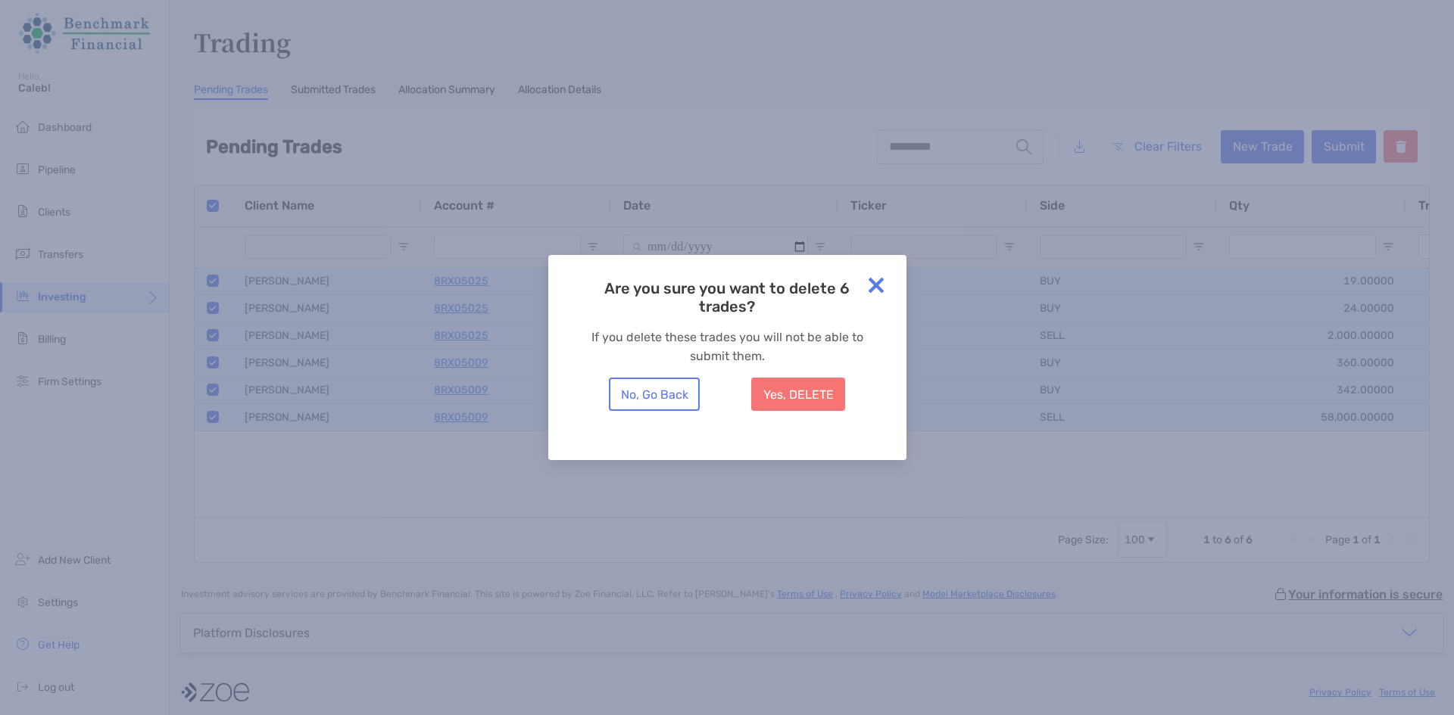
click at [880, 284] on img at bounding box center [876, 285] width 30 height 30
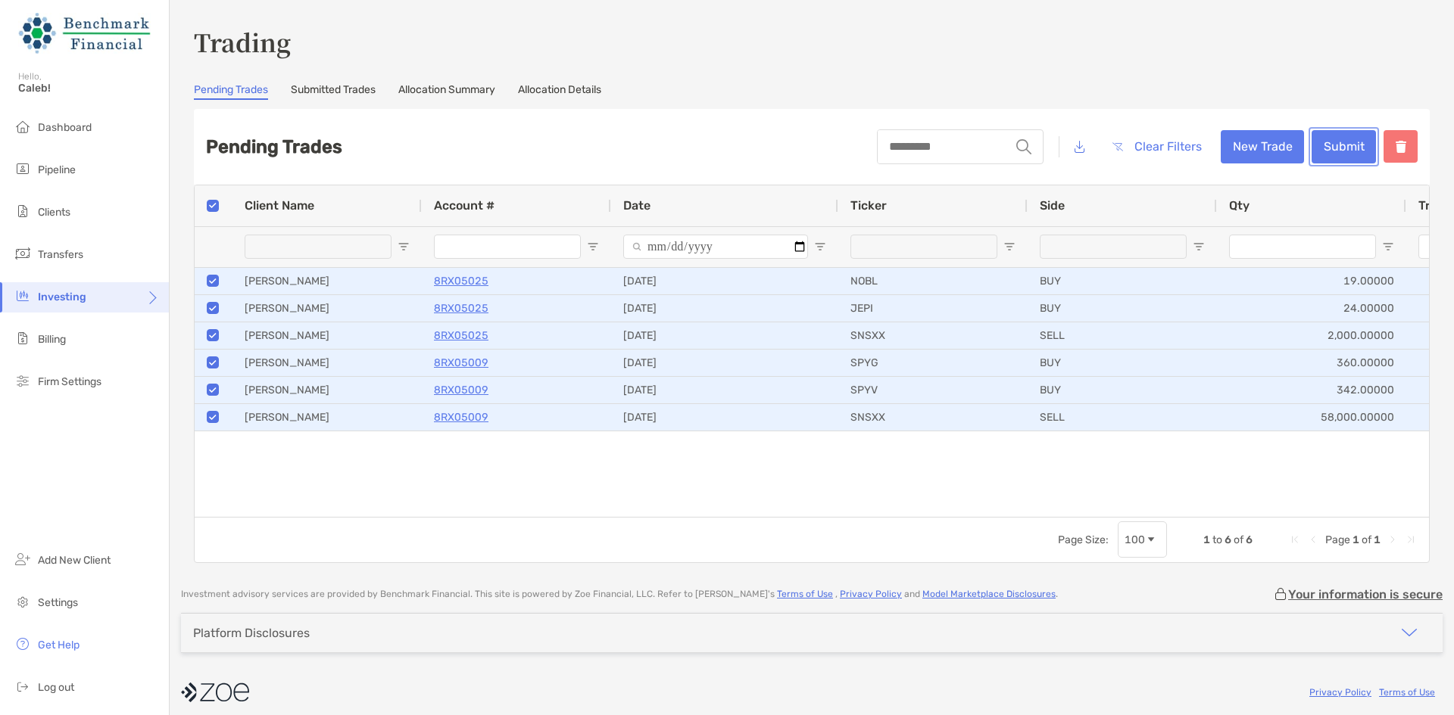
click at [1346, 142] on button "Submit" at bounding box center [1343, 146] width 64 height 33
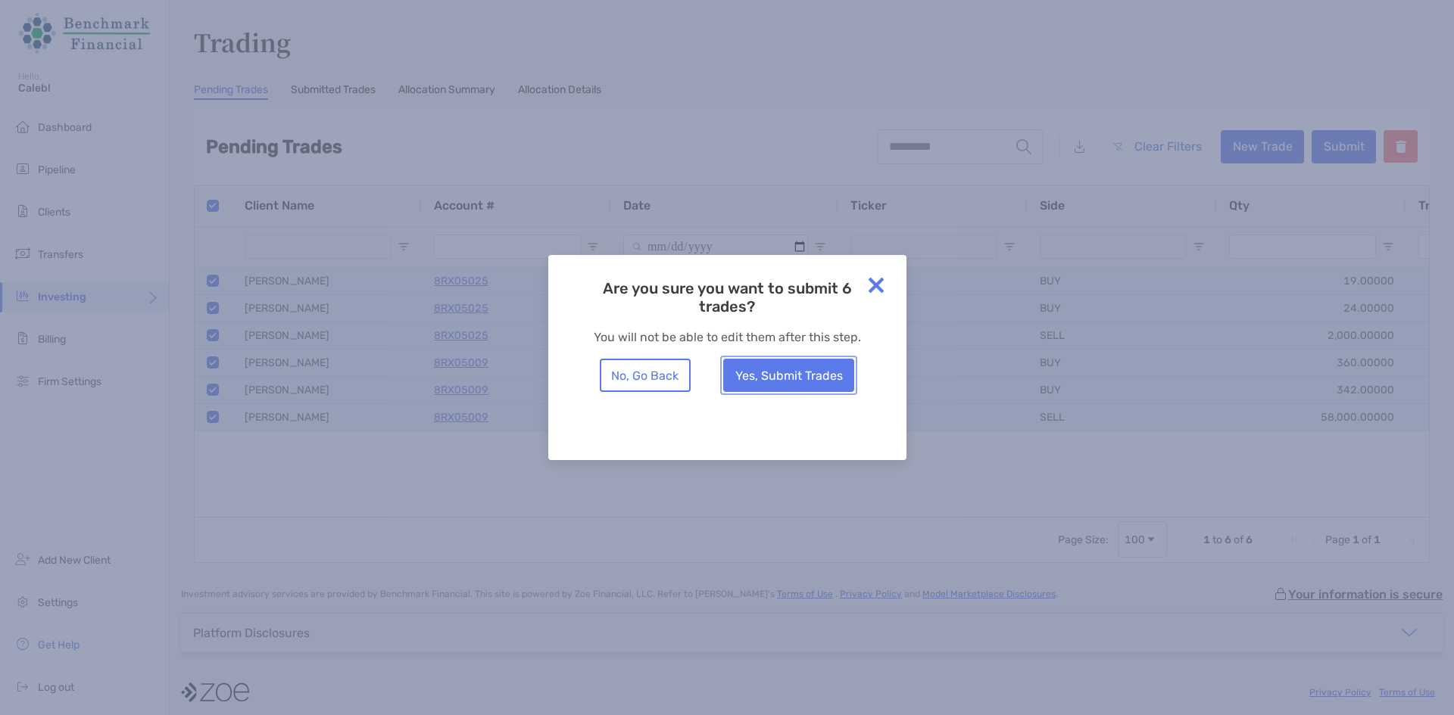
click at [790, 363] on button "Yes, Submit Trades" at bounding box center [788, 375] width 131 height 33
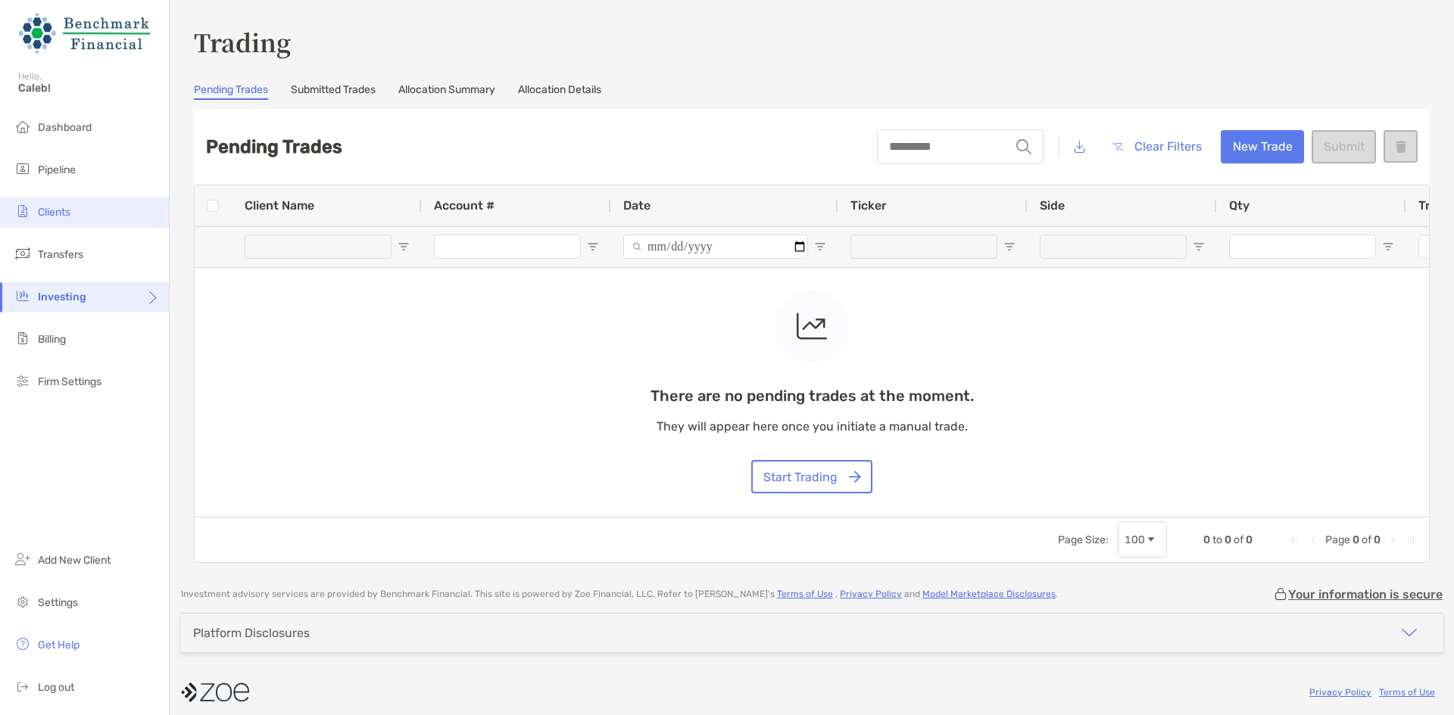
click at [118, 218] on li "Clients" at bounding box center [84, 213] width 169 height 30
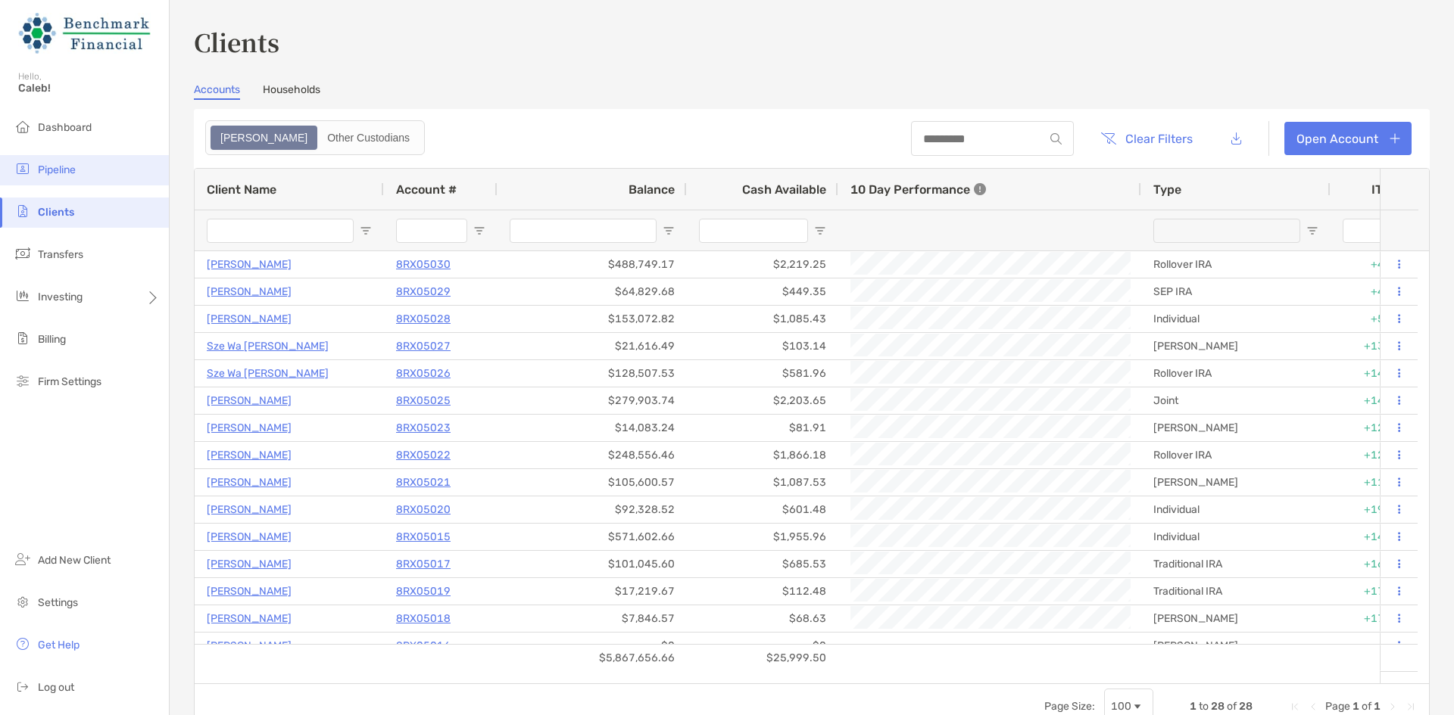
click at [25, 163] on img at bounding box center [23, 169] width 18 height 18
